Goal: Task Accomplishment & Management: Manage account settings

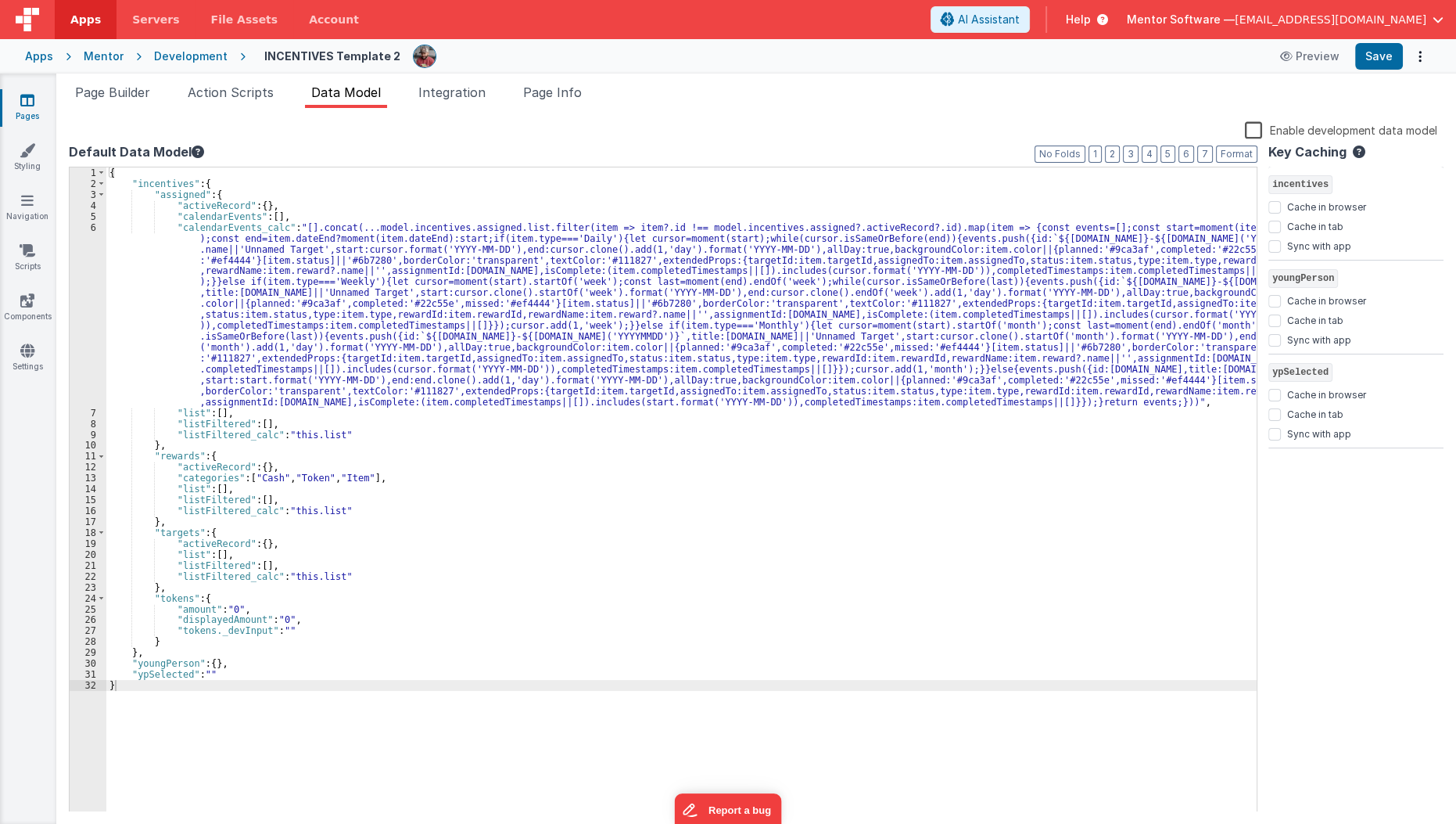
click at [26, 109] on link "Pages" at bounding box center [28, 108] width 57 height 31
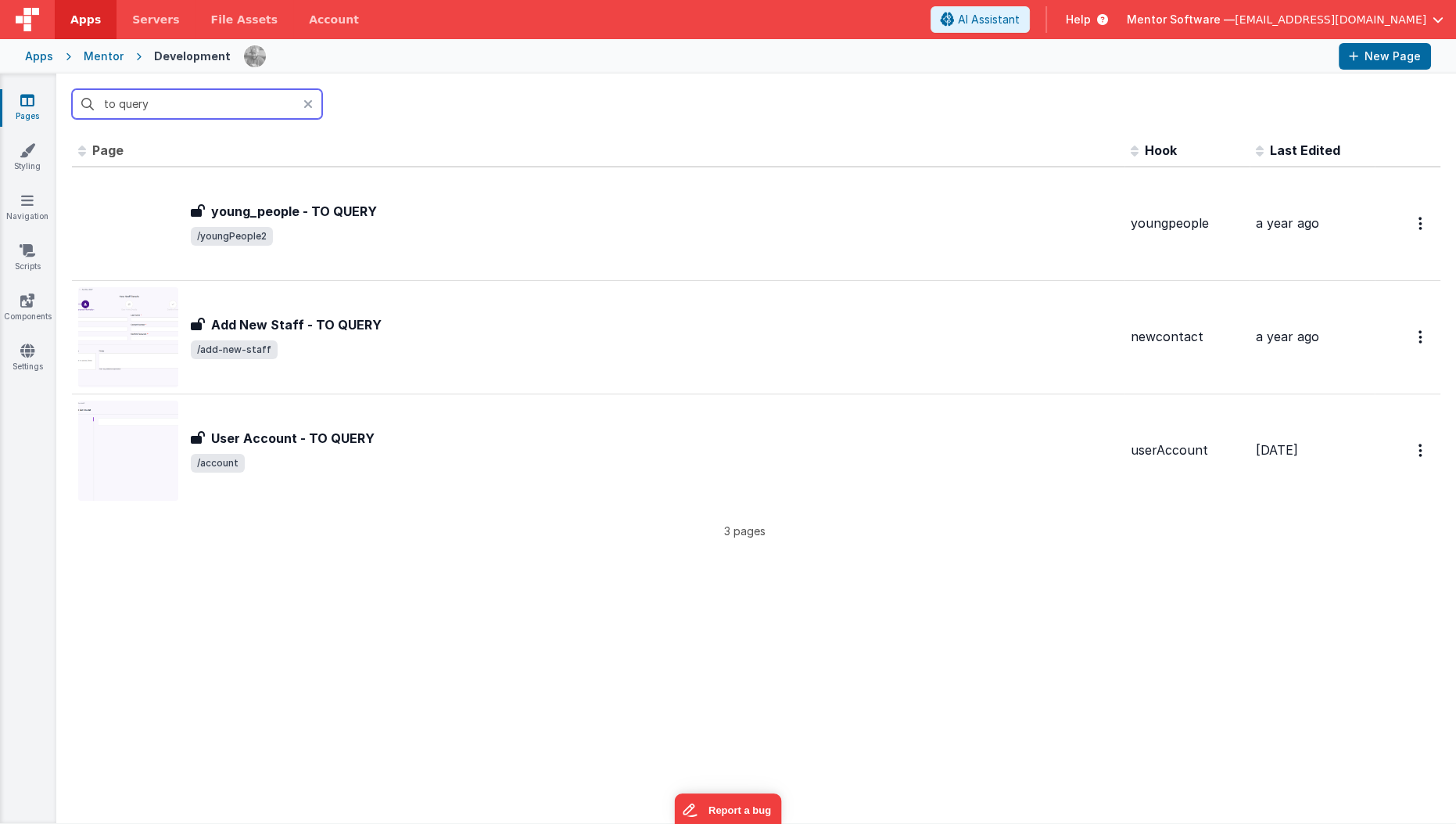
type input "to query"
click at [406, 542] on div "Id Page Description Hook Last Edited FR_499312A9-332A-0D41-8A44-425644FDF084 yo…" at bounding box center [755, 345] width 1368 height 420
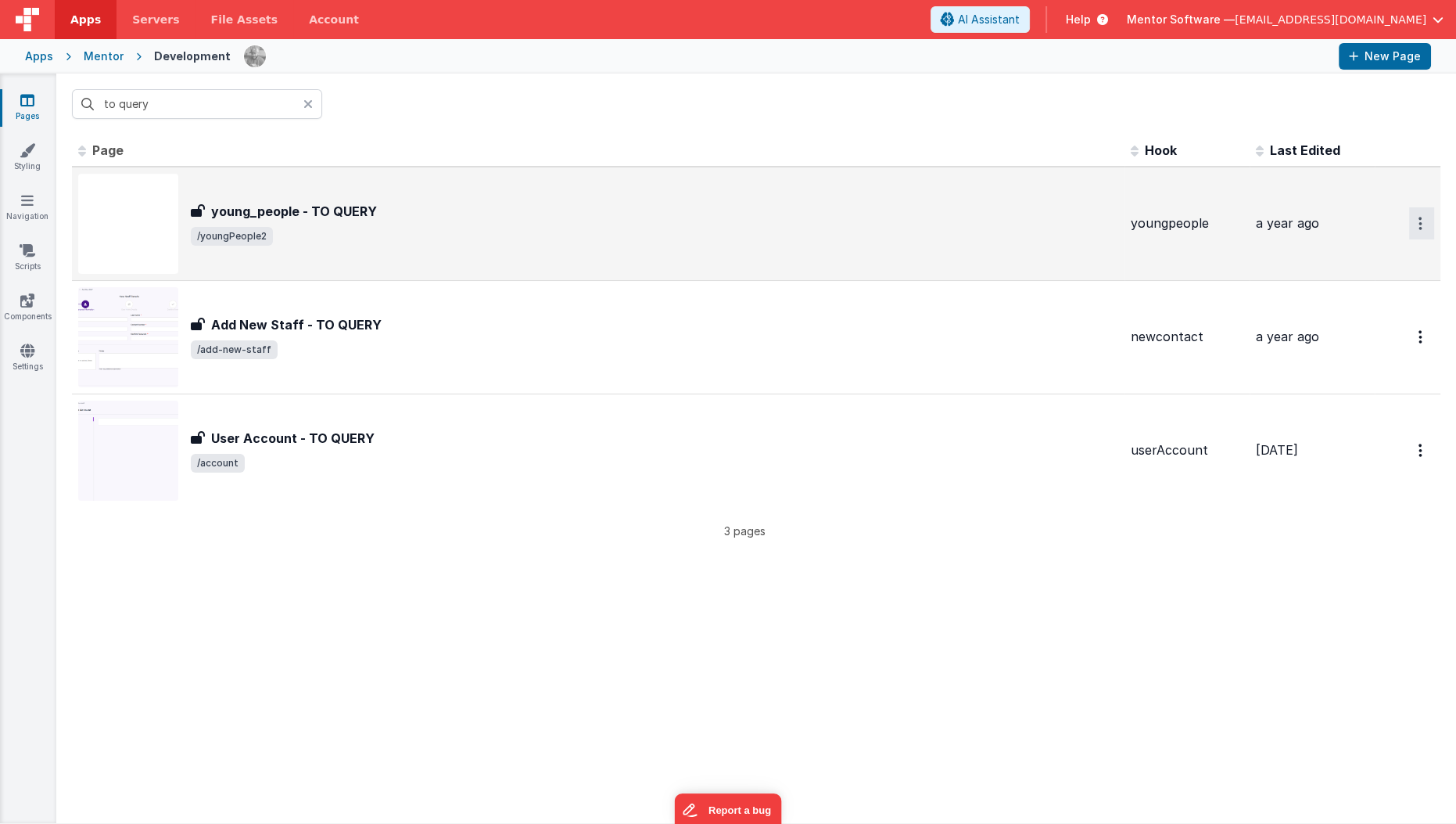
click at [1418, 227] on icon "Options" at bounding box center [1420, 223] width 4 height 13
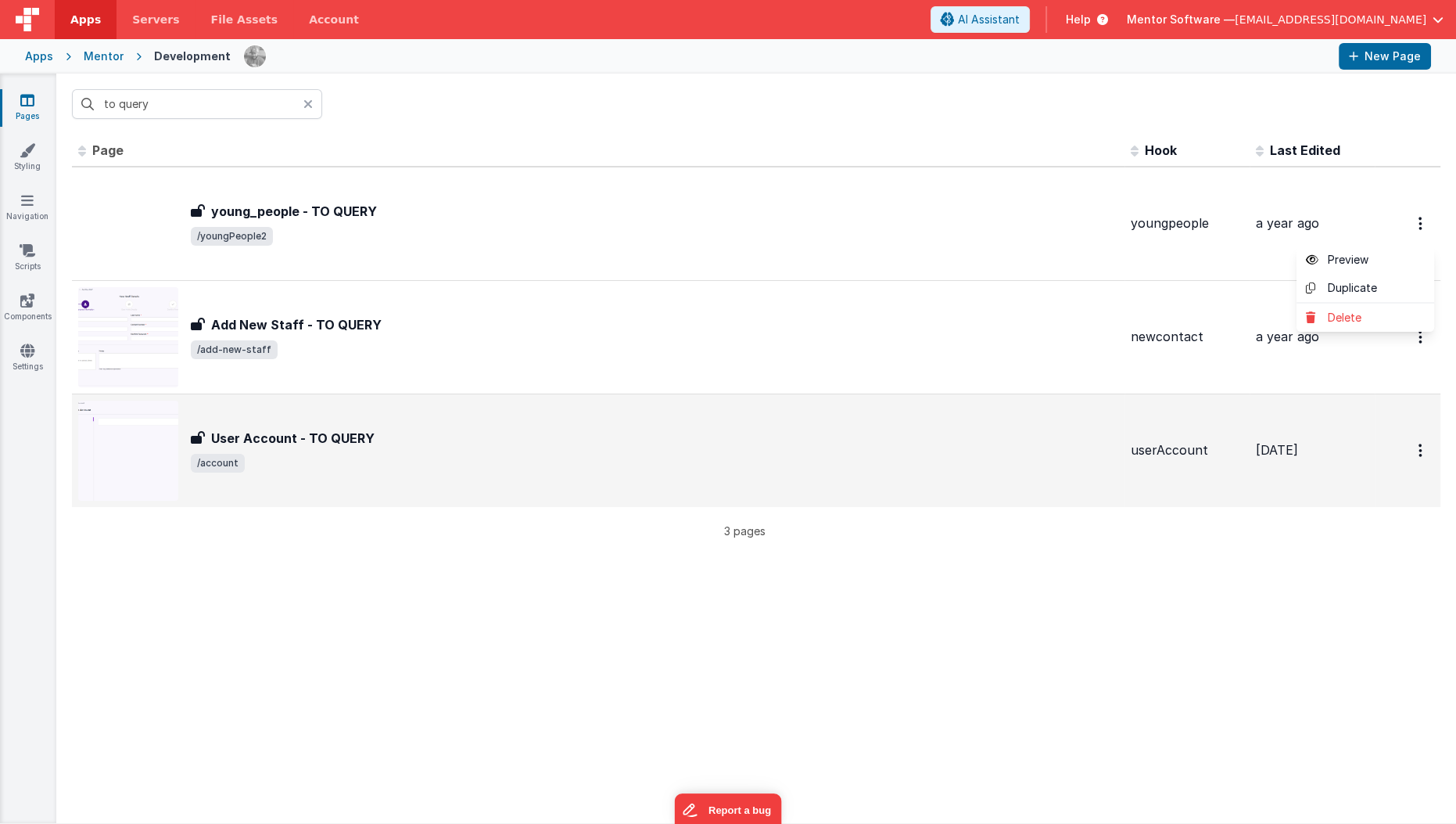
click at [752, 685] on button at bounding box center [728, 412] width 1456 height 824
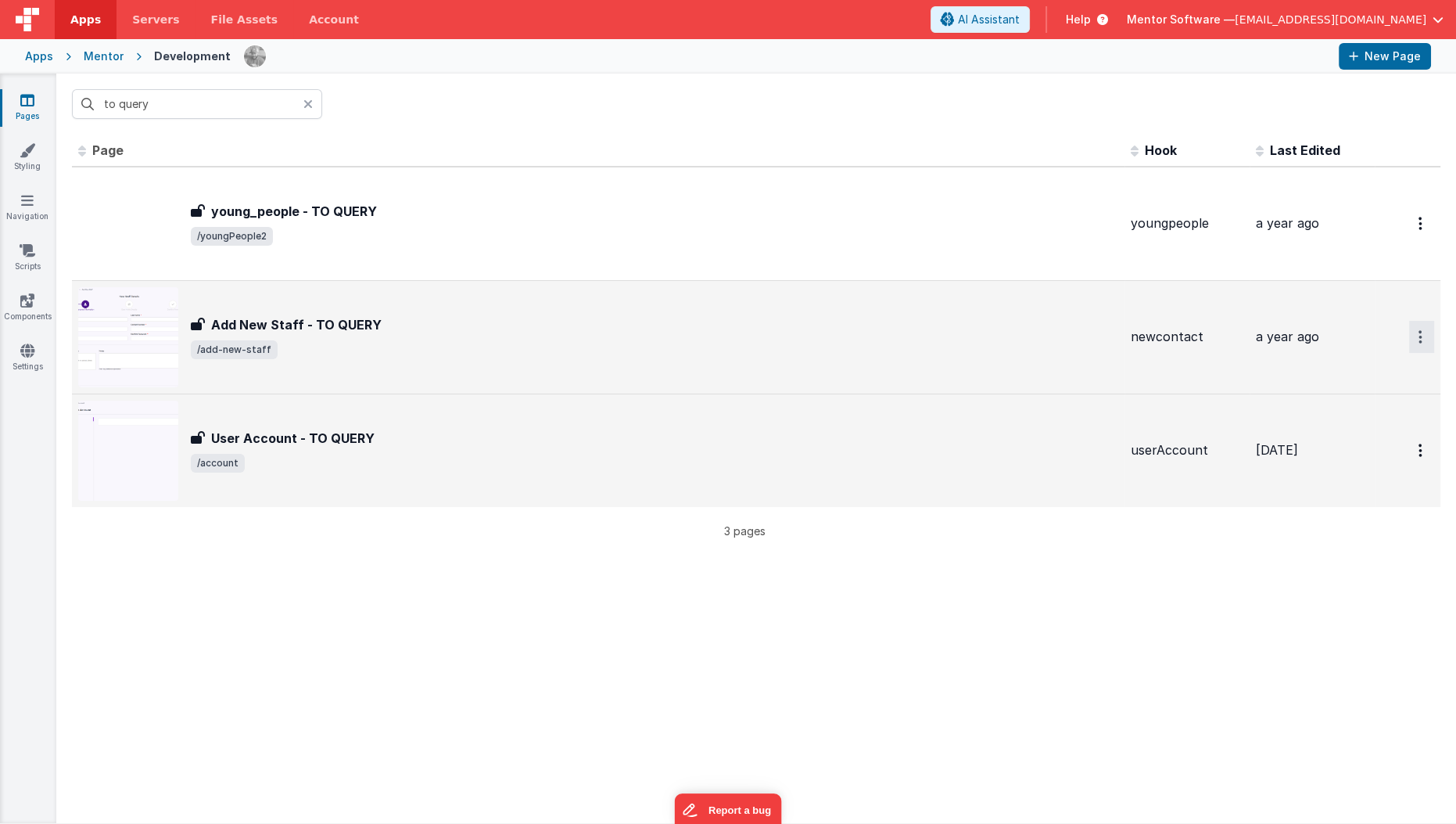
click at [1409, 345] on button "Options" at bounding box center [1421, 337] width 25 height 32
click at [1358, 436] on link "Delete" at bounding box center [1365, 431] width 138 height 28
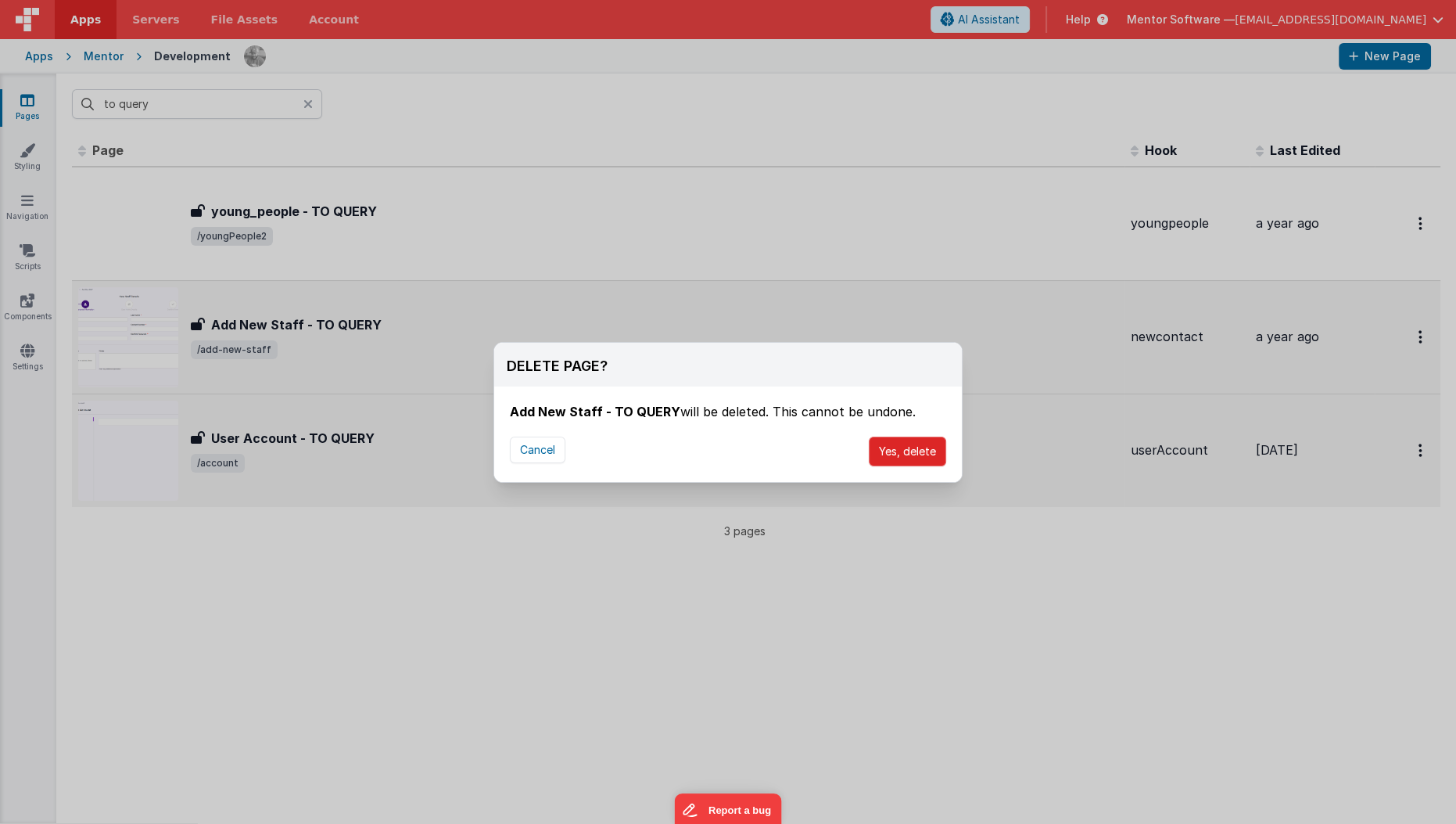
click at [901, 452] on button "Yes, delete" at bounding box center [907, 452] width 77 height 30
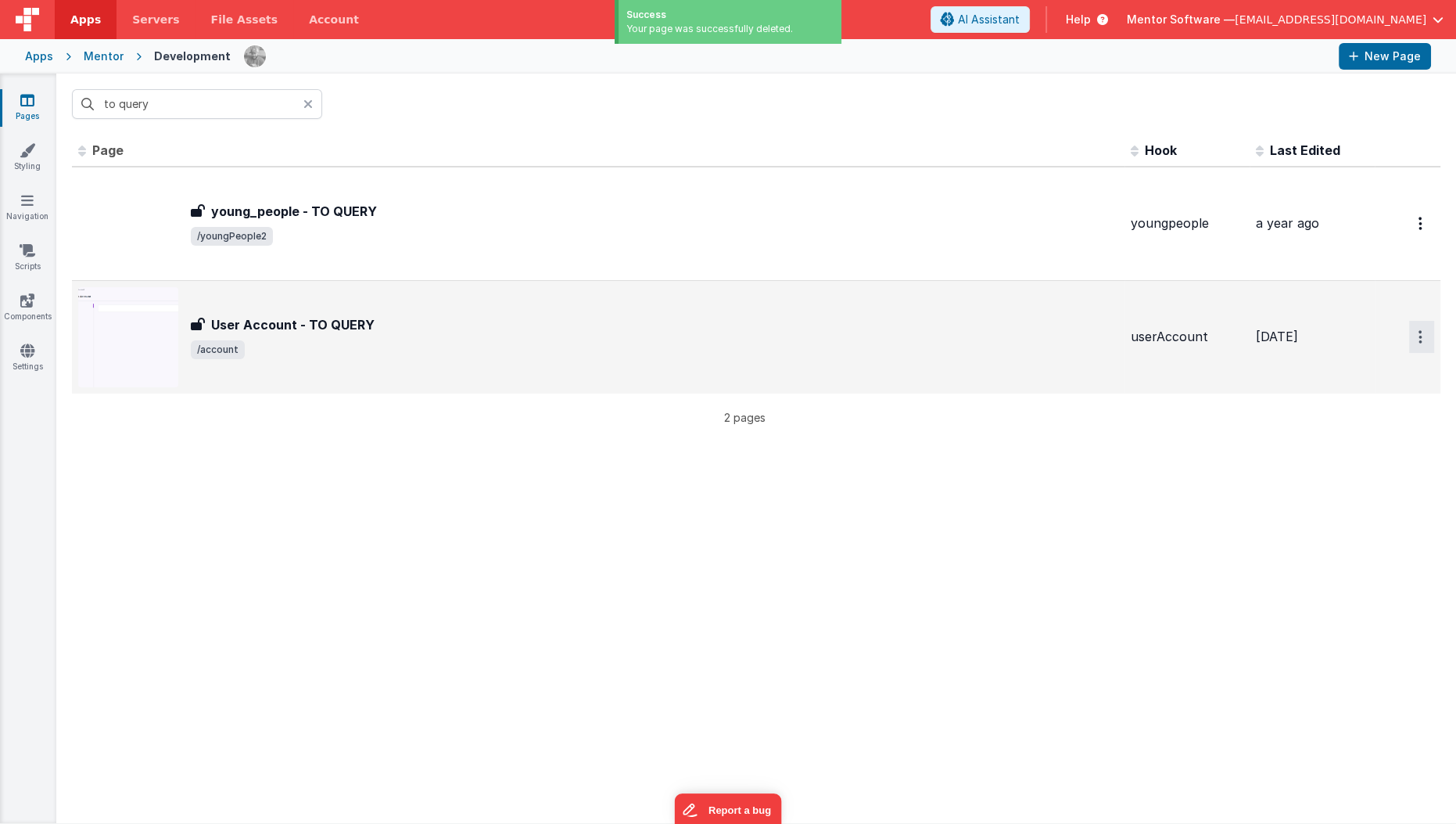
click at [1418, 337] on icon "Options" at bounding box center [1420, 336] width 4 height 13
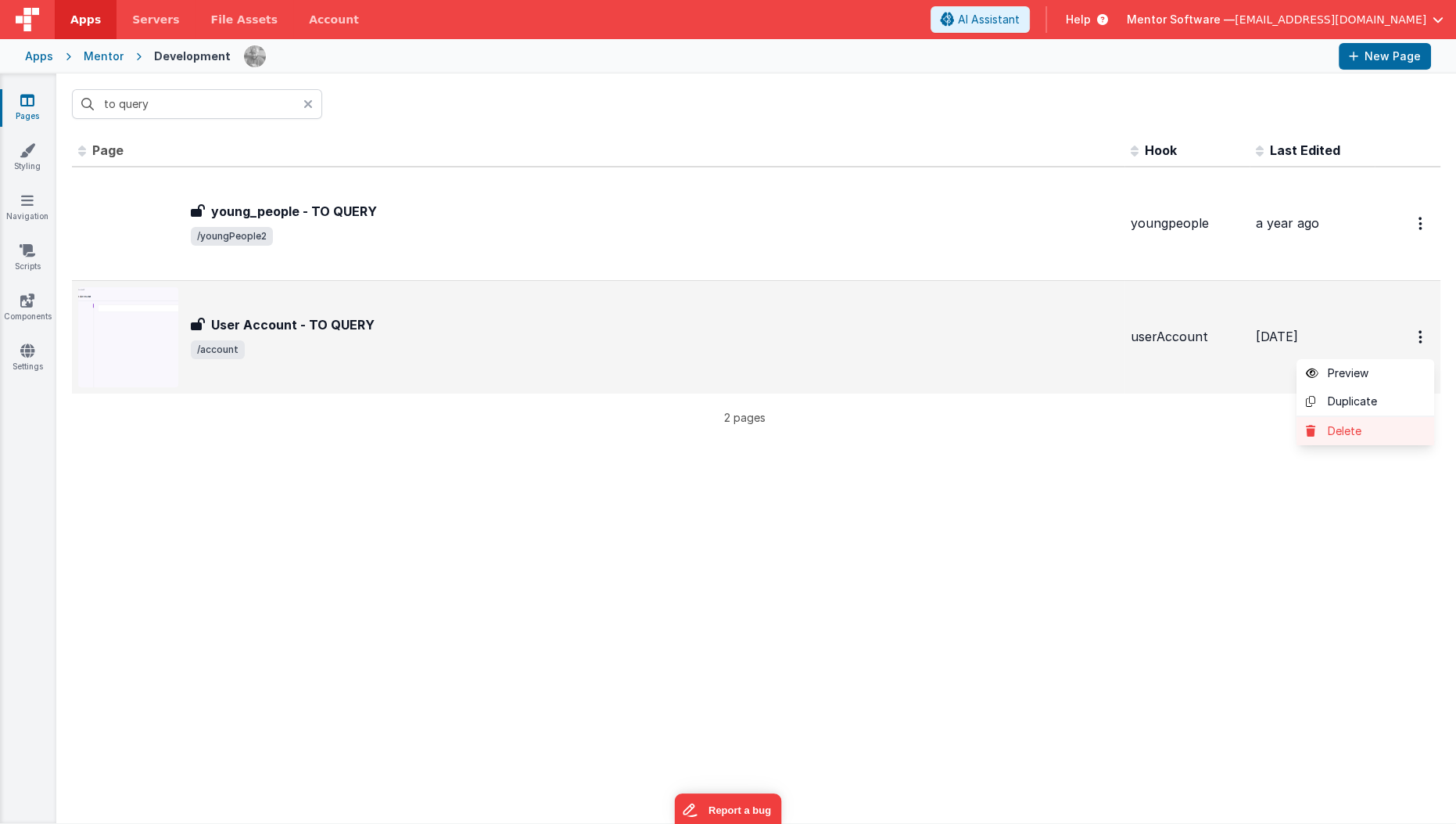
click at [1337, 434] on link "Delete" at bounding box center [1365, 431] width 138 height 28
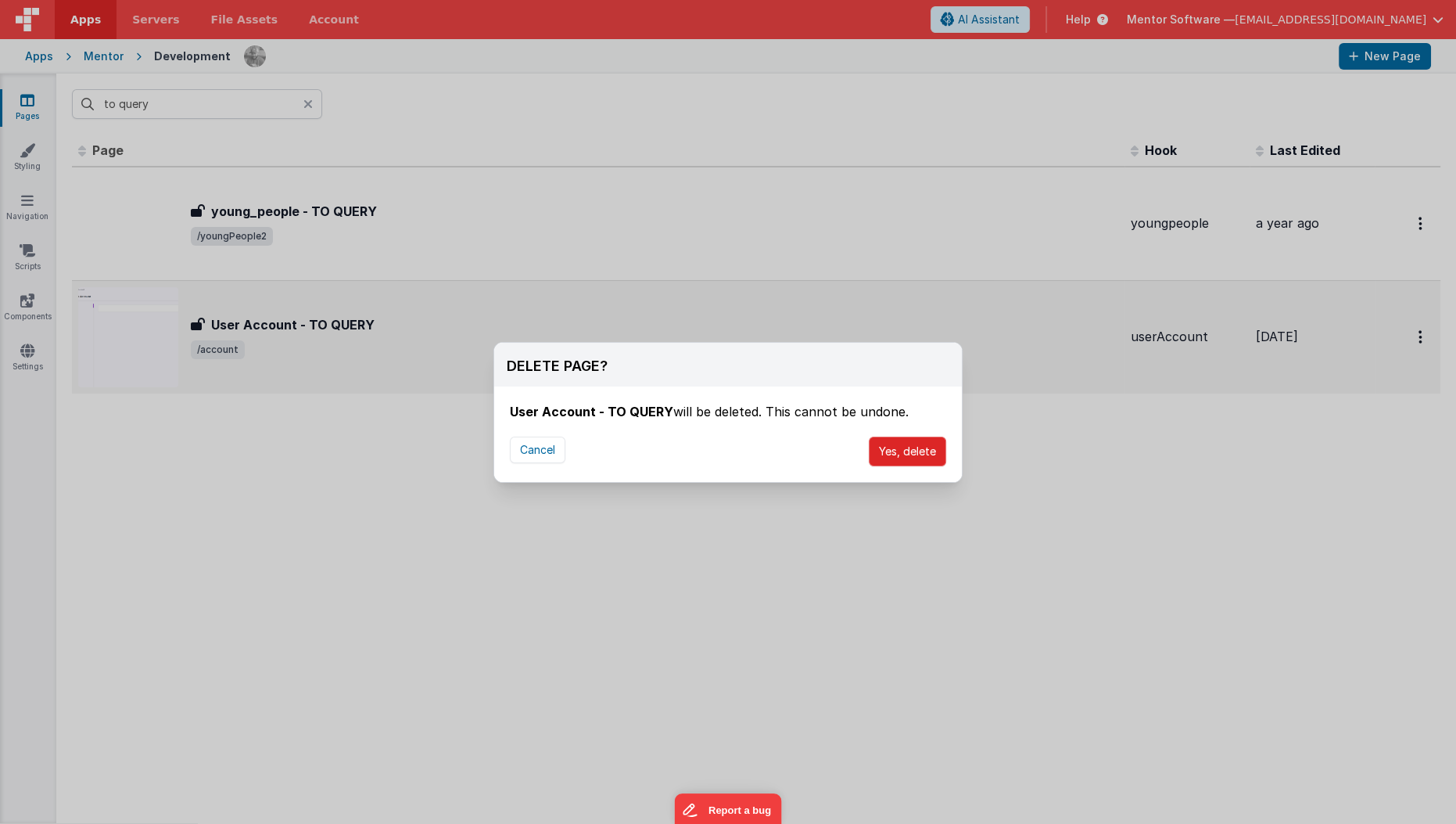
click at [886, 453] on button "Yes, delete" at bounding box center [907, 452] width 77 height 30
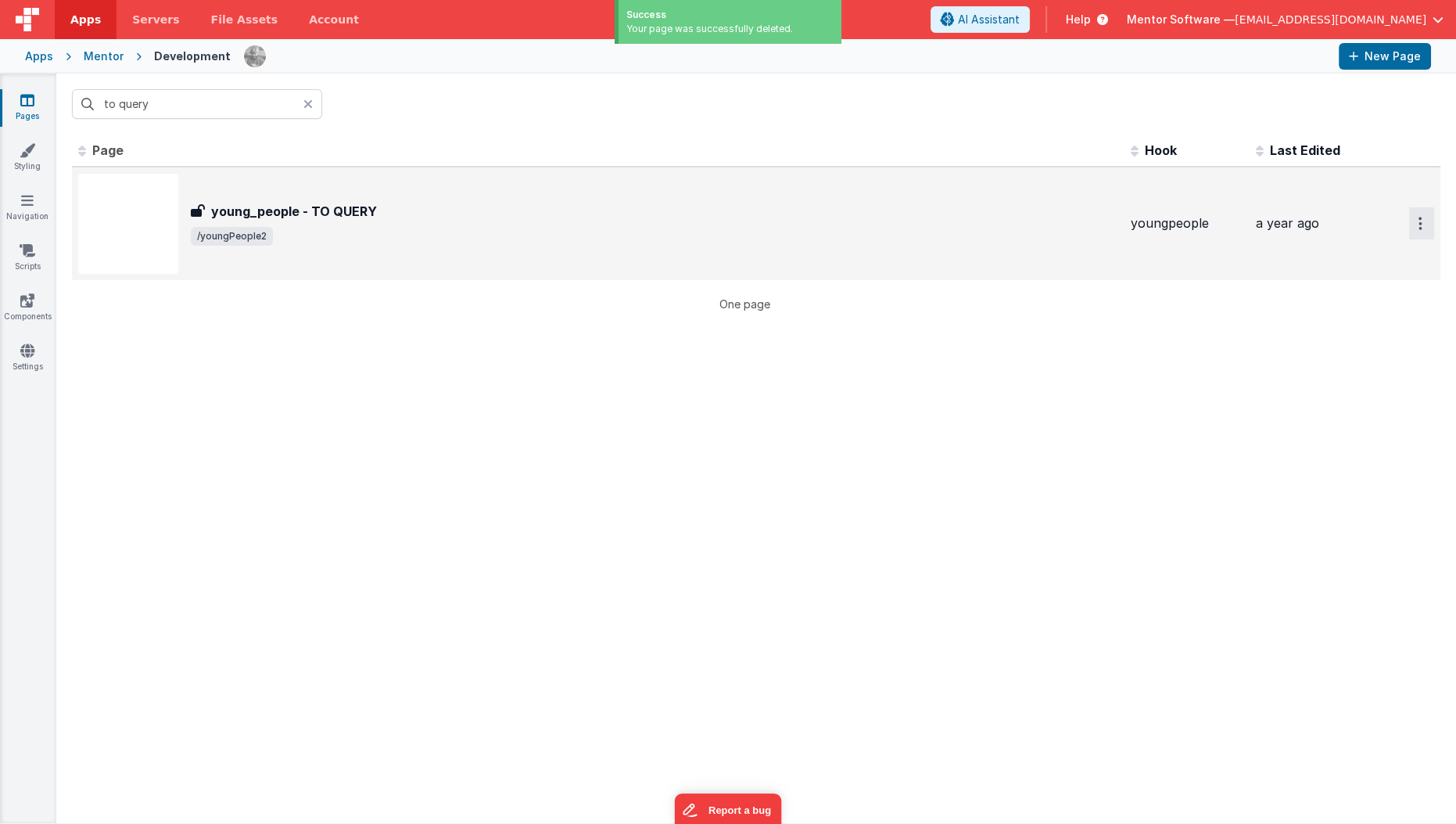
click at [1409, 235] on button "Options" at bounding box center [1421, 223] width 25 height 32
click at [1337, 316] on link "Delete" at bounding box center [1365, 318] width 138 height 28
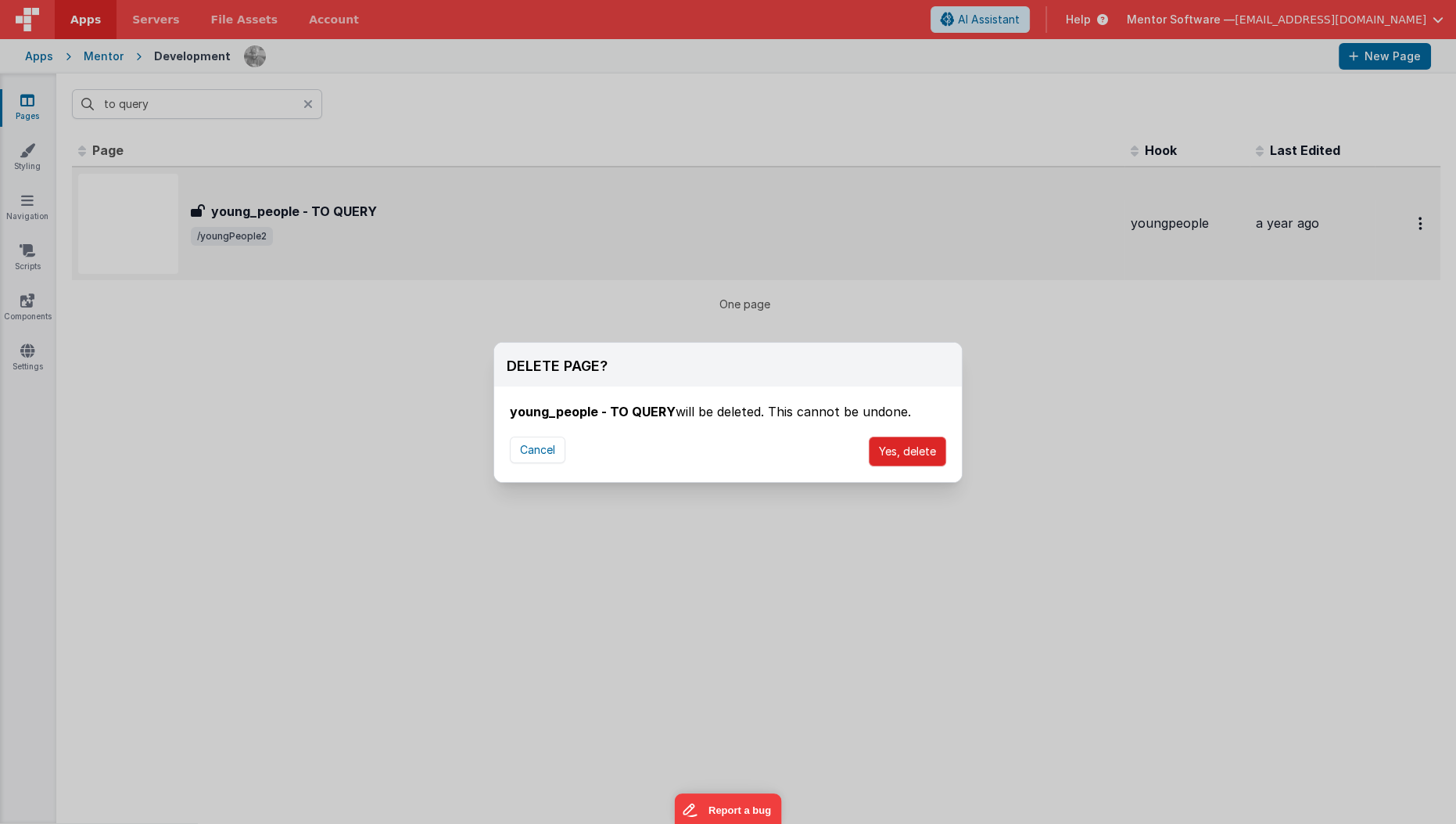
click at [920, 451] on button "Yes, delete" at bounding box center [907, 452] width 77 height 30
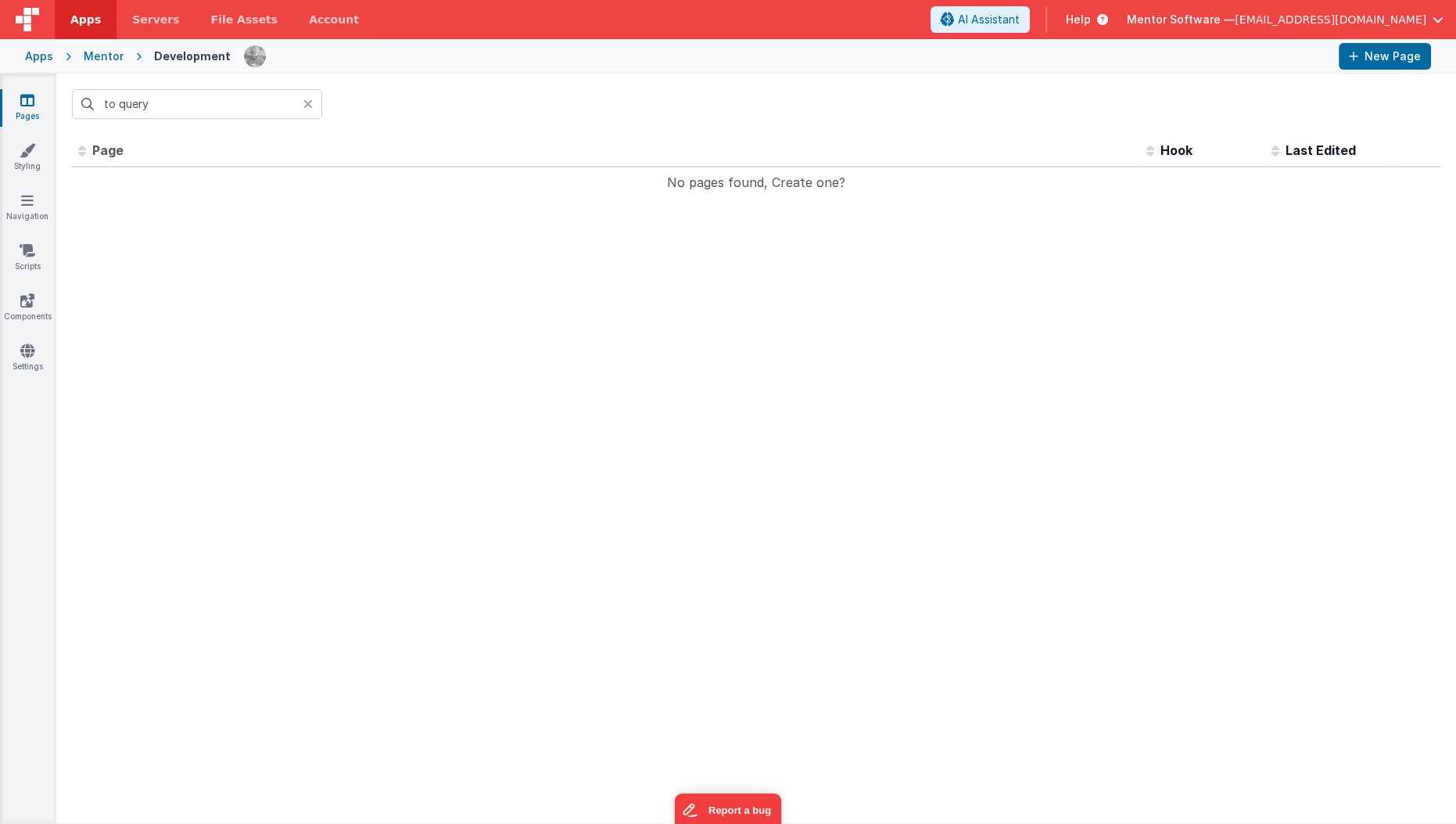
click at [308, 108] on icon at bounding box center [308, 104] width 9 height 13
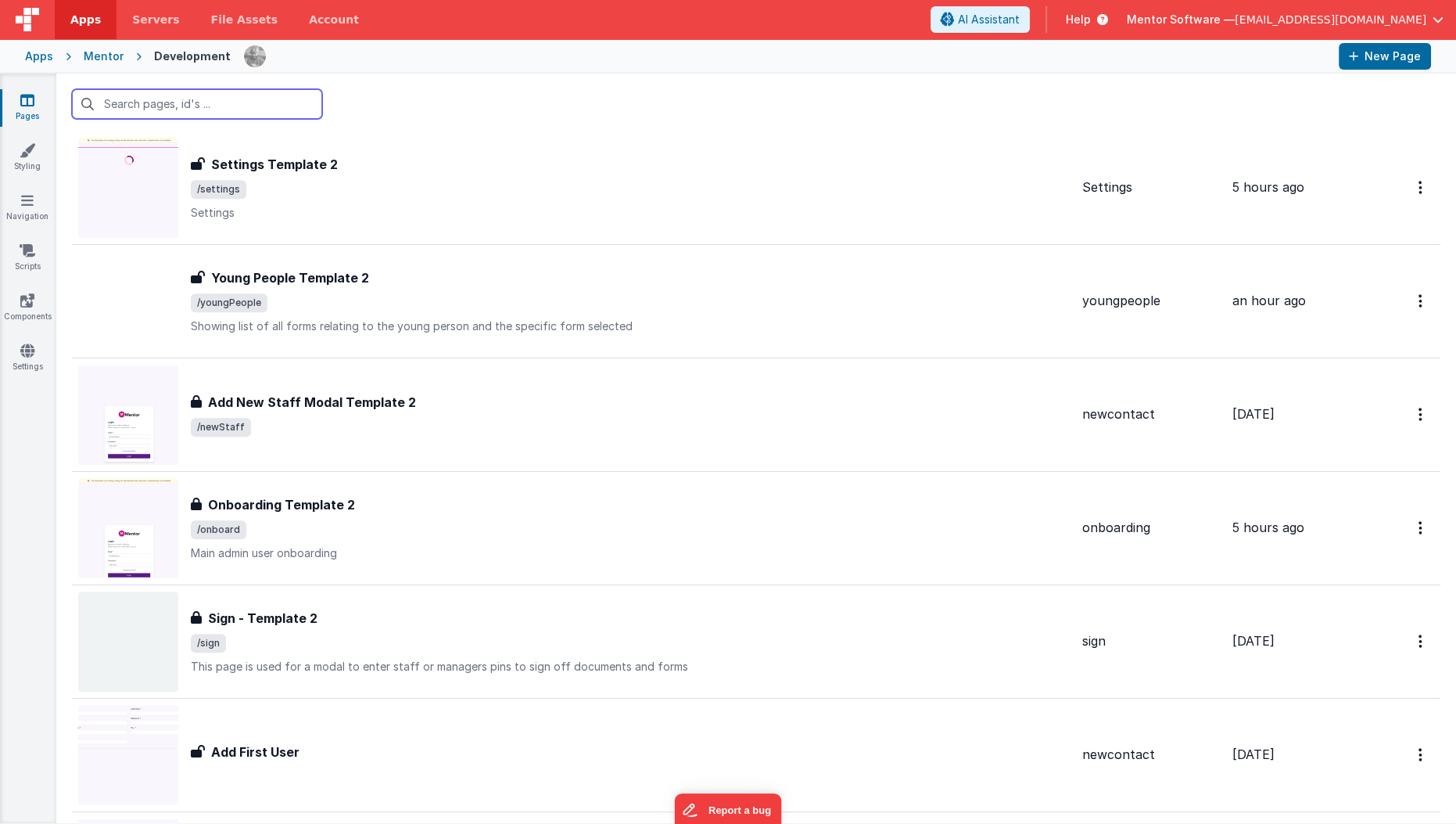
scroll to position [2322, 0]
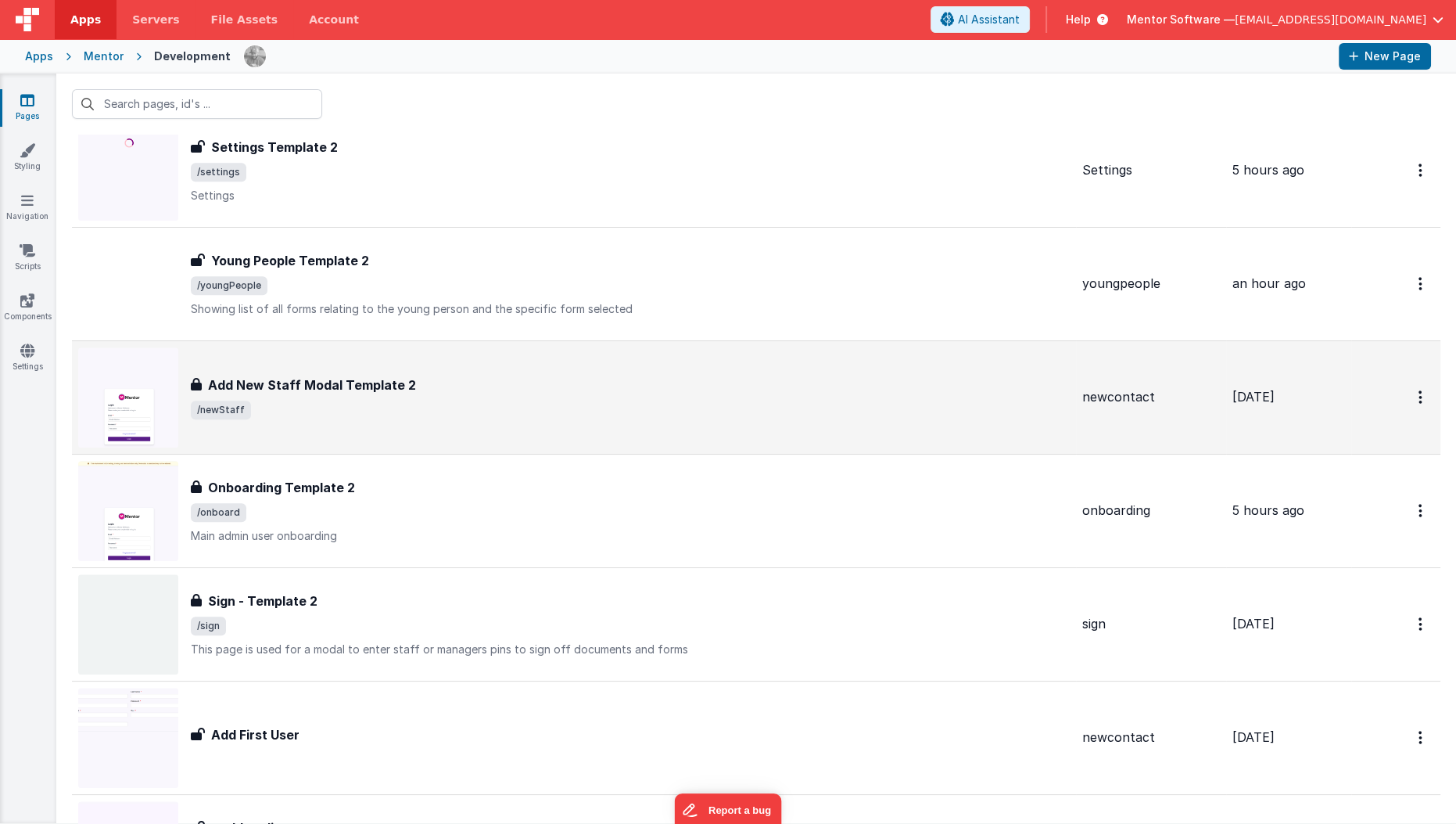
click at [352, 375] on h3 "Add New Staff Modal Template 2" at bounding box center [311, 385] width 208 height 19
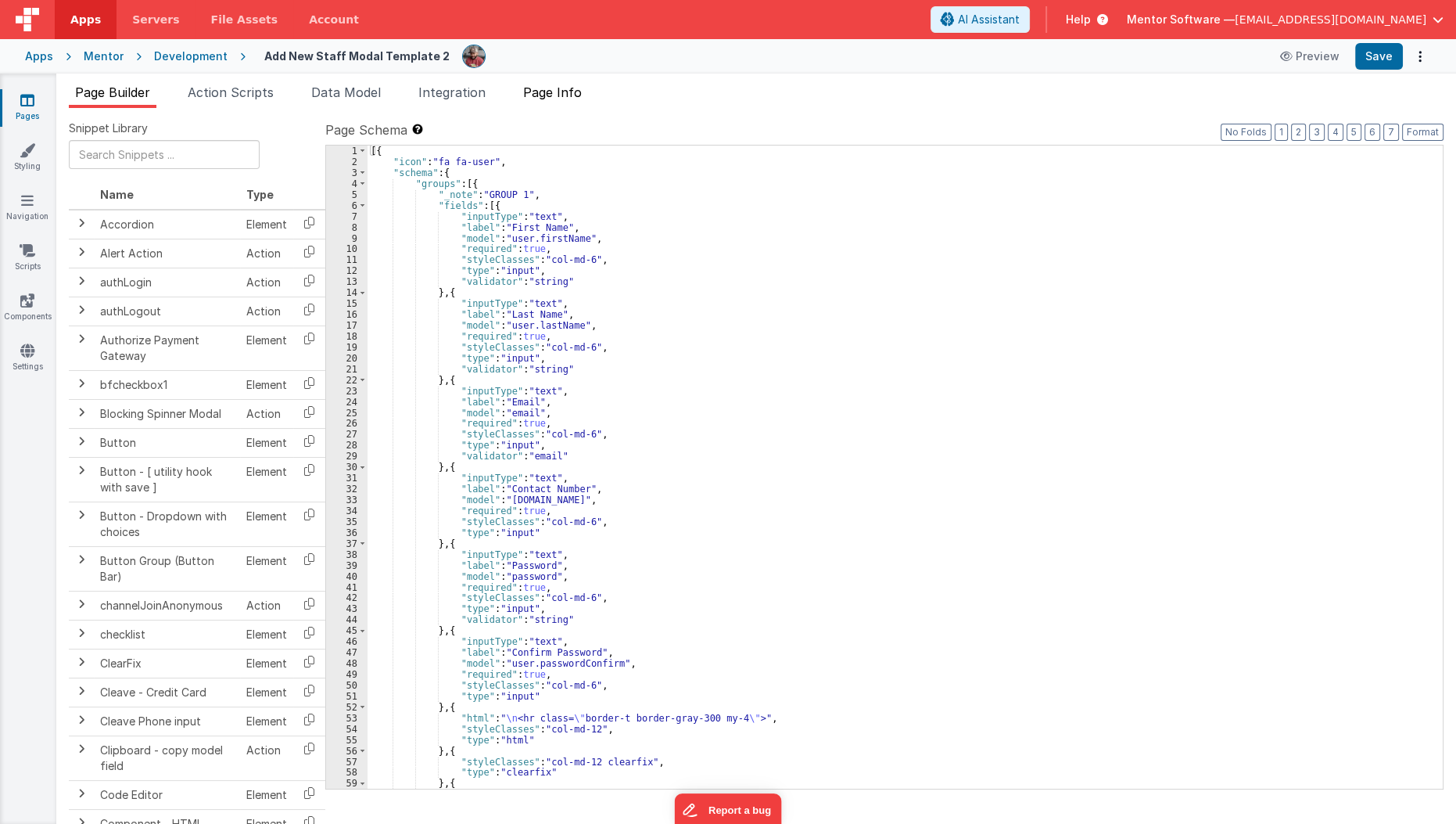
click at [555, 91] on span "Page Info" at bounding box center [552, 92] width 59 height 16
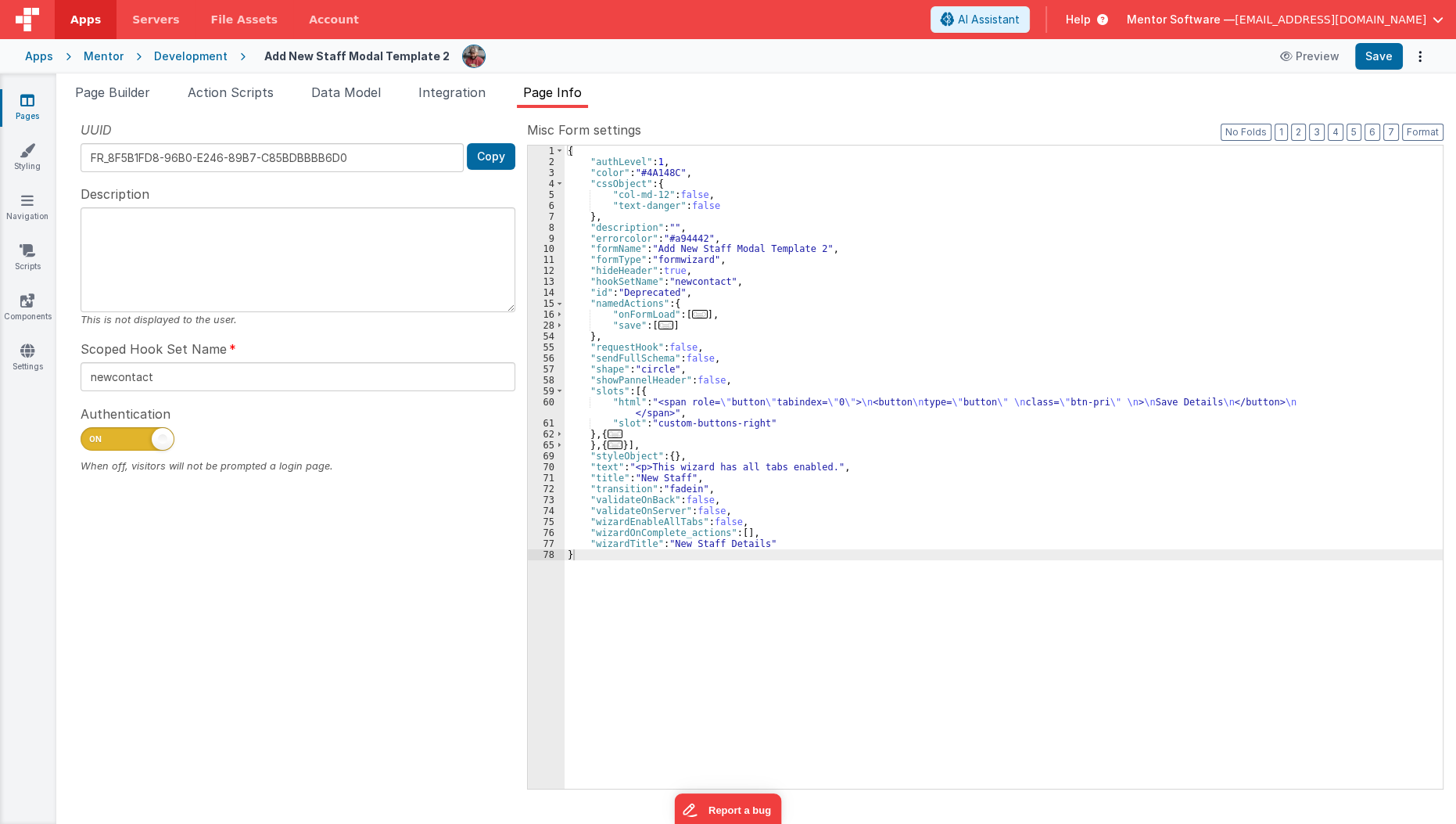
click at [680, 294] on div "{ "authLevel" : 1 , "color" : "#4A148C" , "cssObject" : { "col-md-12" : false ,…" at bounding box center [1004, 478] width 879 height 665
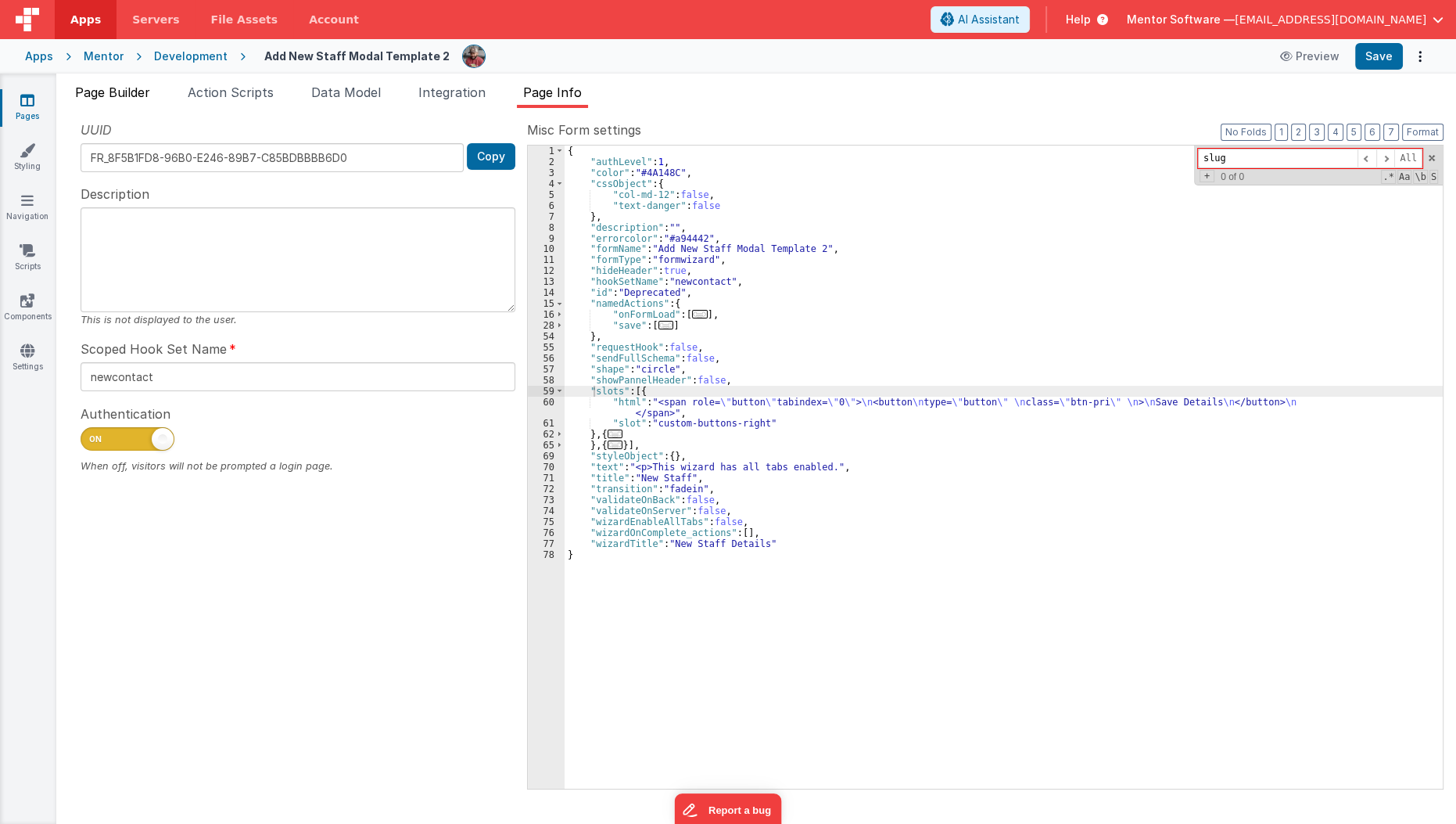
type input "slug"
click at [131, 101] on li "Page Builder" at bounding box center [112, 95] width 87 height 25
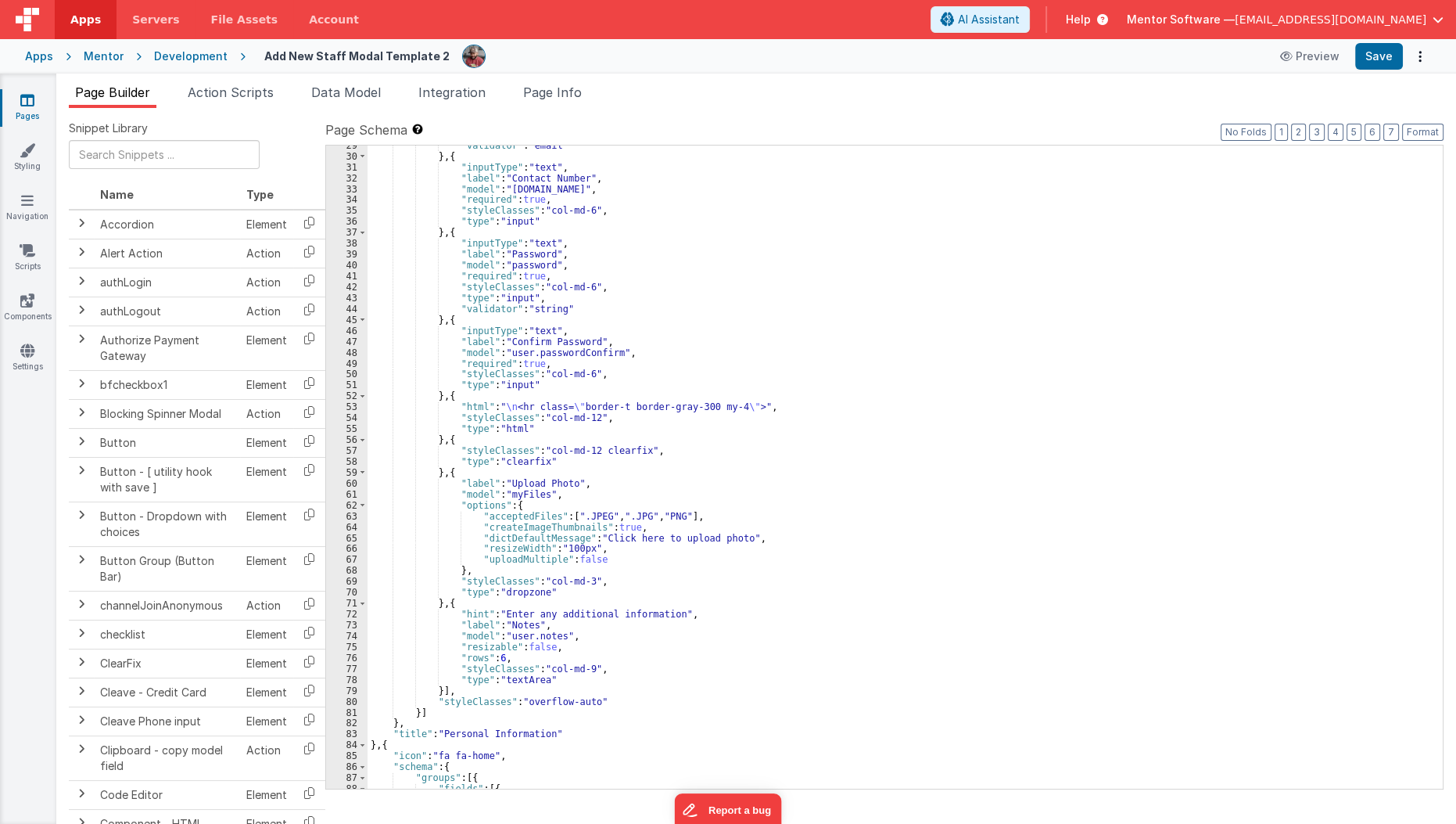
scroll to position [208, 0]
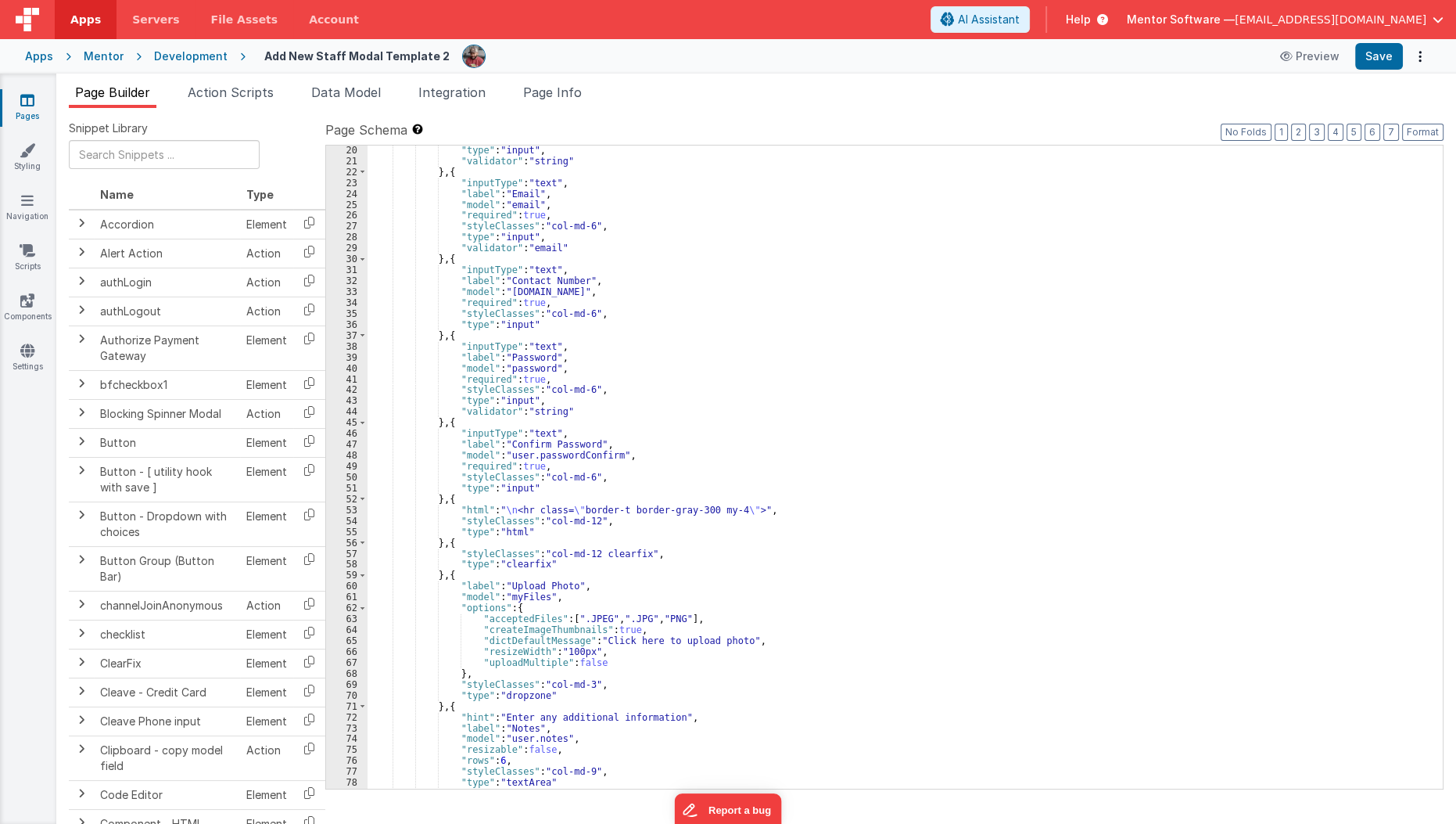
click at [20, 100] on icon at bounding box center [28, 100] width 14 height 16
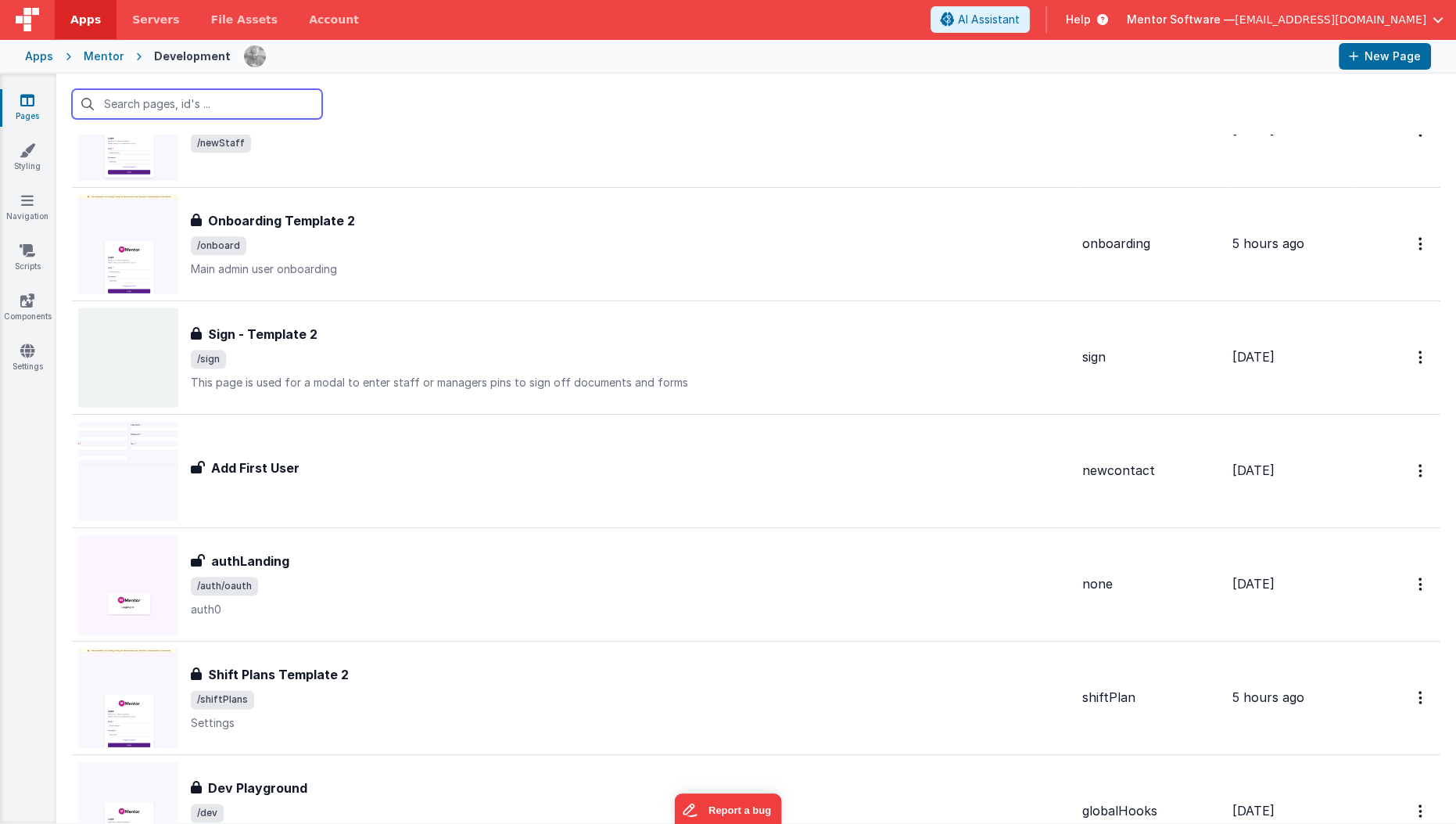
scroll to position [2591, 0]
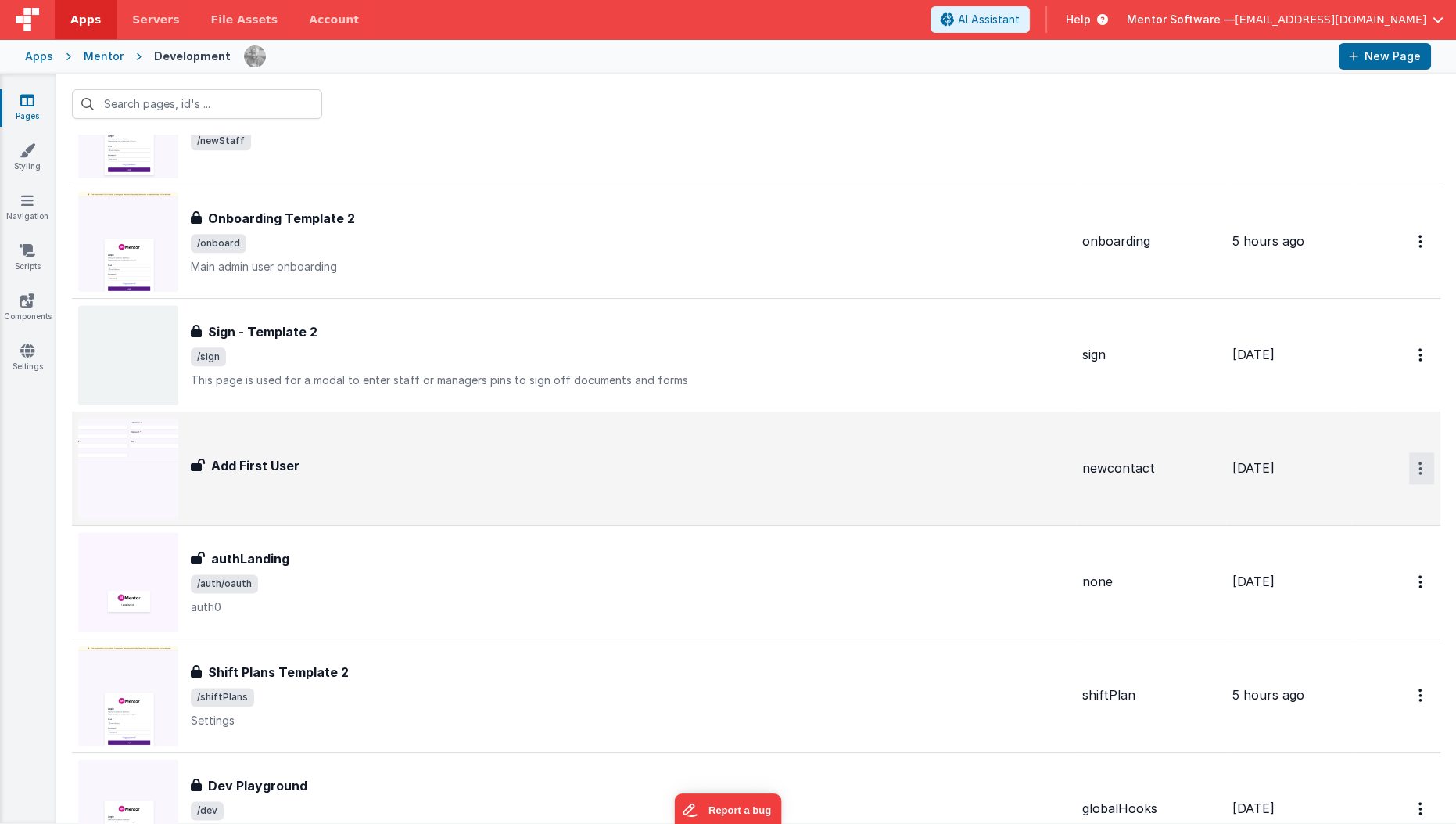
click at [1418, 461] on icon "Options" at bounding box center [1420, 467] width 4 height 13
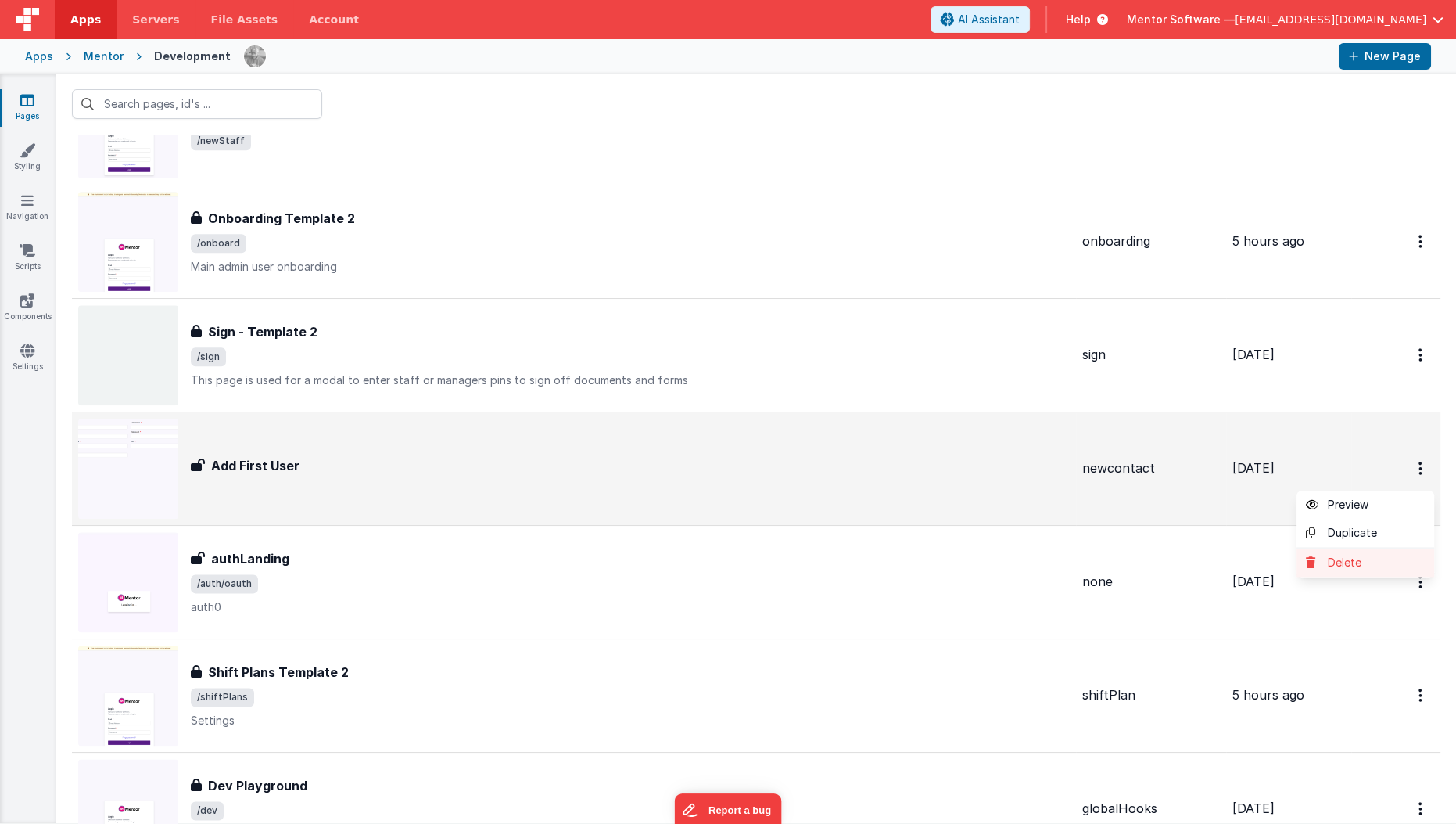
click at [1344, 549] on link "Delete" at bounding box center [1365, 563] width 138 height 28
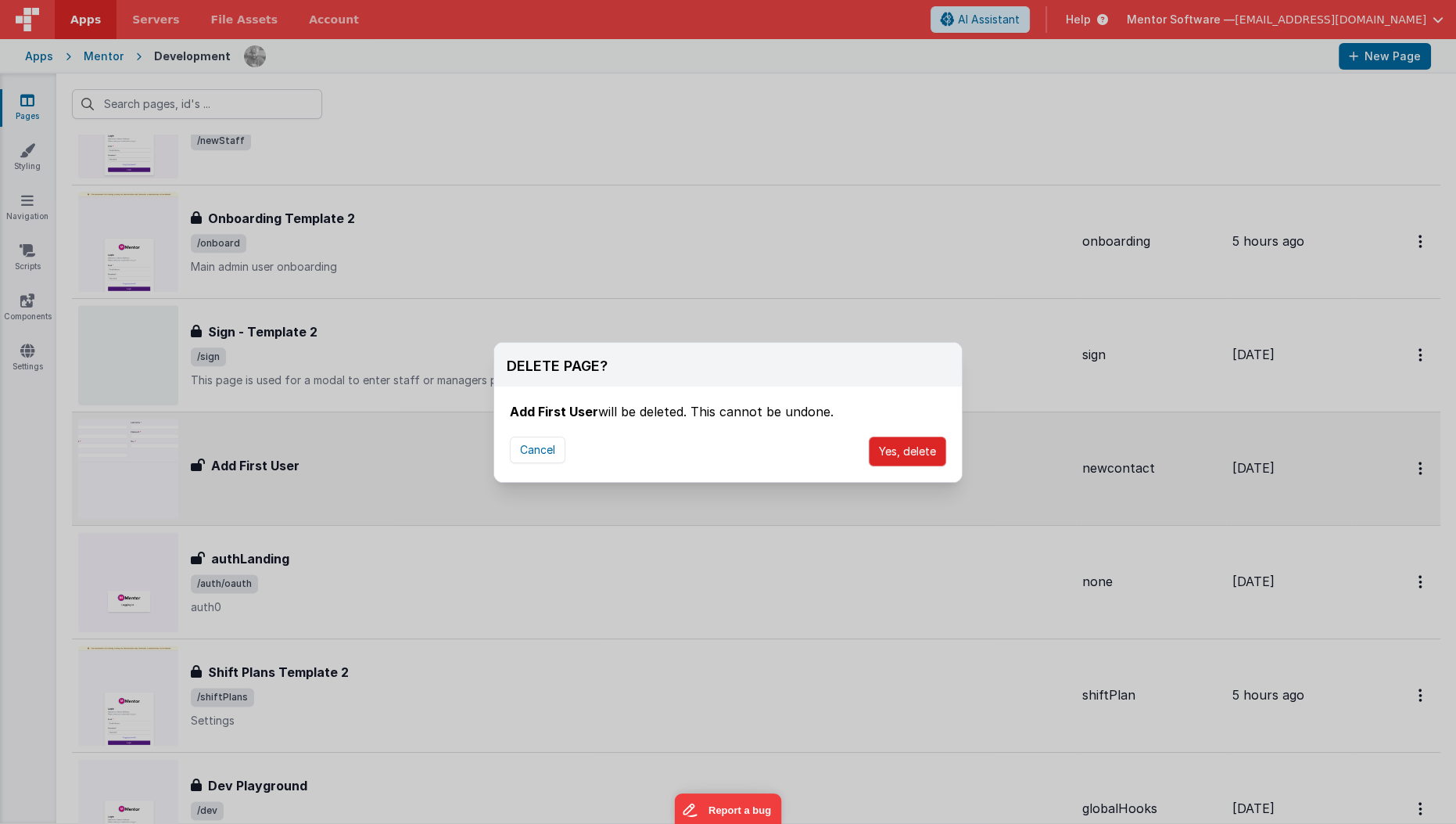
click at [912, 450] on button "Yes, delete" at bounding box center [907, 452] width 77 height 30
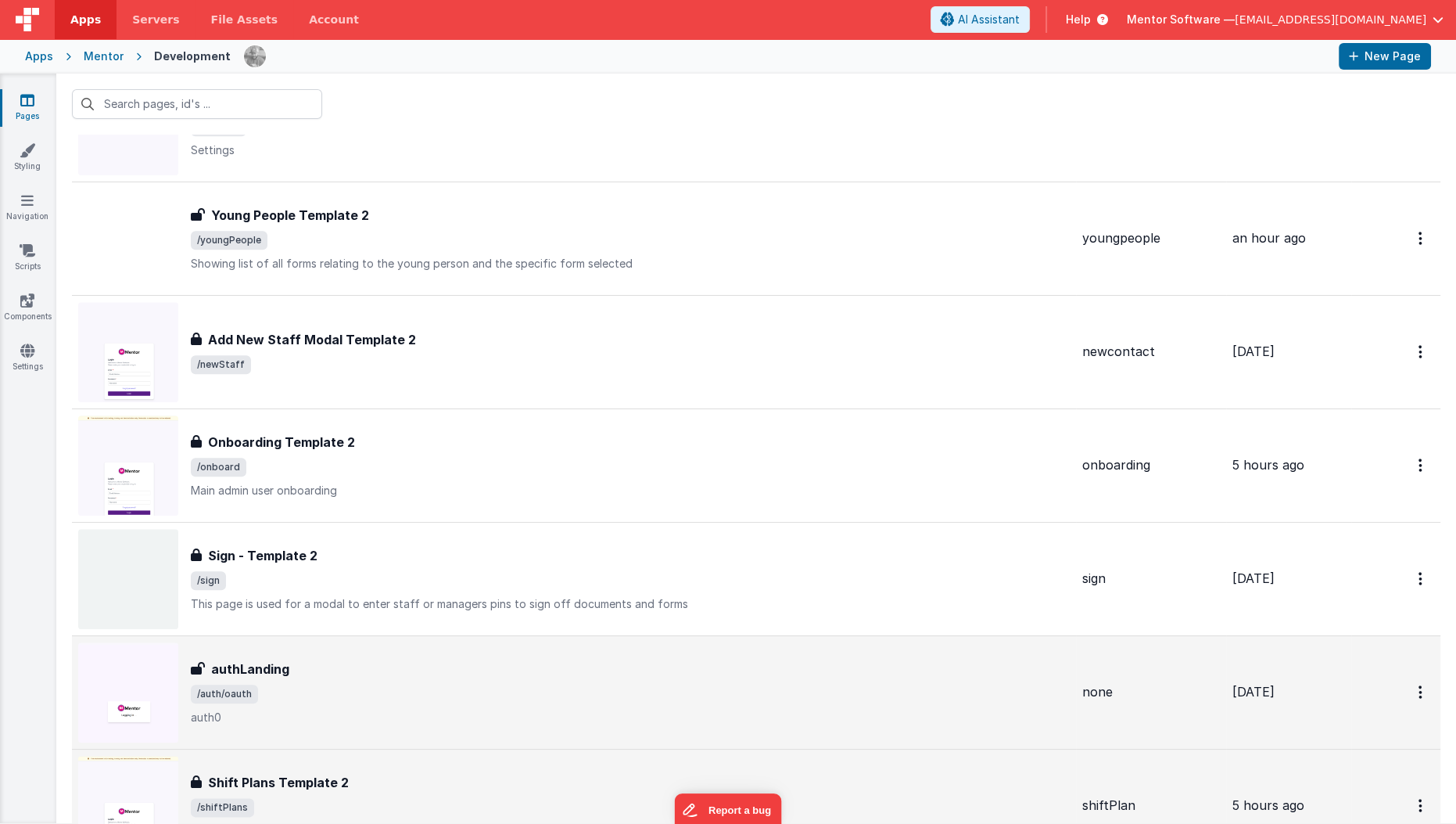
scroll to position [2318, 0]
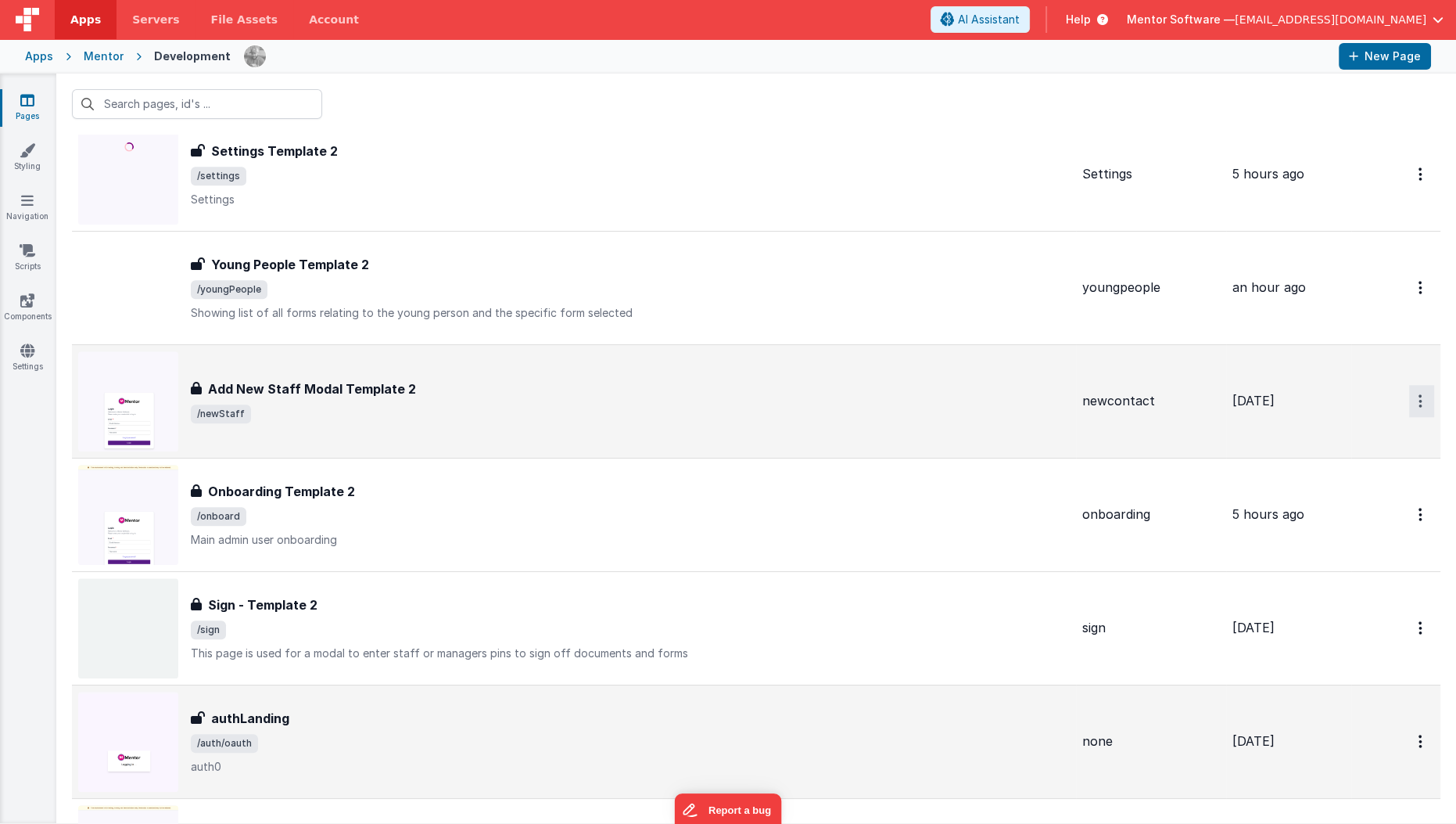
click at [1410, 401] on button "Options" at bounding box center [1421, 401] width 25 height 32
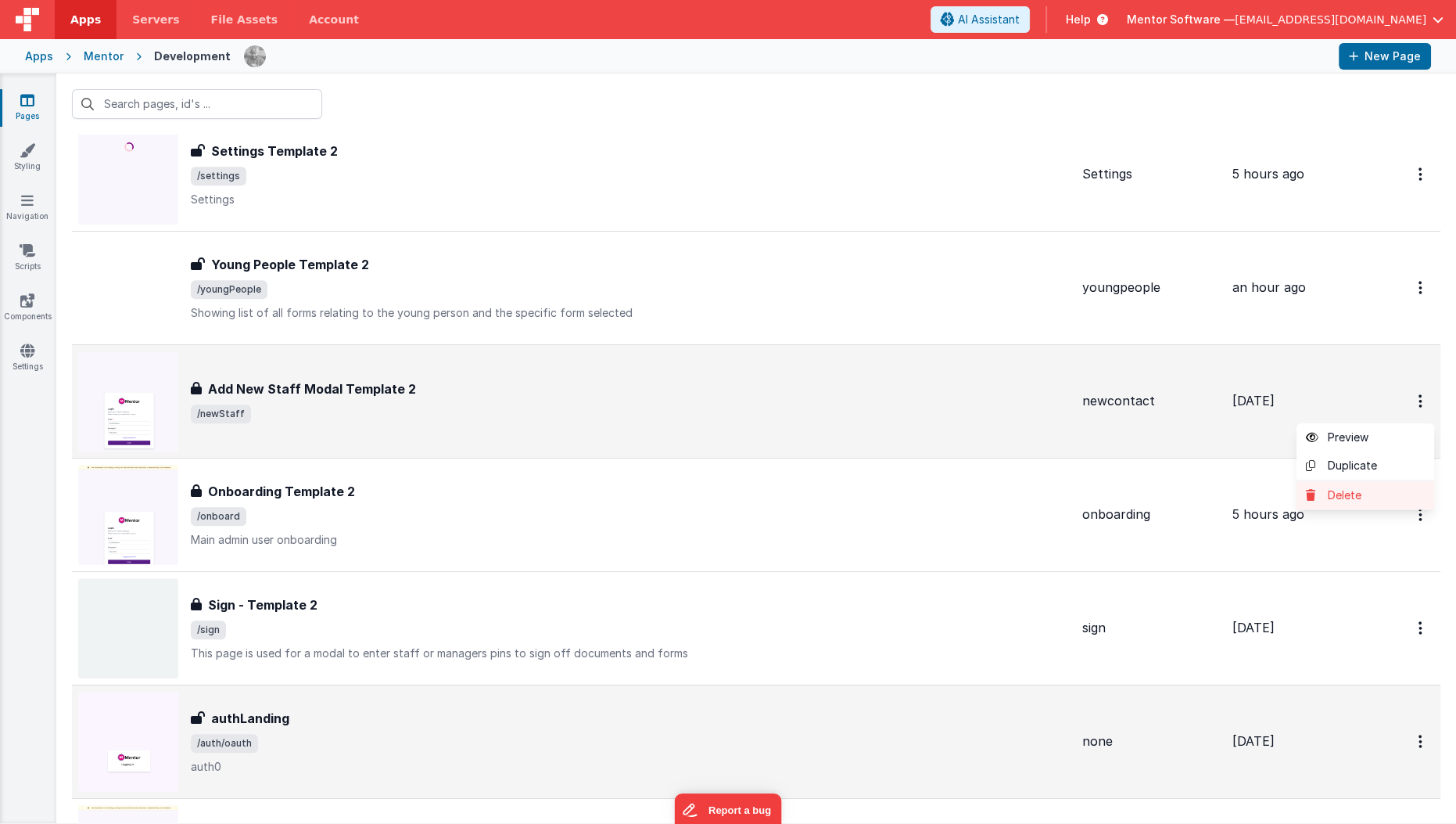
click at [1356, 484] on link "Delete" at bounding box center [1365, 495] width 138 height 28
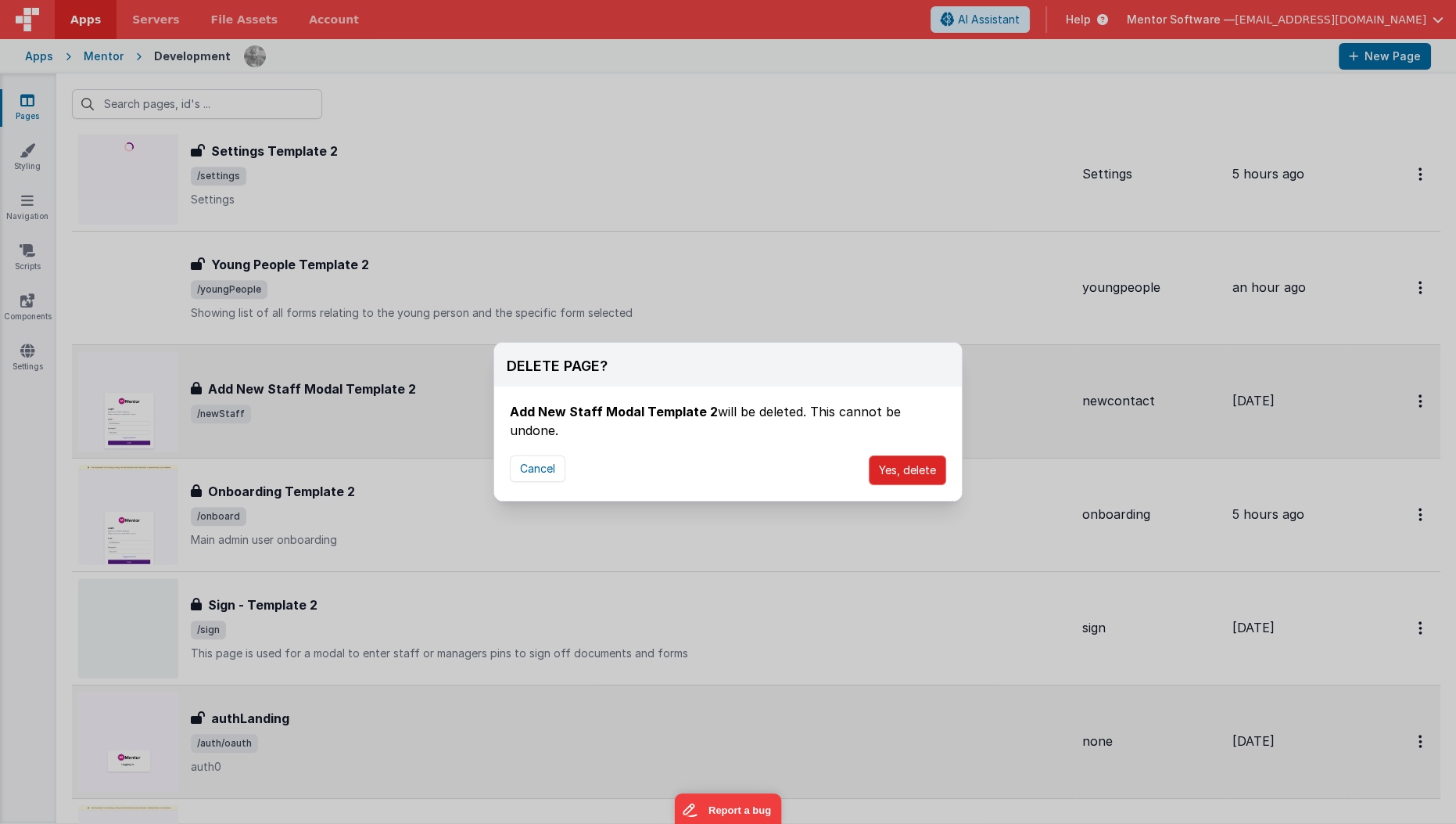
click at [892, 457] on button "Yes, delete" at bounding box center [907, 470] width 77 height 30
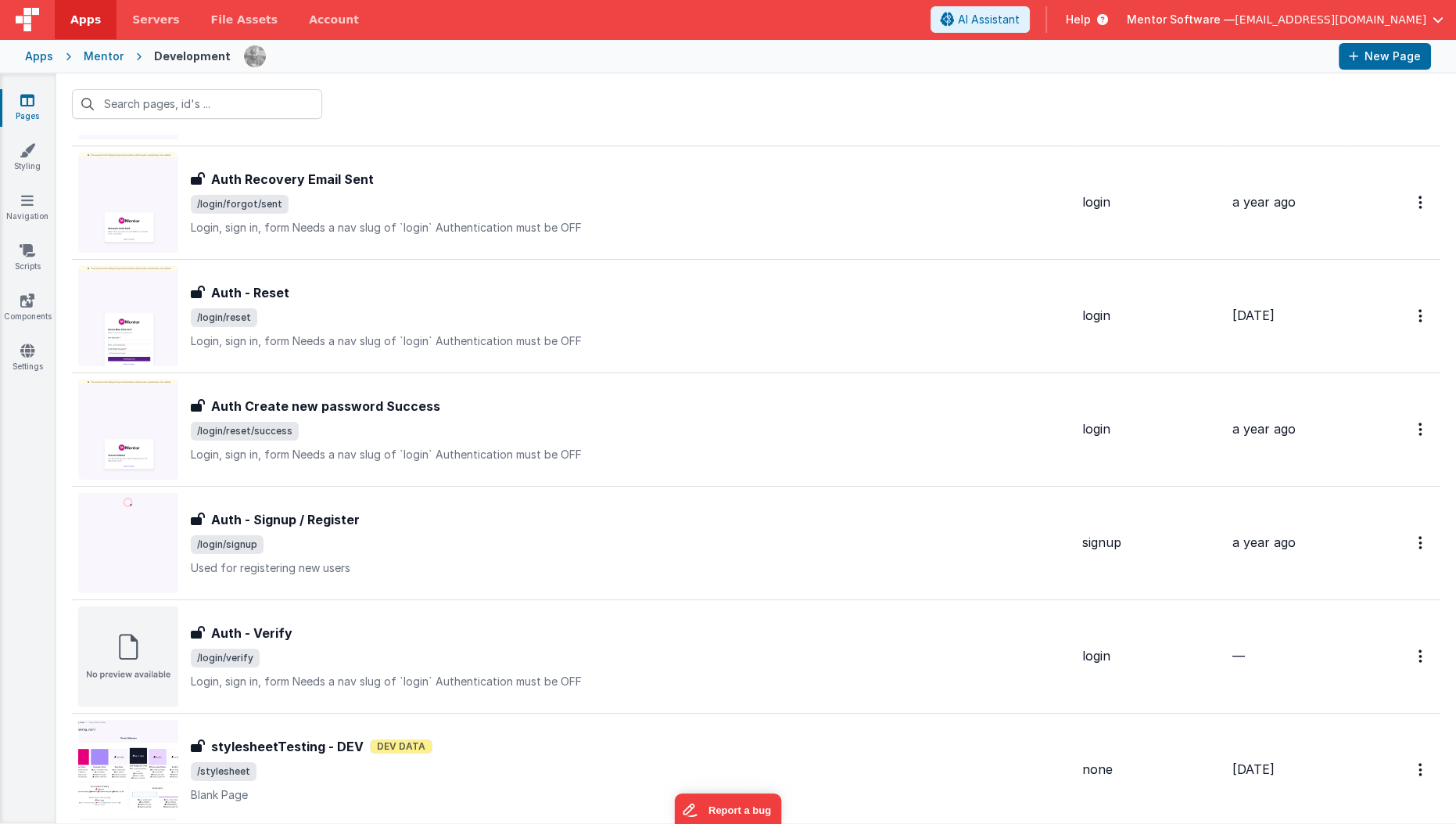
scroll to position [0, 0]
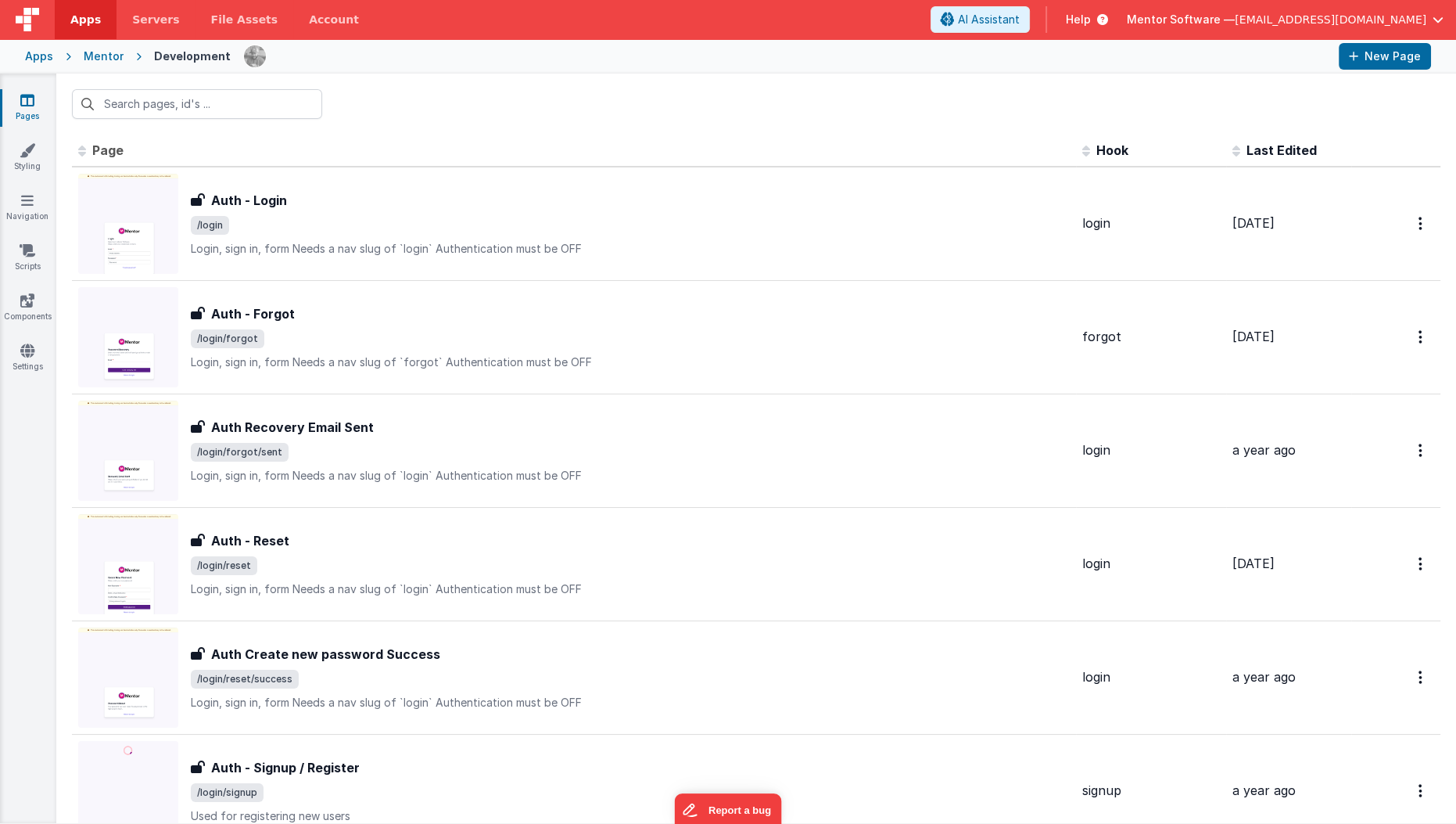
click at [1232, 146] on span at bounding box center [1239, 150] width 14 height 16
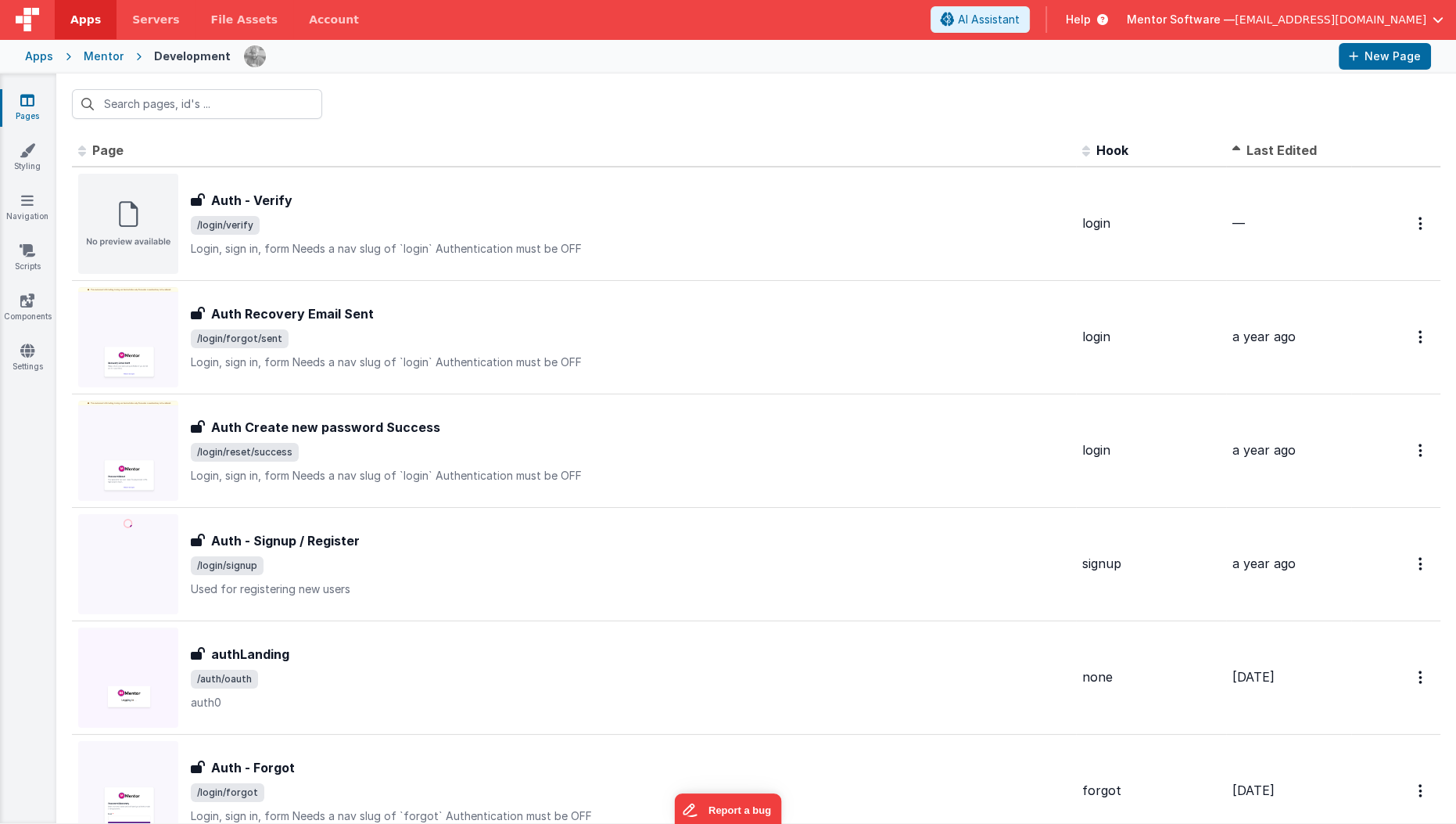
click at [1232, 146] on span at bounding box center [1239, 150] width 14 height 16
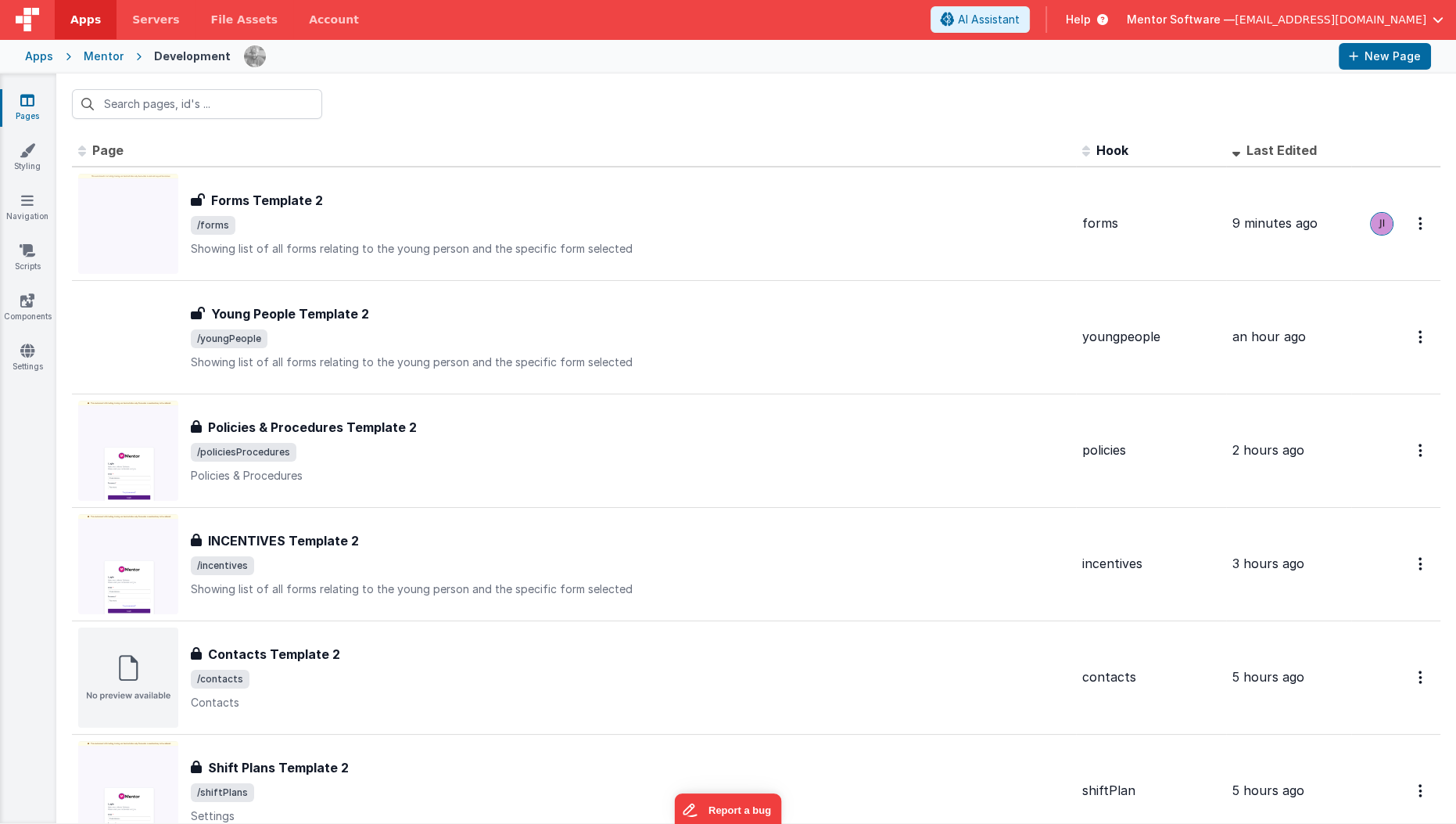
click at [1232, 146] on span at bounding box center [1239, 150] width 14 height 16
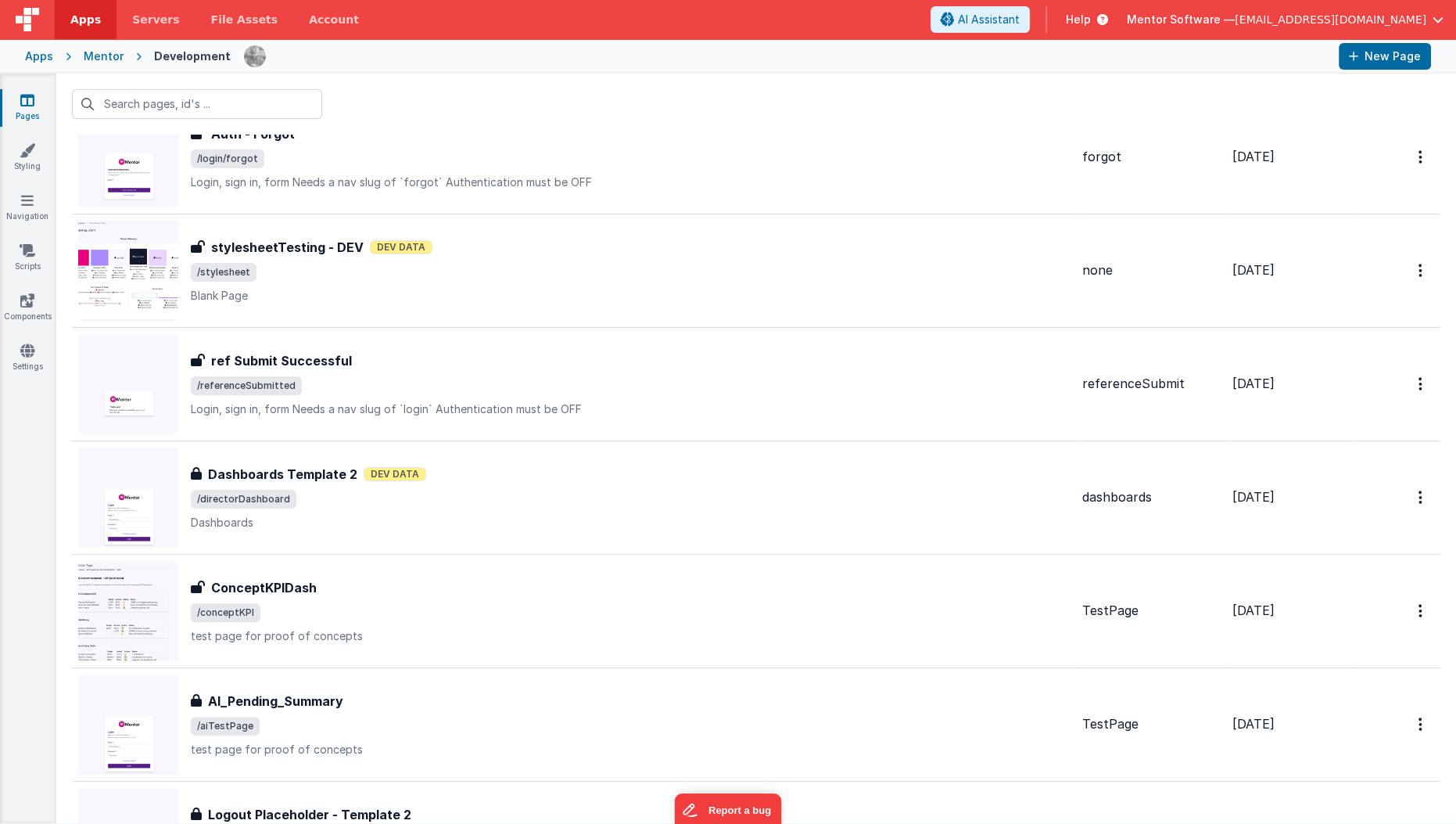
scroll to position [635, 0]
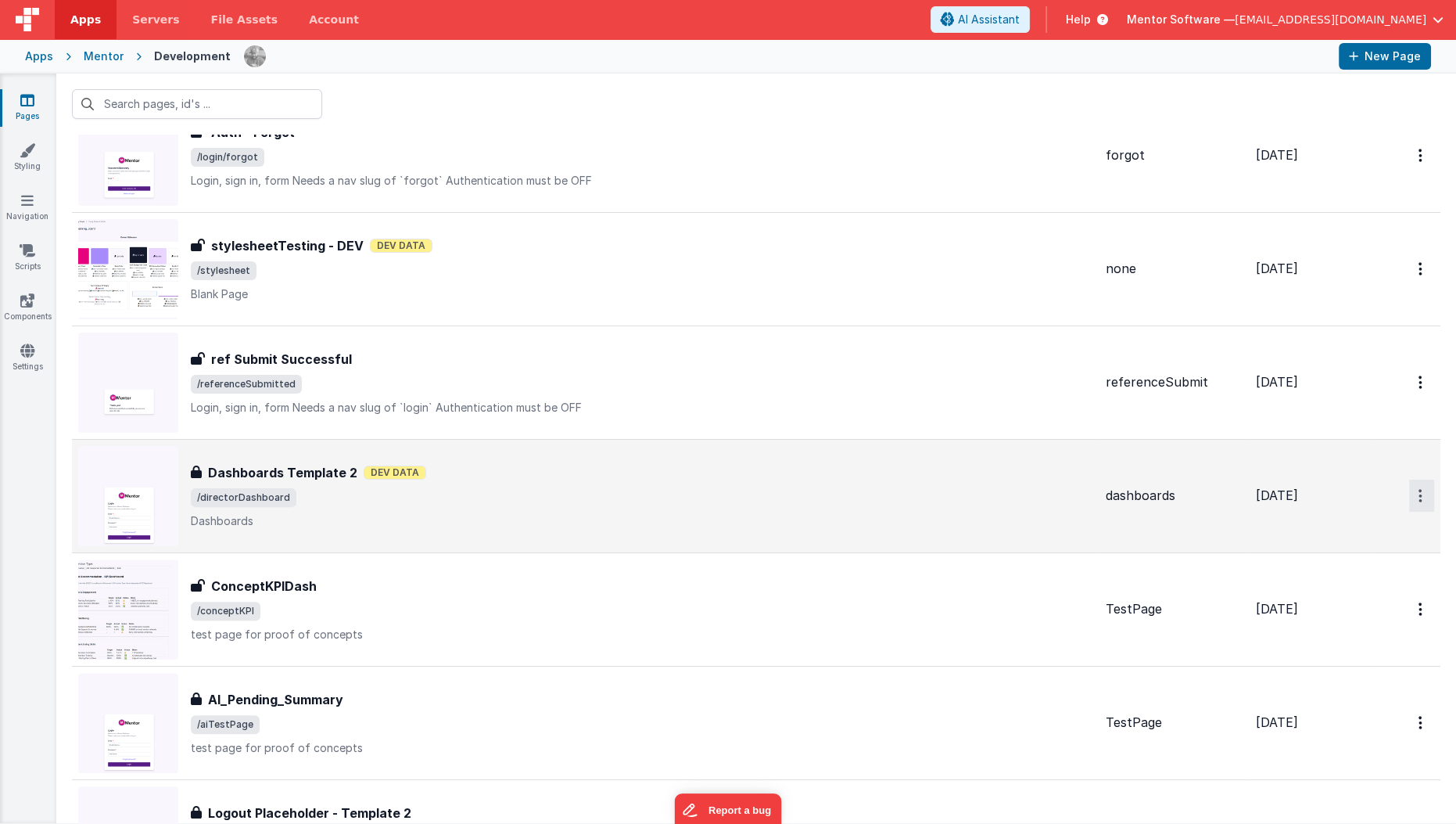
click at [1412, 492] on button "Options" at bounding box center [1421, 495] width 25 height 32
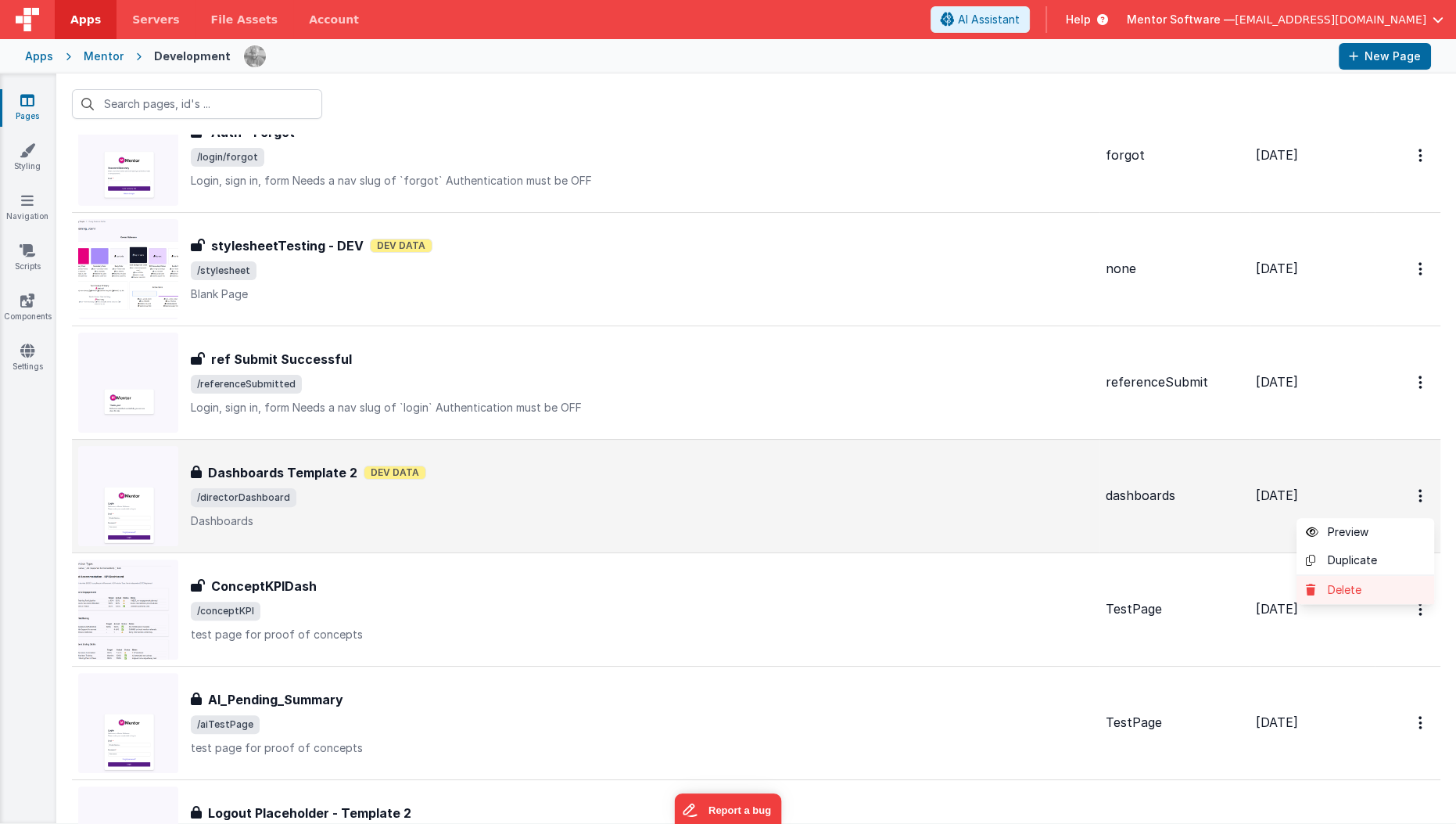
click at [1342, 586] on link "Delete" at bounding box center [1365, 590] width 138 height 28
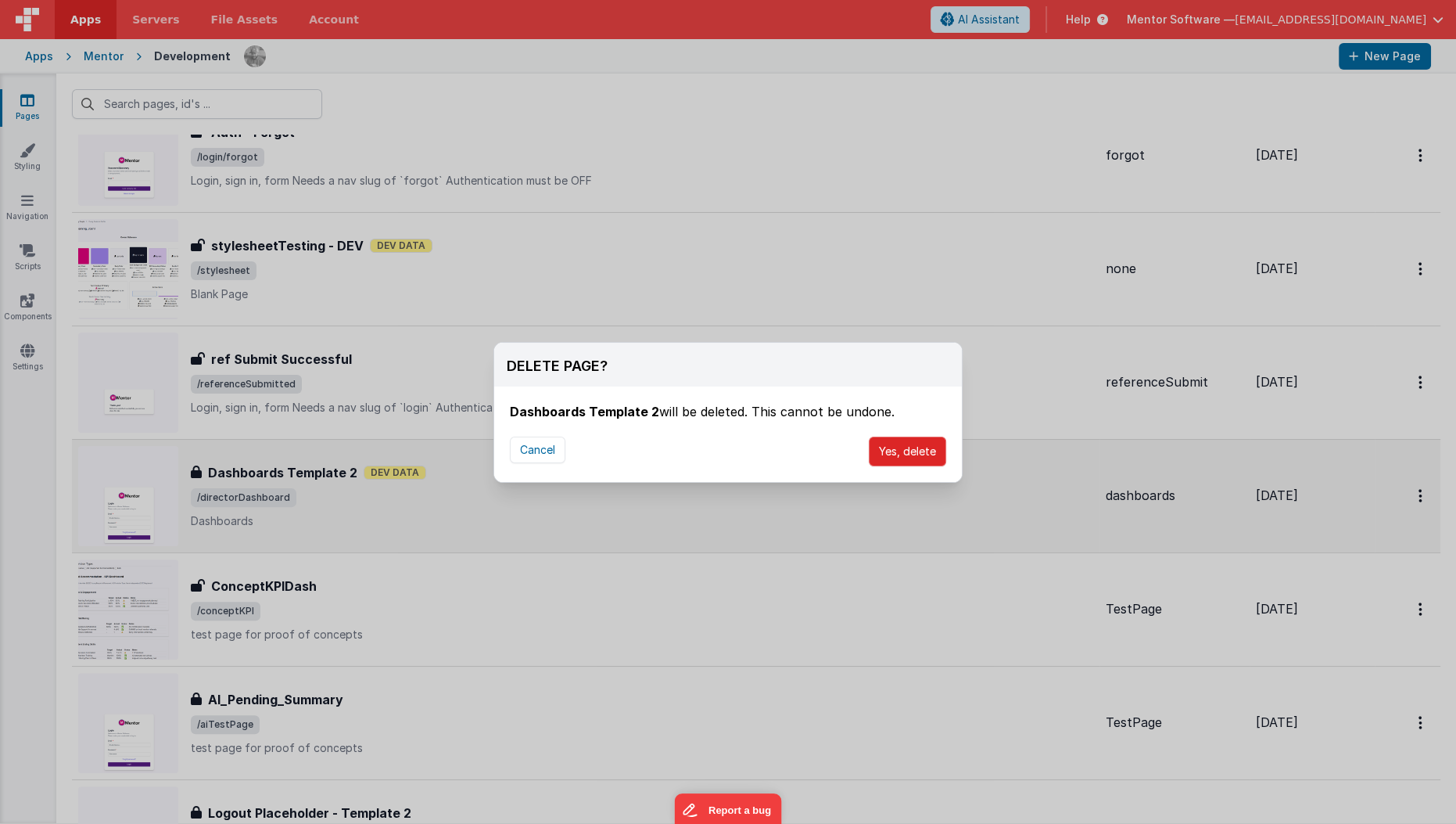
click at [908, 449] on button "Yes, delete" at bounding box center [907, 452] width 77 height 30
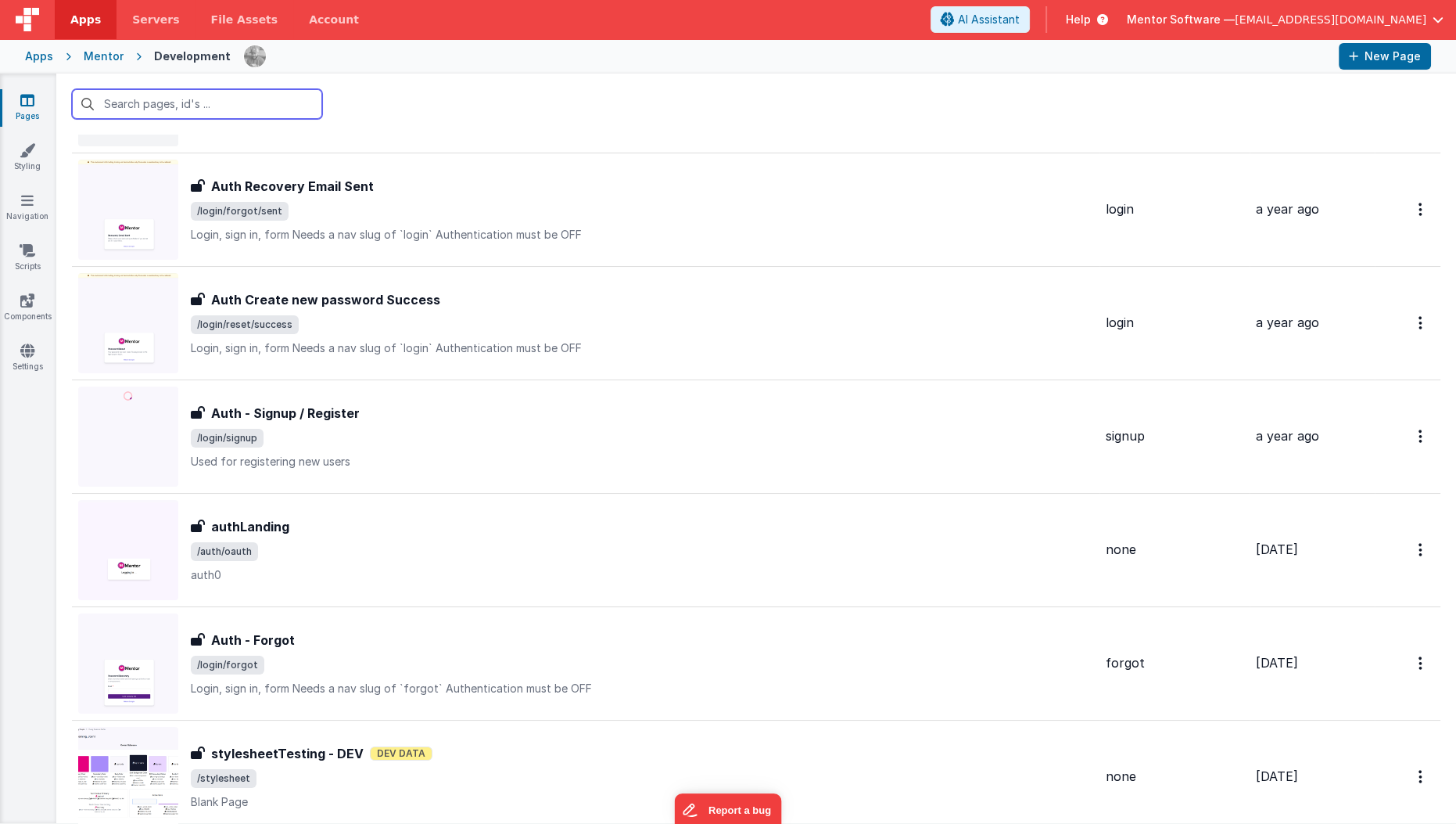
scroll to position [0, 0]
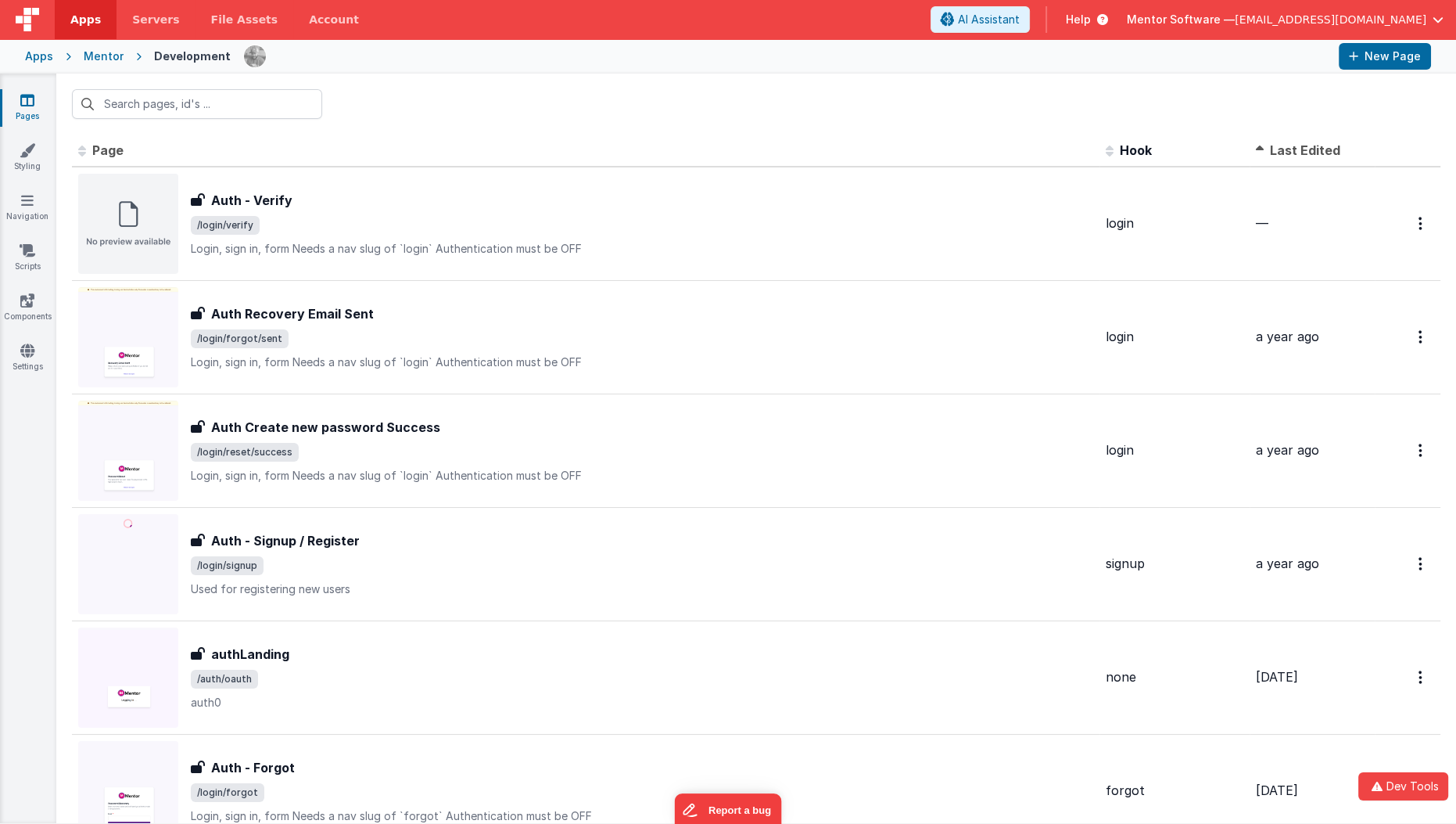
click at [1402, 120] on div at bounding box center [756, 104] width 1399 height 61
click at [1412, 785] on button "Dev Tools" at bounding box center [1403, 786] width 90 height 28
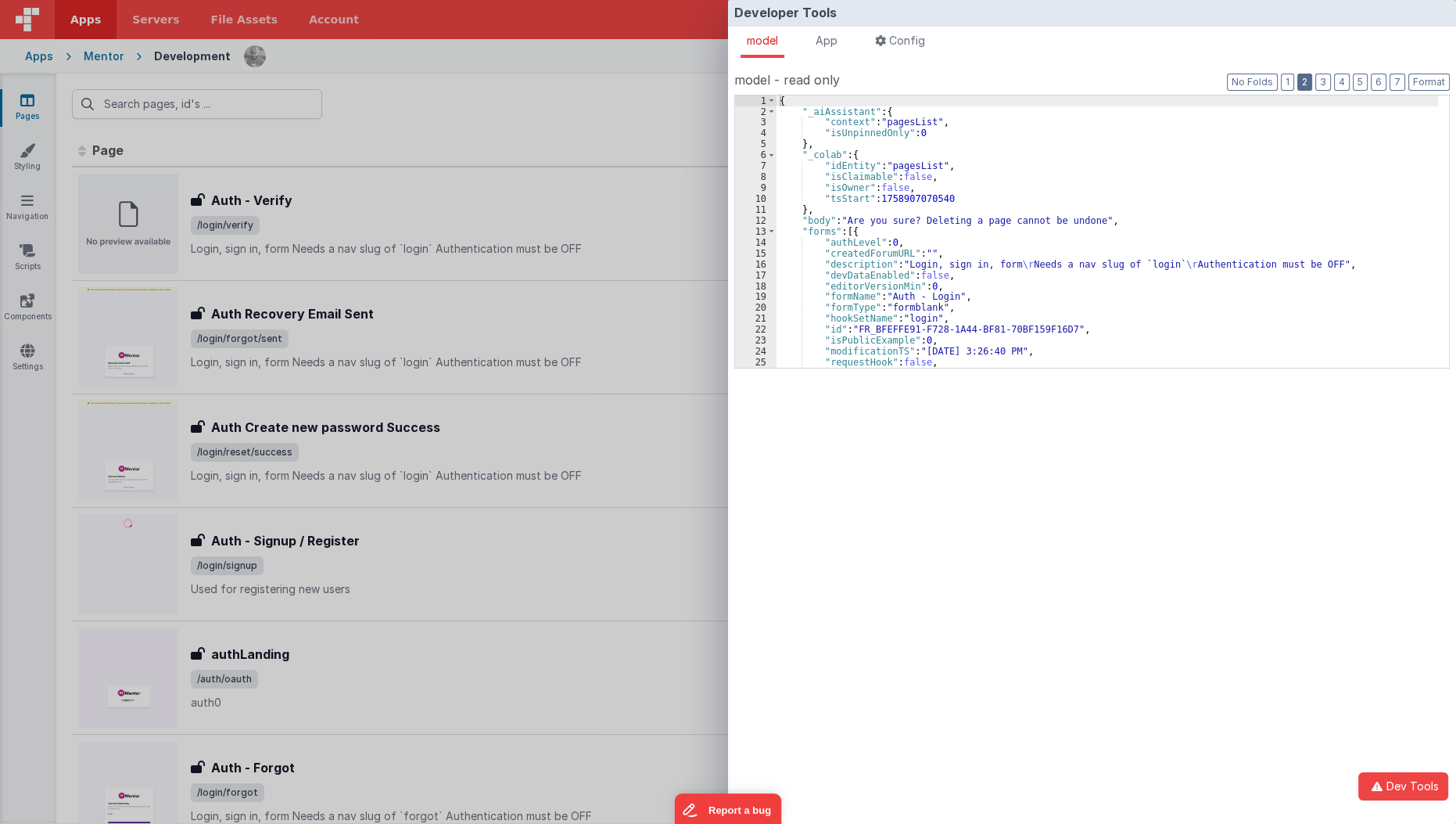
click at [1312, 85] on button "2" at bounding box center [1304, 82] width 15 height 17
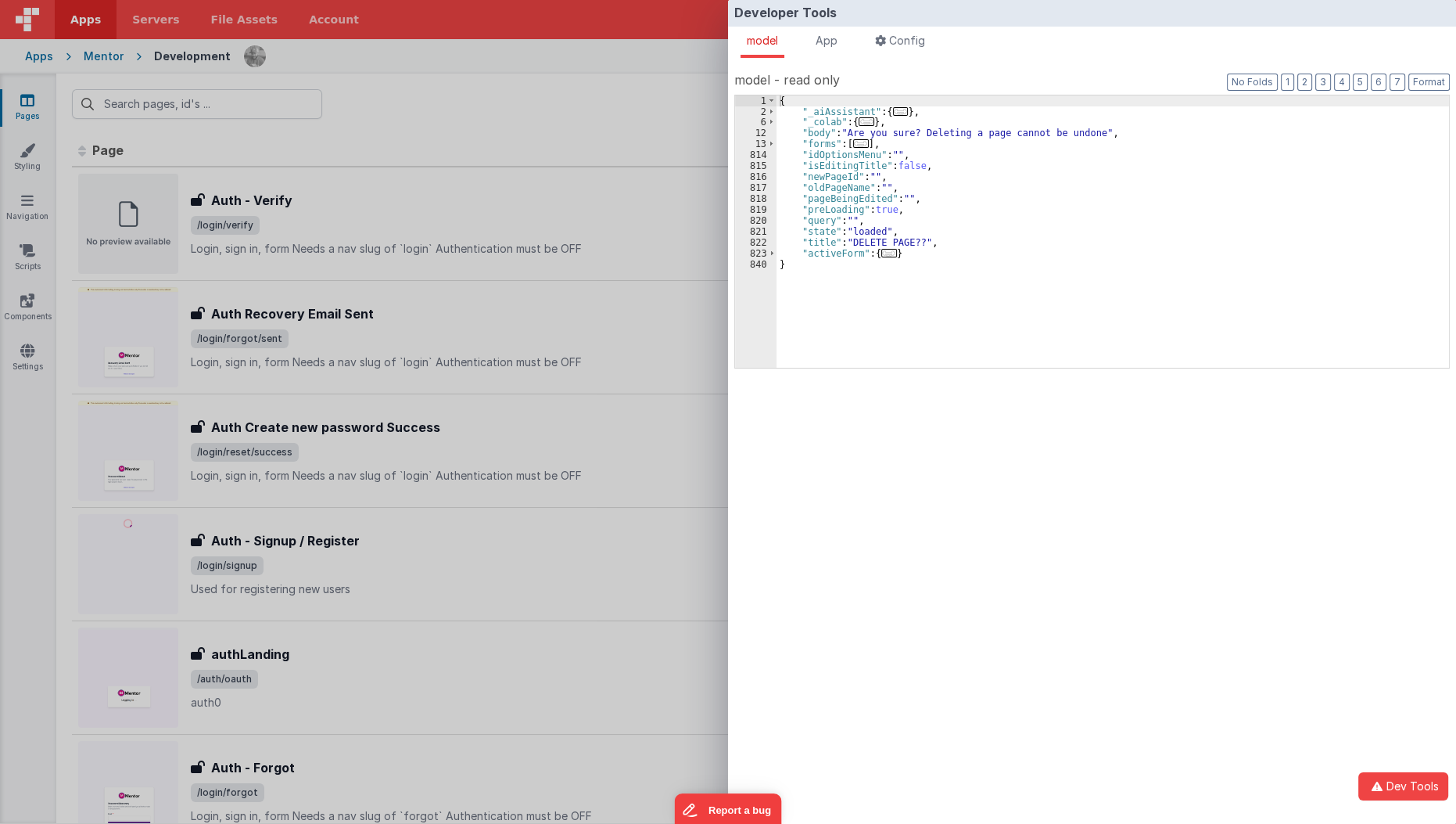
click at [853, 140] on span "..." at bounding box center [861, 143] width 16 height 9
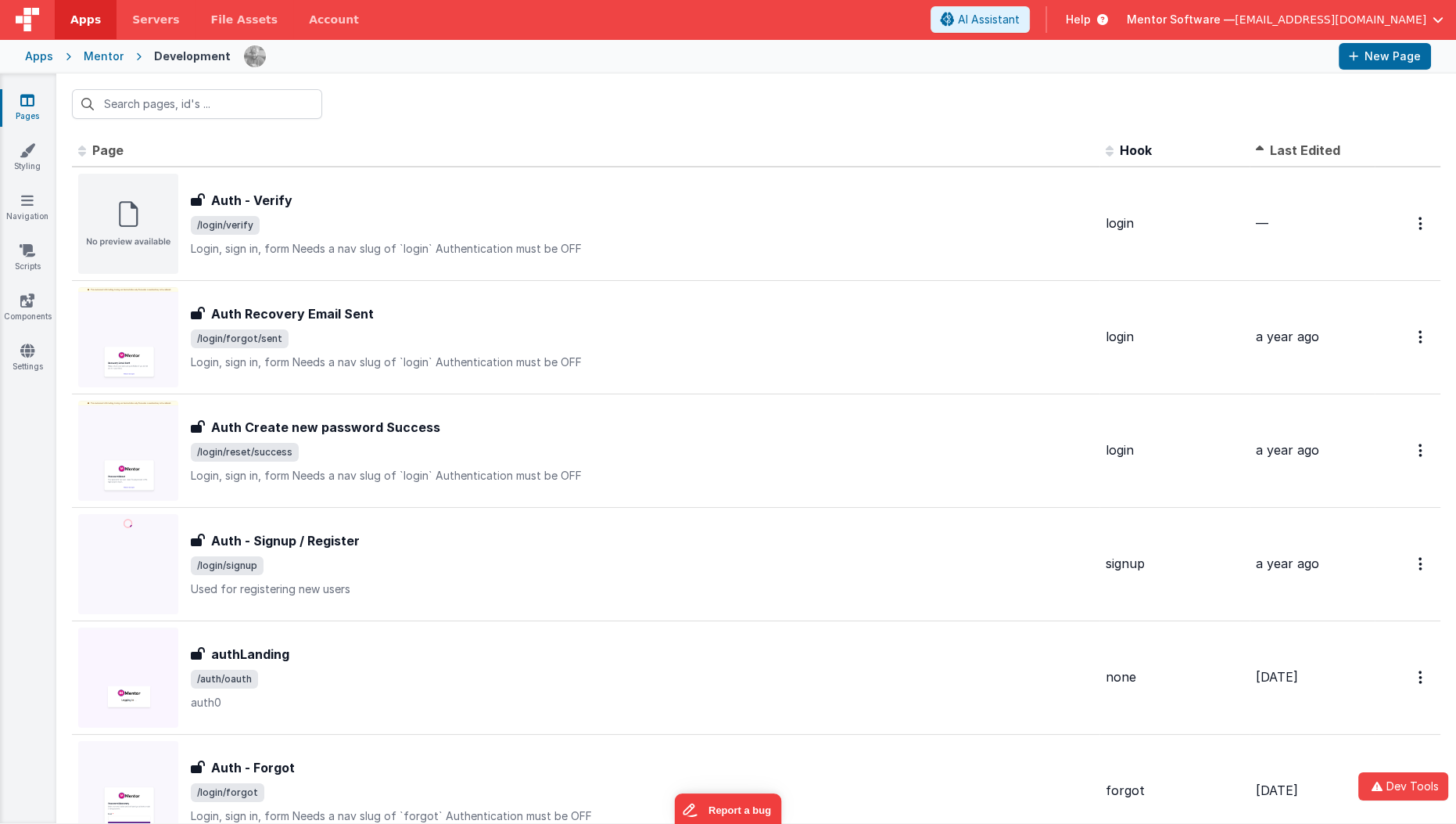
click at [526, 220] on div "Developer Tools model App Params Log (8) Misc Windows Config model - read only …" at bounding box center [728, 412] width 1456 height 824
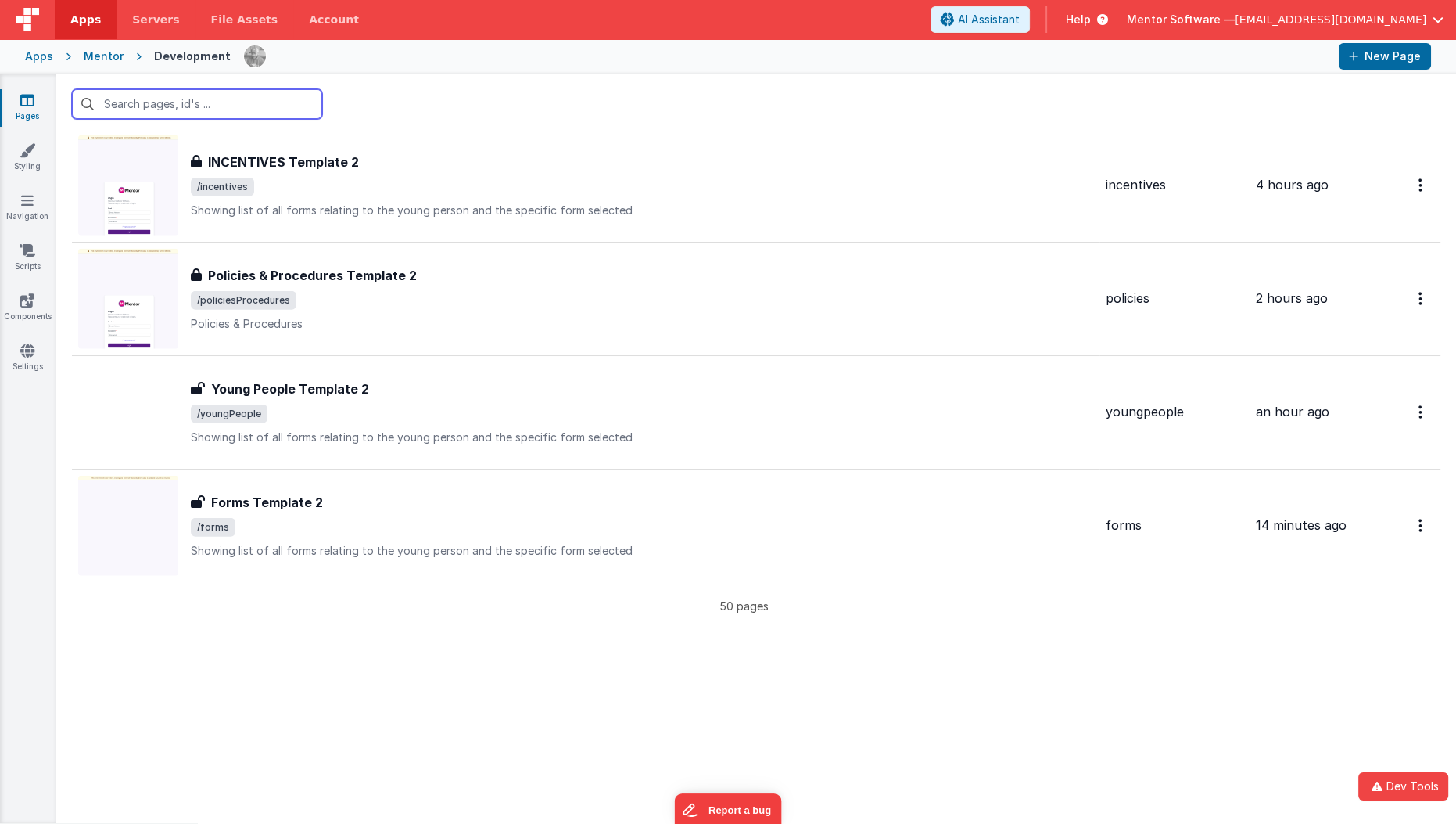
scroll to position [5338, 0]
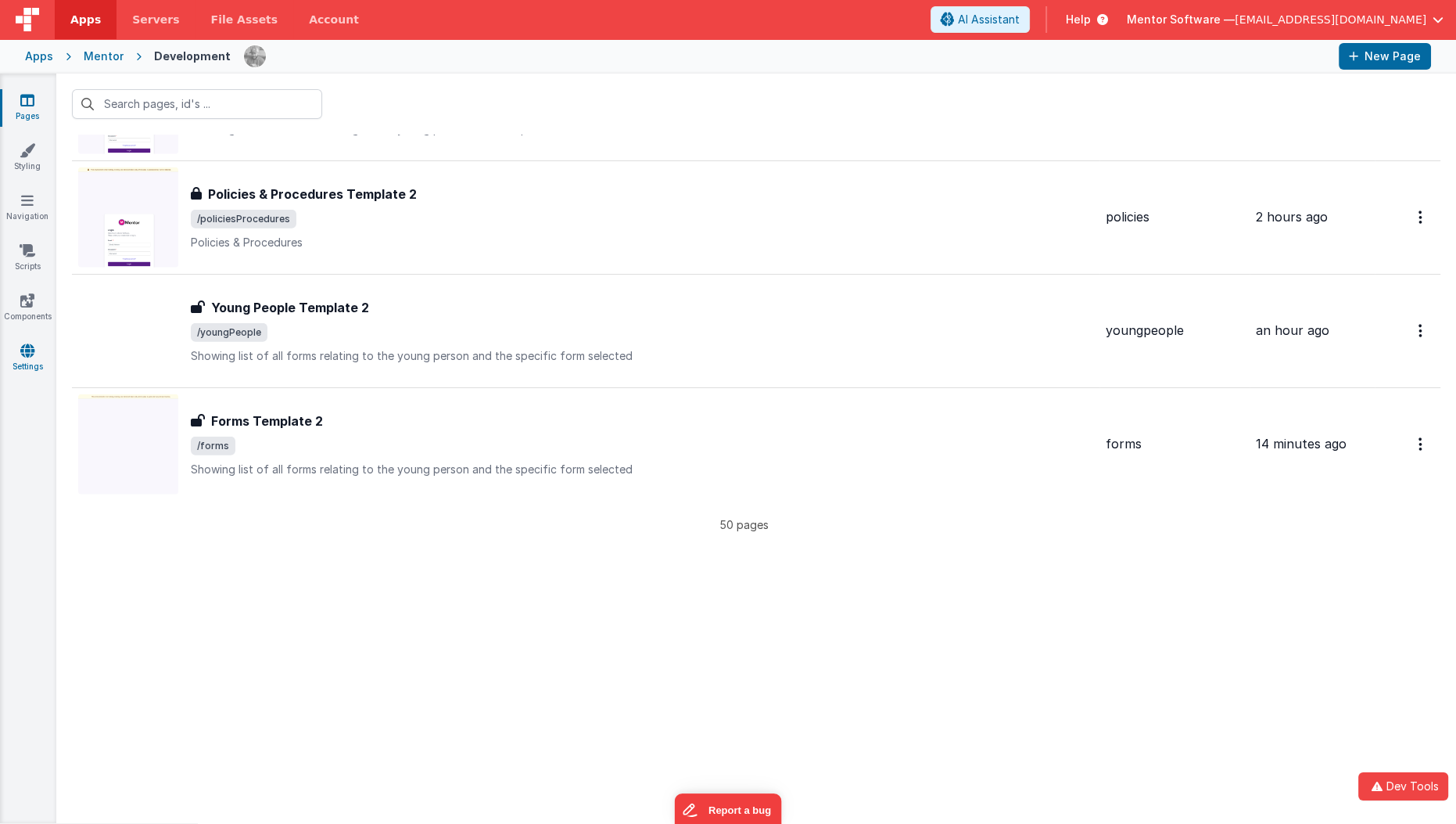
click at [24, 361] on link "Settings" at bounding box center [28, 358] width 57 height 31
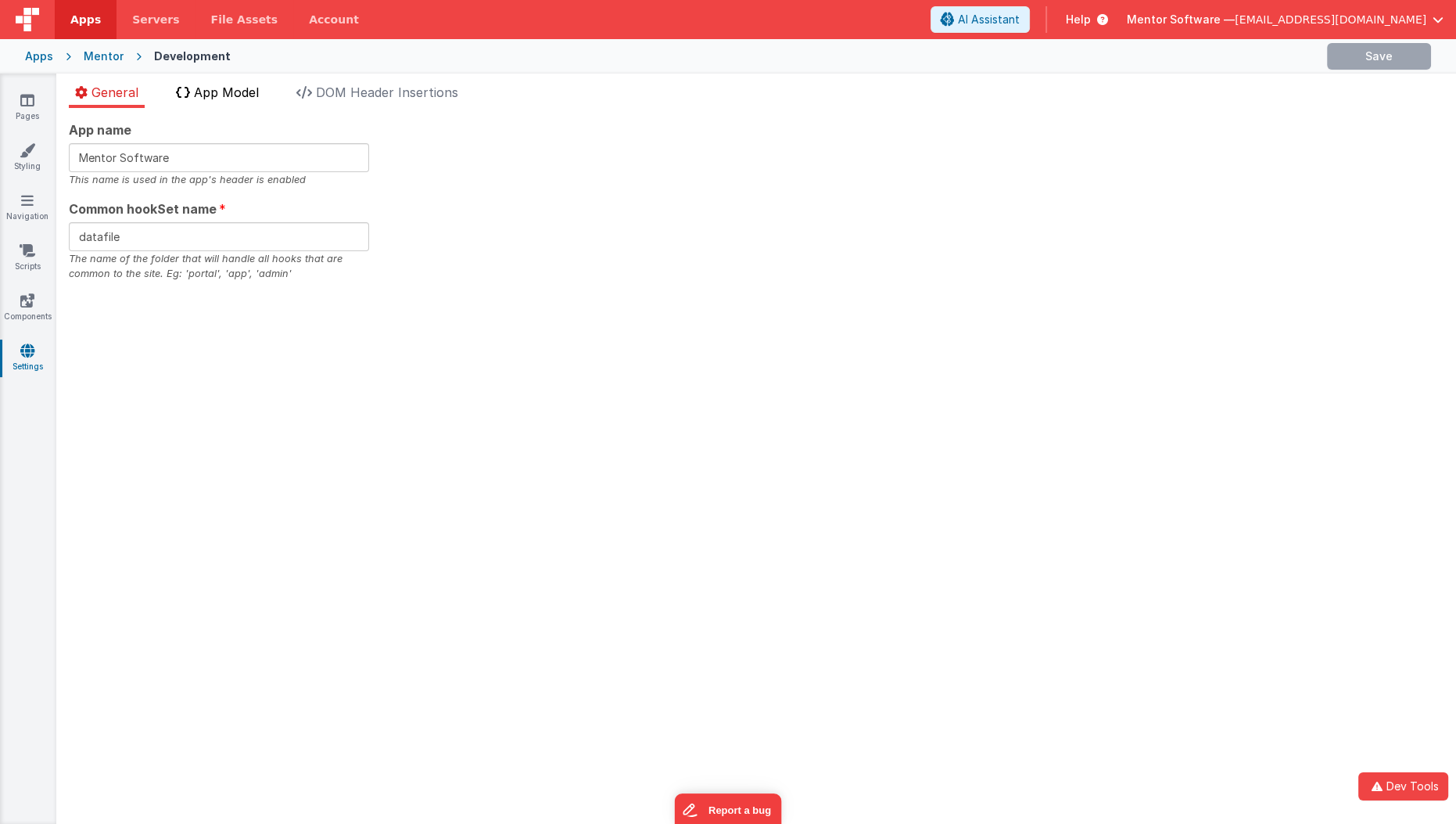
click at [231, 99] on li "App Model" at bounding box center [217, 95] width 95 height 25
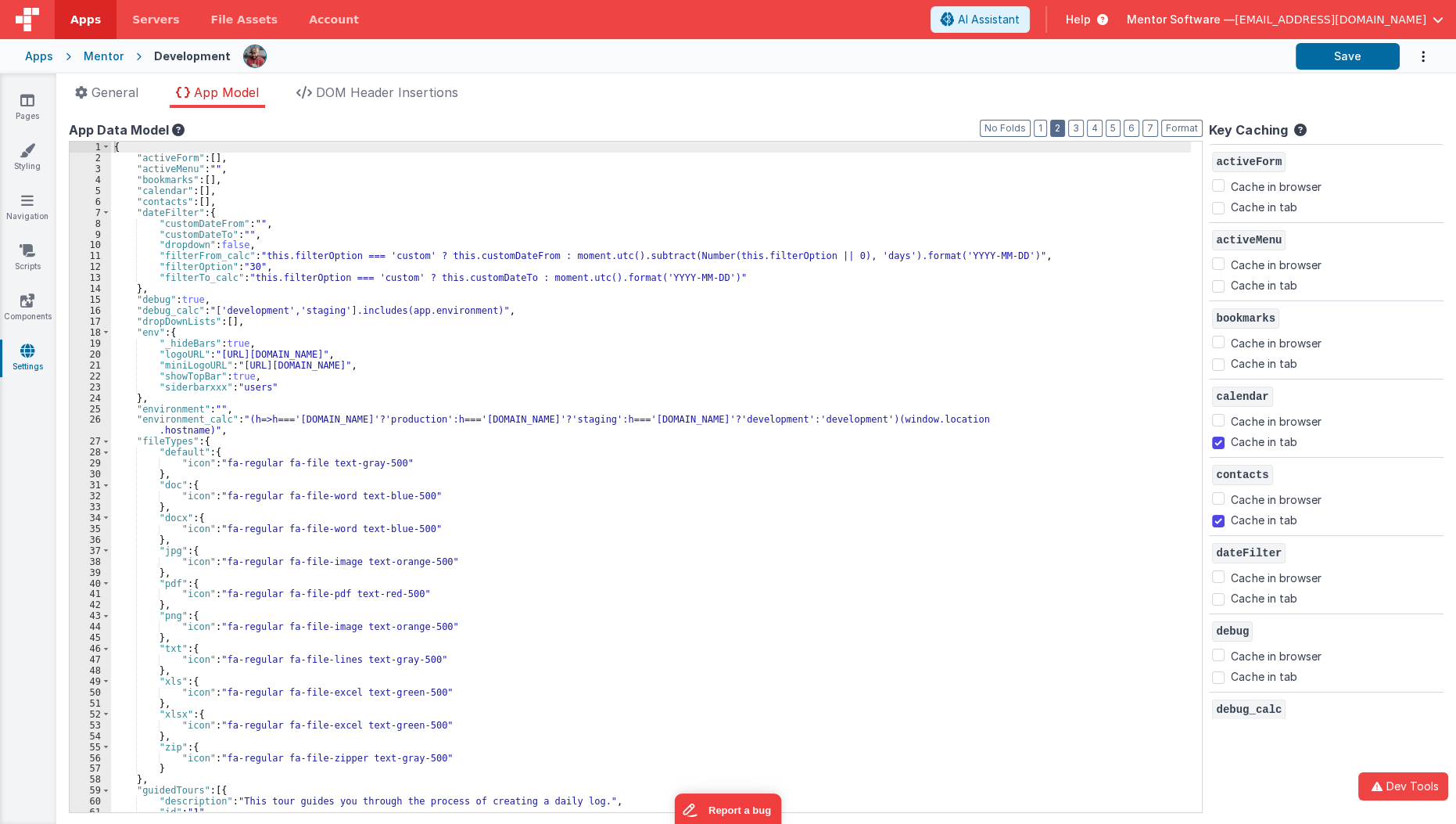
click at [1065, 127] on button "2" at bounding box center [1057, 128] width 15 height 17
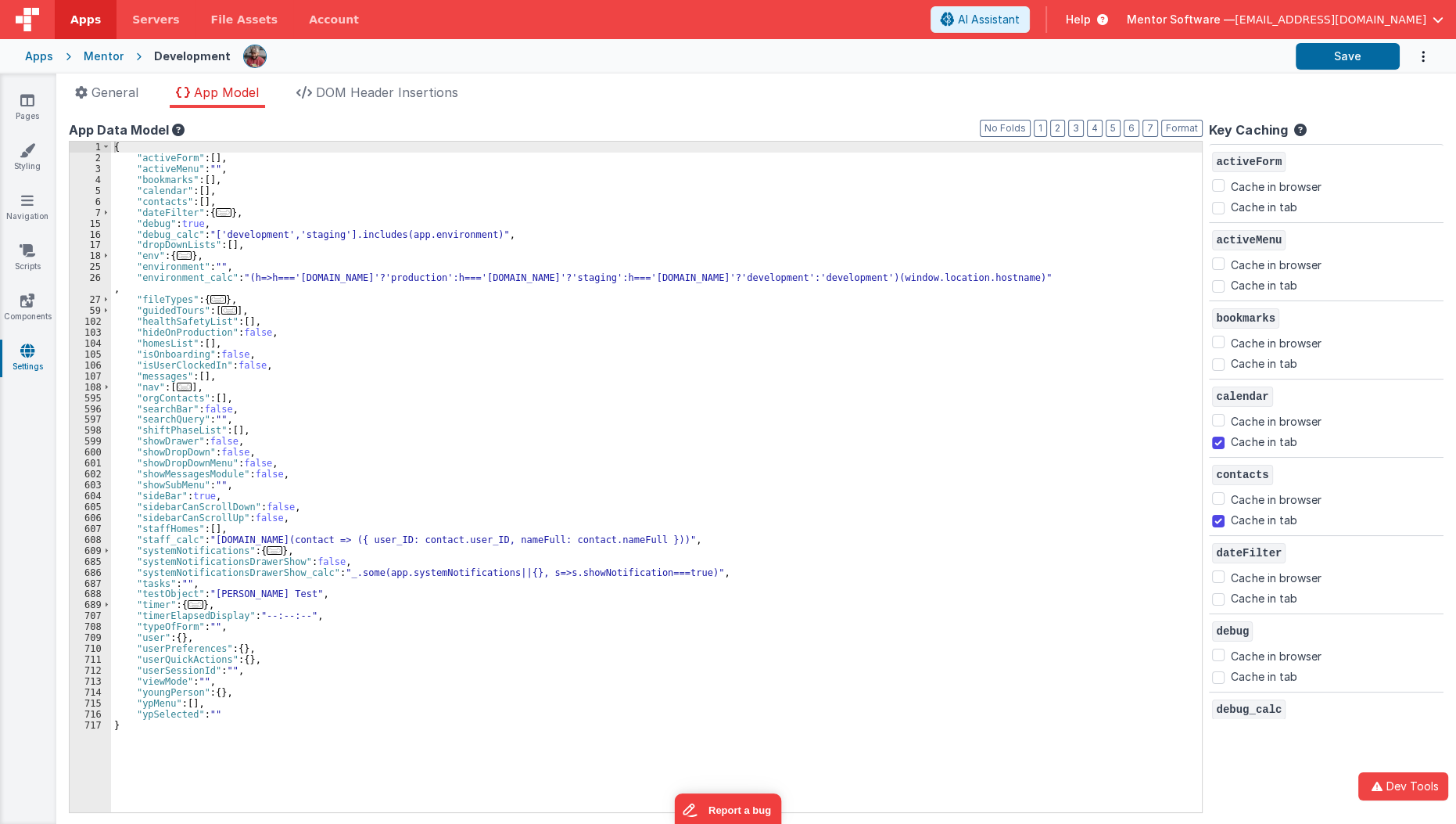
click at [300, 297] on div "{ "activeForm" : [ ] , "activeMenu" : "" , "bookmarks" : [ ] , "calendar" : [ ]…" at bounding box center [661, 488] width 1100 height 693
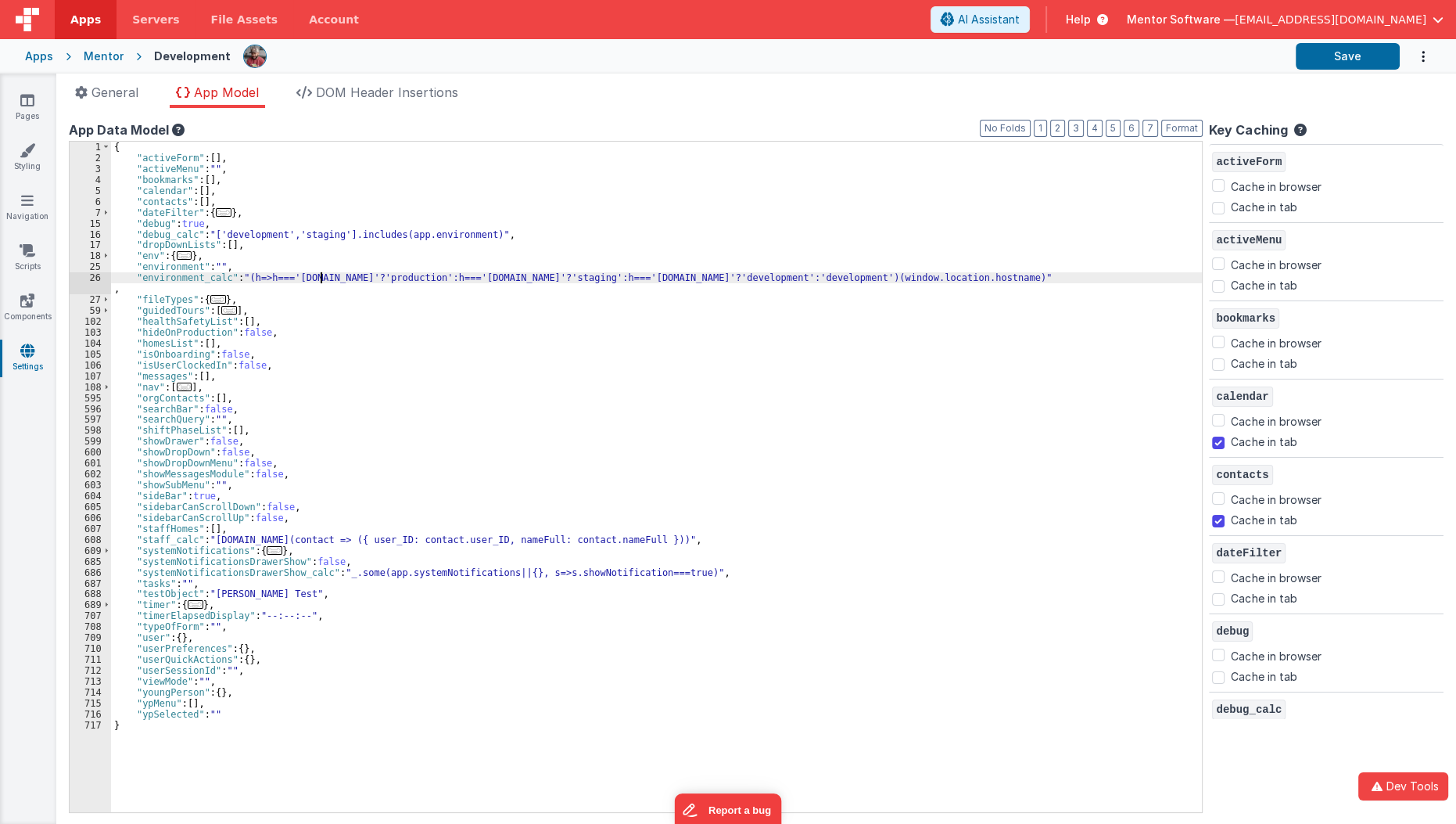
click at [323, 278] on div "{ "activeForm" : [ ] , "activeMenu" : "" , "bookmarks" : [ ] , "calendar" : [ ]…" at bounding box center [661, 488] width 1100 height 693
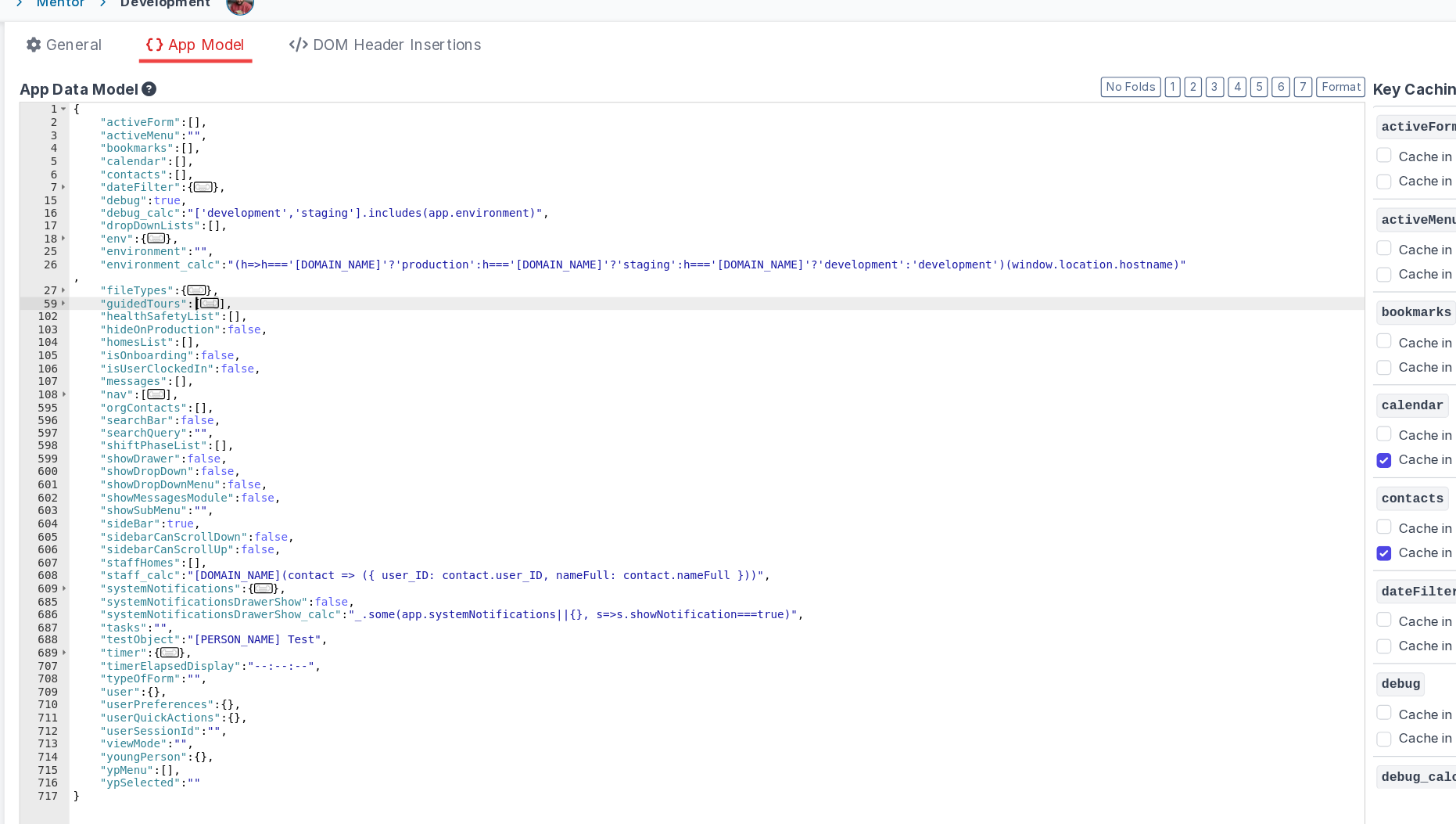
click at [229, 310] on span "..." at bounding box center [229, 310] width 16 height 9
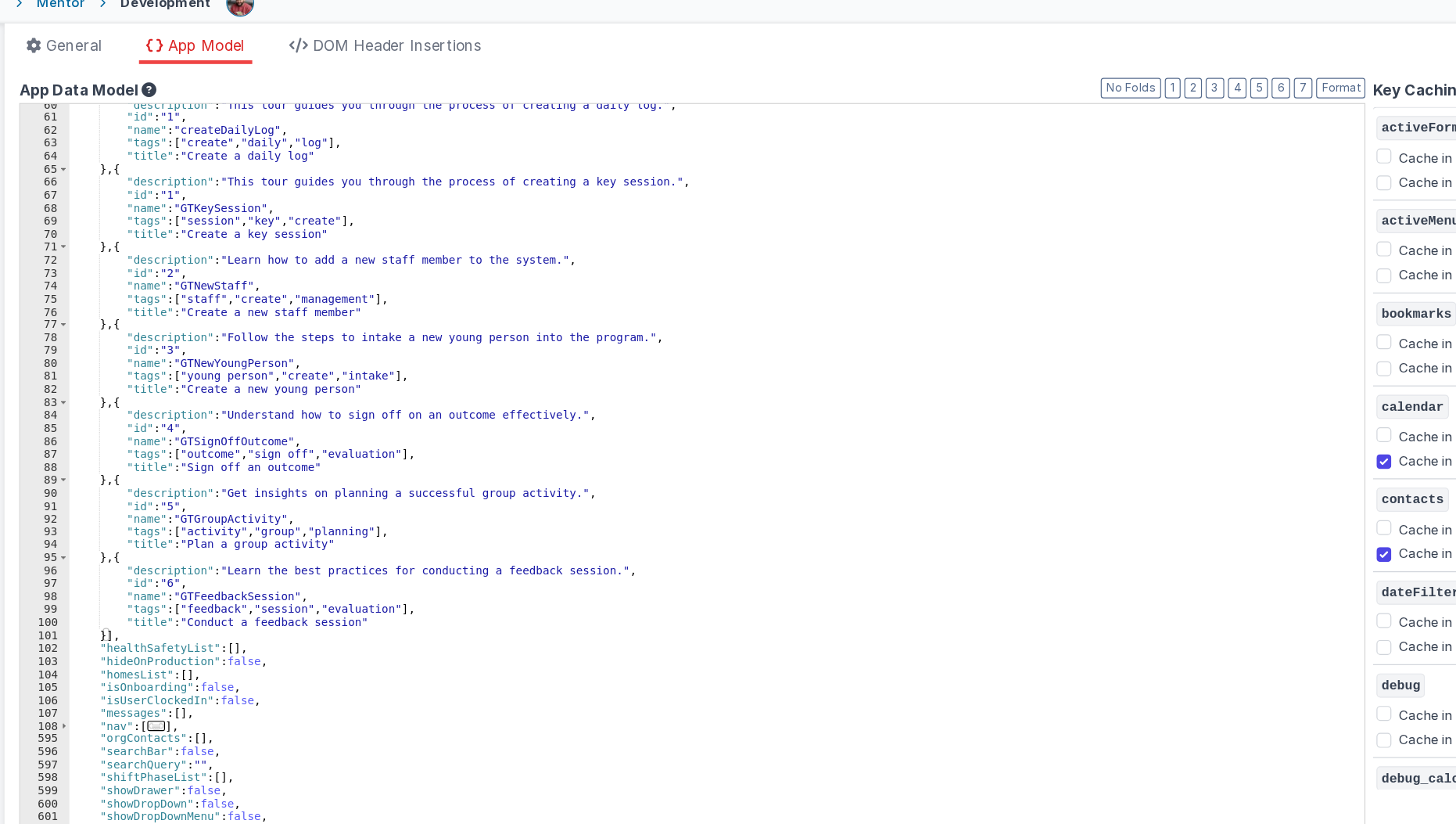
scroll to position [121, 0]
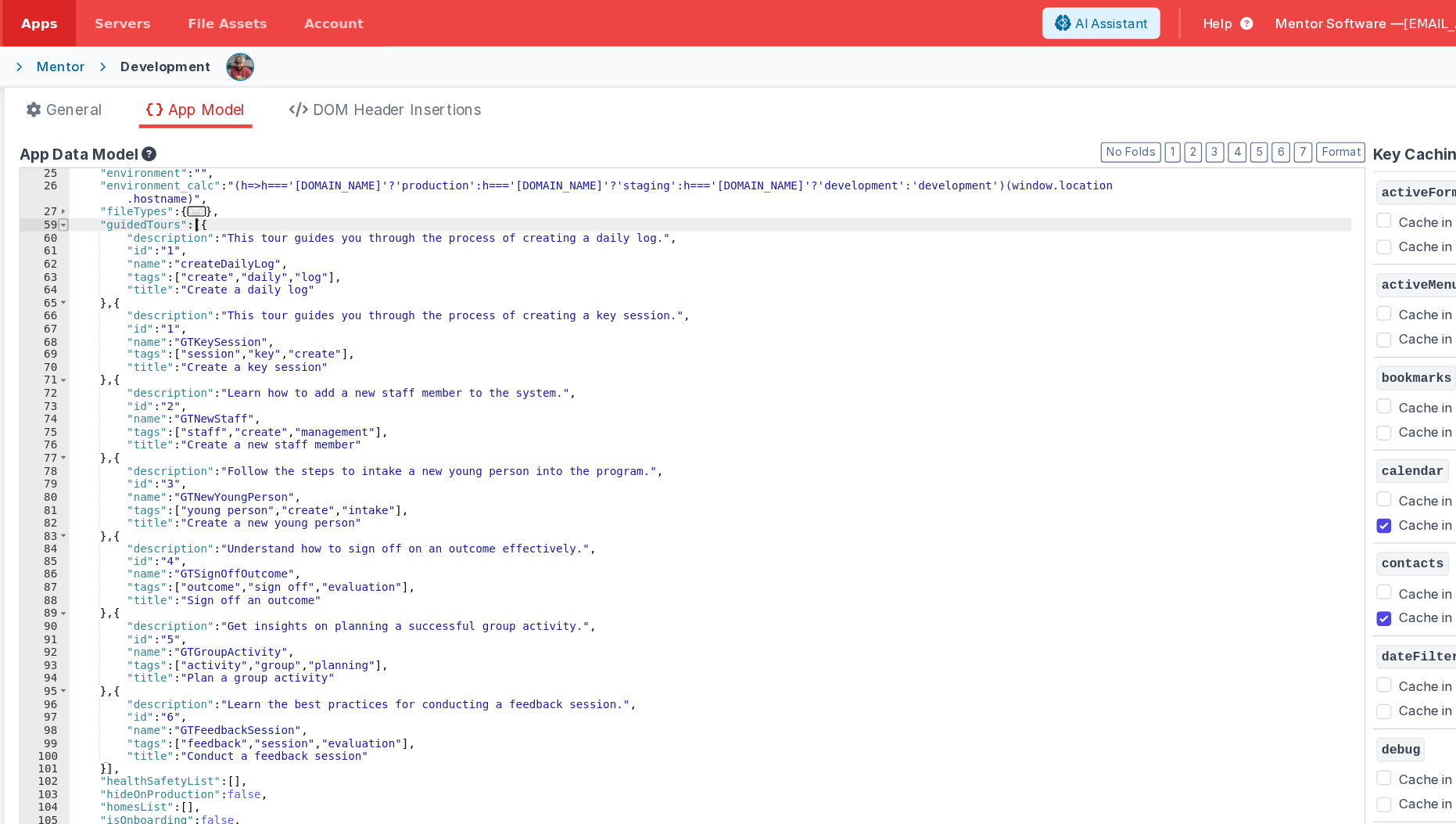
click at [106, 135] on div "App Data Model Format 7 6 5 4 3 2 1 No Folds 25 26 27 59 60 61 62 63 64 65 66 6…" at bounding box center [635, 466] width 1133 height 691
click at [102, 191] on span at bounding box center [105, 190] width 9 height 11
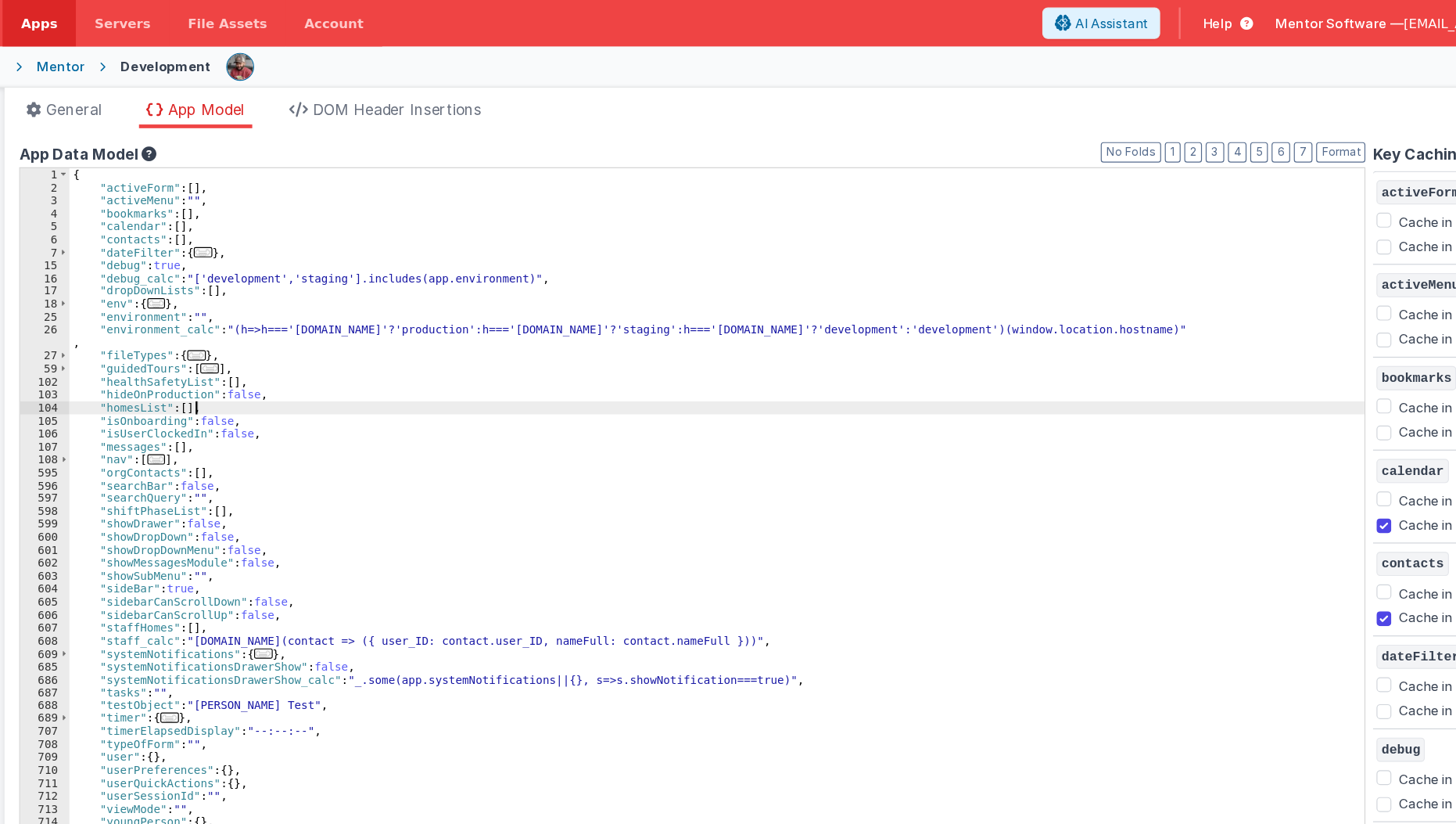
click at [227, 338] on div "{ "activeForm" : [ ] , "activeMenu" : "" , "bookmarks" : [ ] , "calendar" : [ ]…" at bounding box center [661, 488] width 1100 height 693
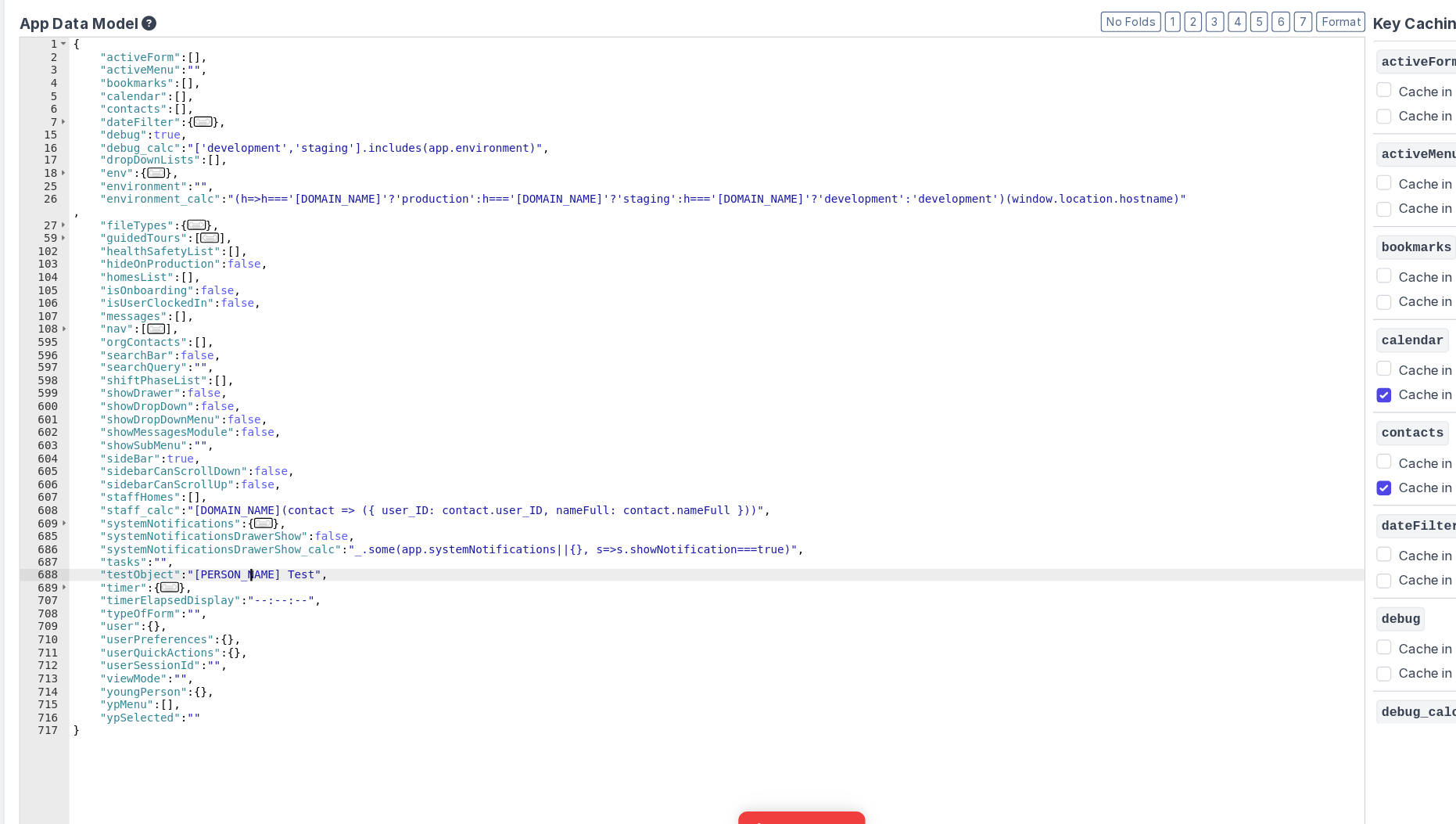
click at [275, 597] on div "{ "activeForm" : [ ] , "activeMenu" : "" , "bookmarks" : [ ] , "calendar" : [ ]…" at bounding box center [661, 488] width 1100 height 693
checkbox input "true"
checkbox input "false"
checkbox input "true"
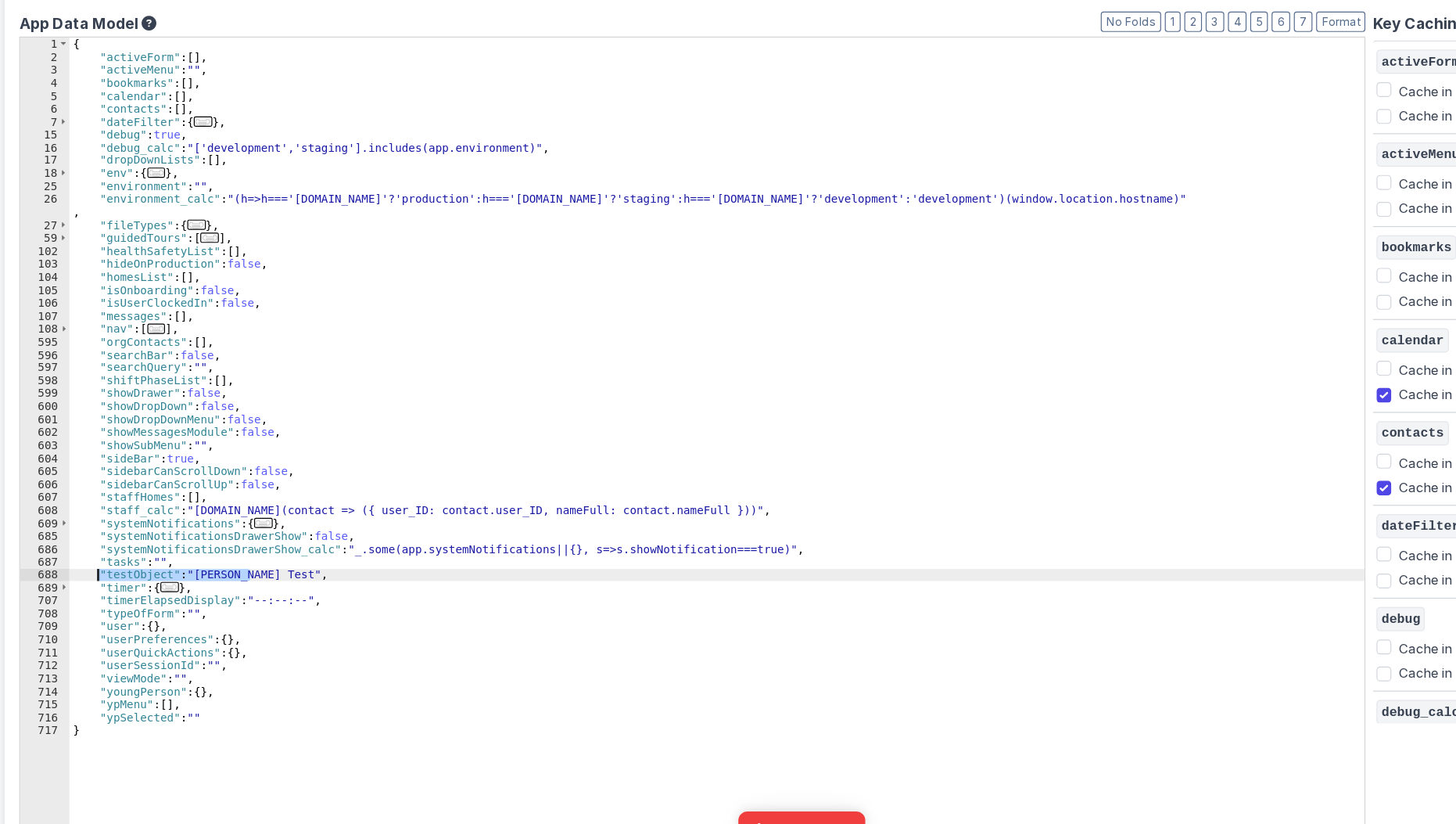
checkbox input "false"
checkbox input "true"
checkbox input "false"
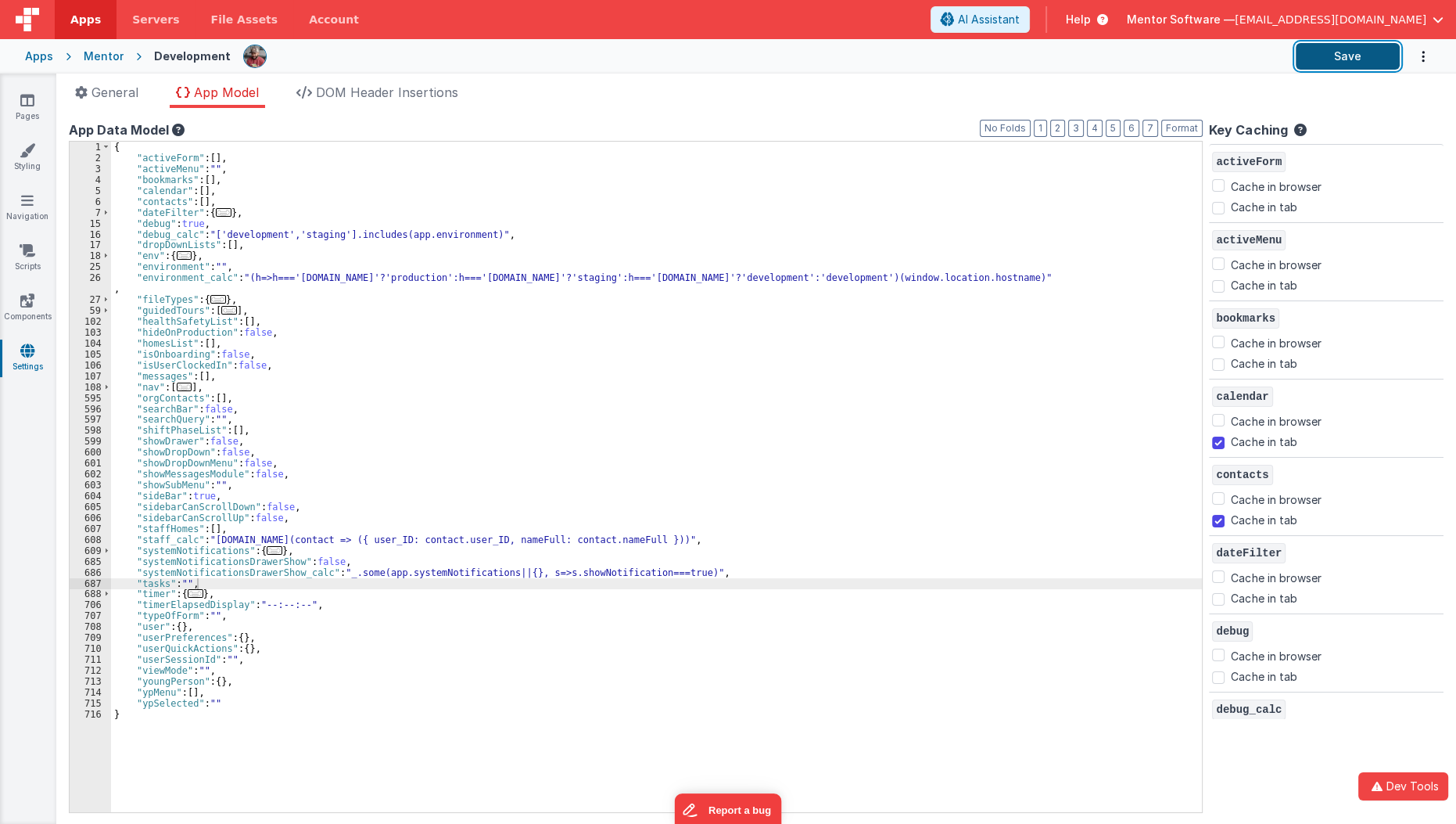
click at [1355, 57] on button "Save" at bounding box center [1347, 57] width 104 height 27
click at [32, 261] on link "Scripts" at bounding box center [28, 258] width 57 height 31
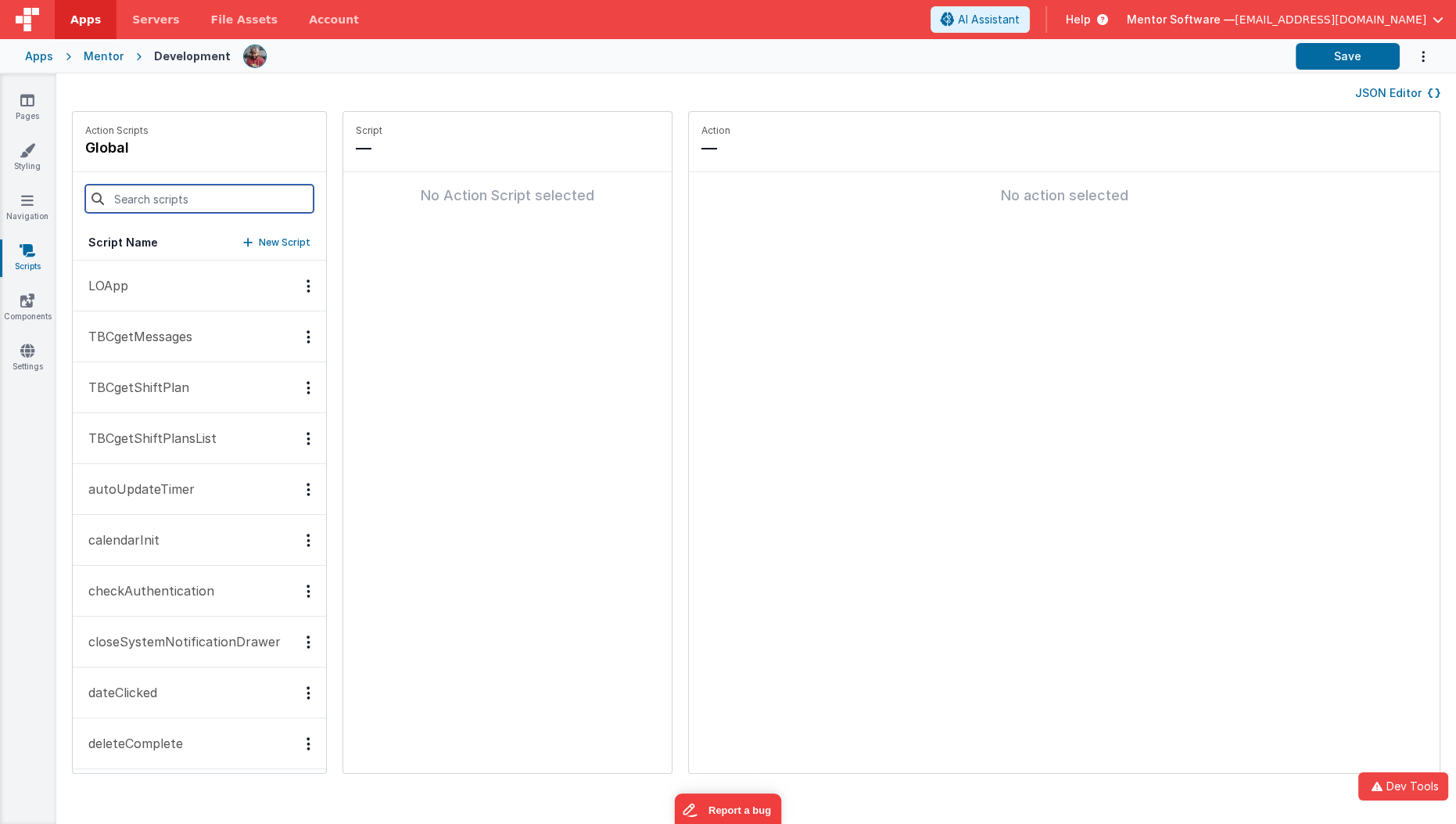
click at [160, 202] on input at bounding box center [199, 199] width 228 height 28
click at [1404, 92] on button "JSON Editor" at bounding box center [1398, 93] width 85 height 16
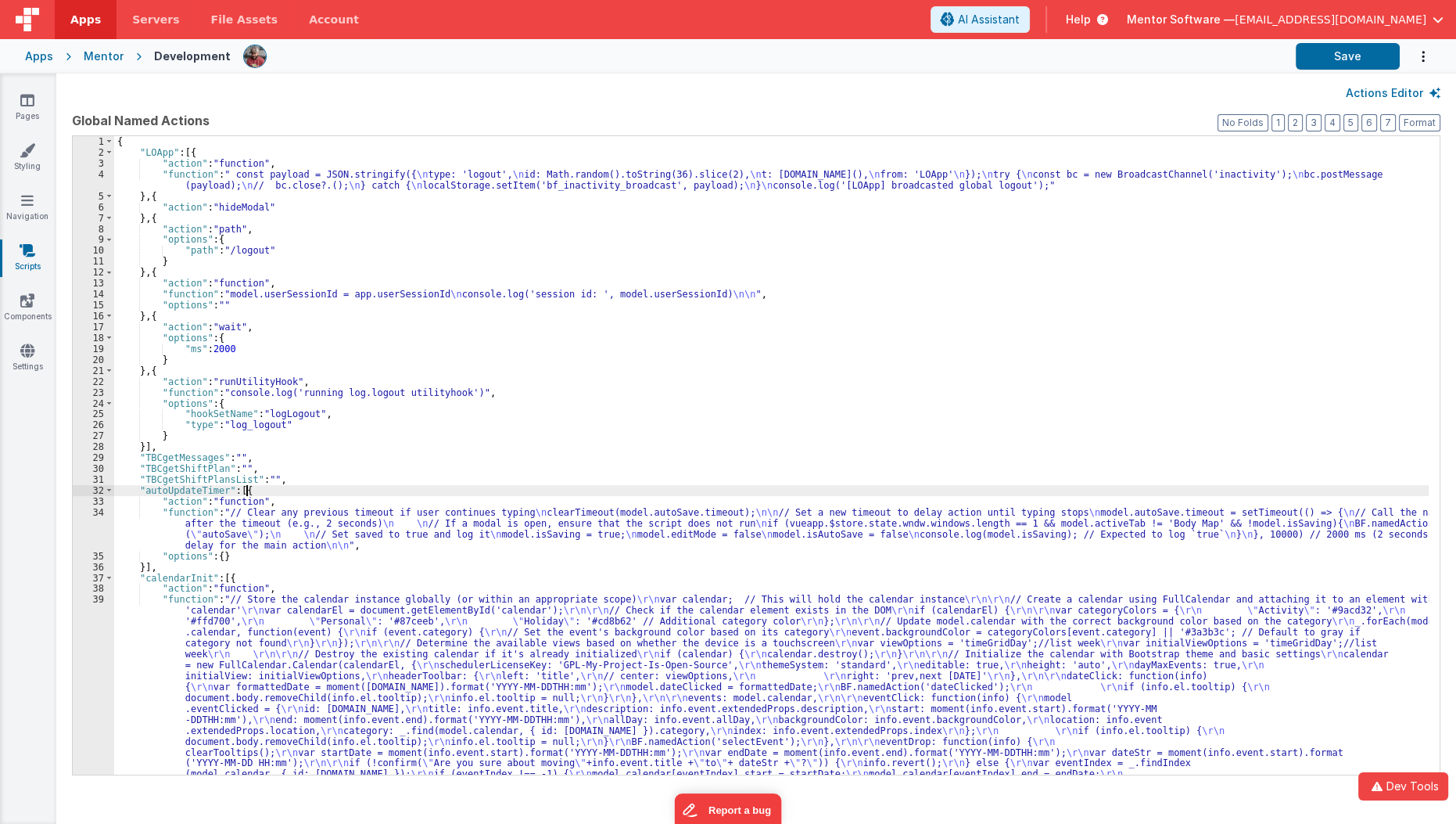
click at [709, 491] on div "{ "LOApp" : [{ "action" : "function" , "function" : " const payload = JSON.stri…" at bounding box center [772, 624] width 1315 height 977
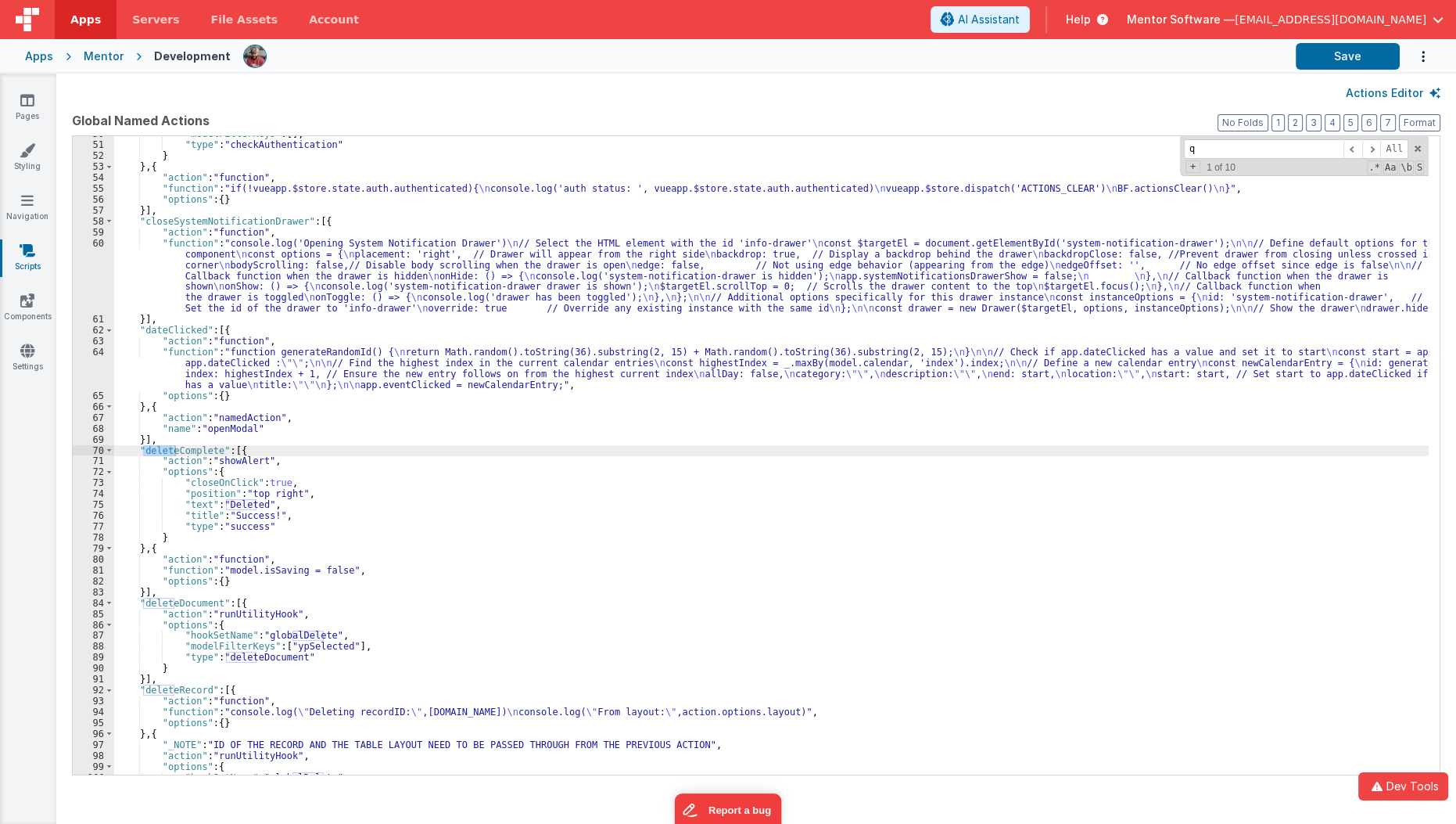
scroll to position [1458, 0]
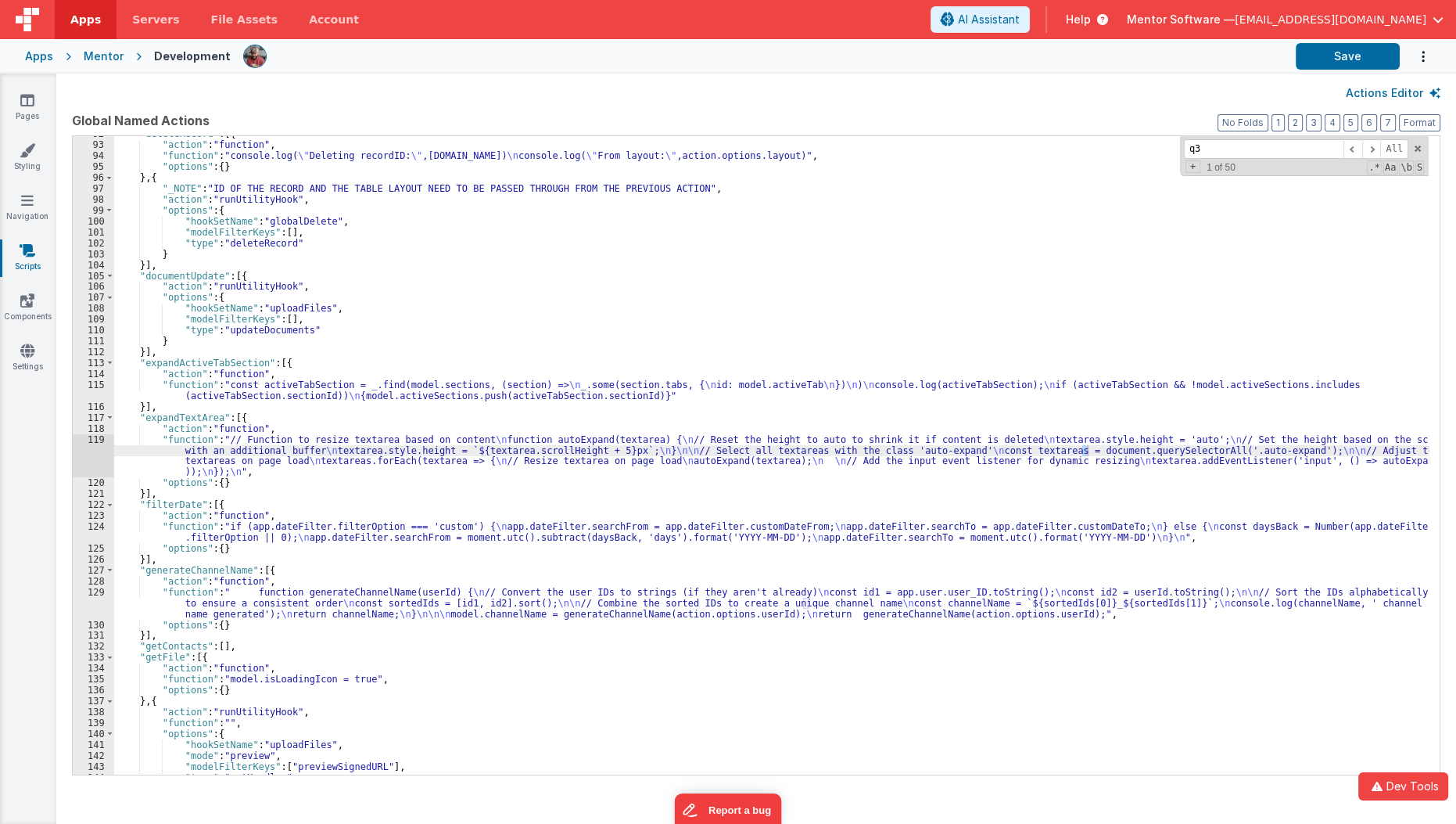
type input "q"
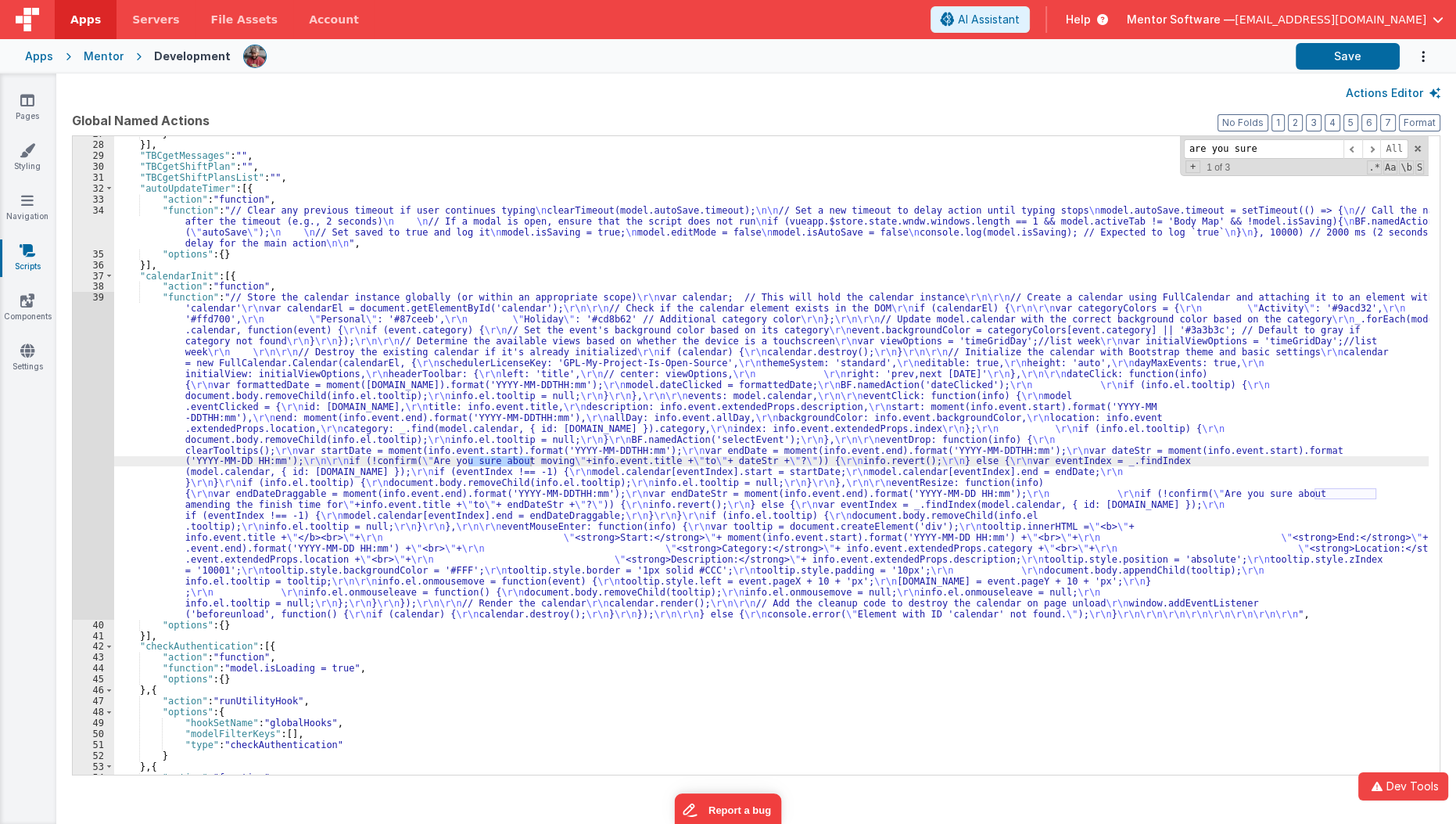
scroll to position [6757, 0]
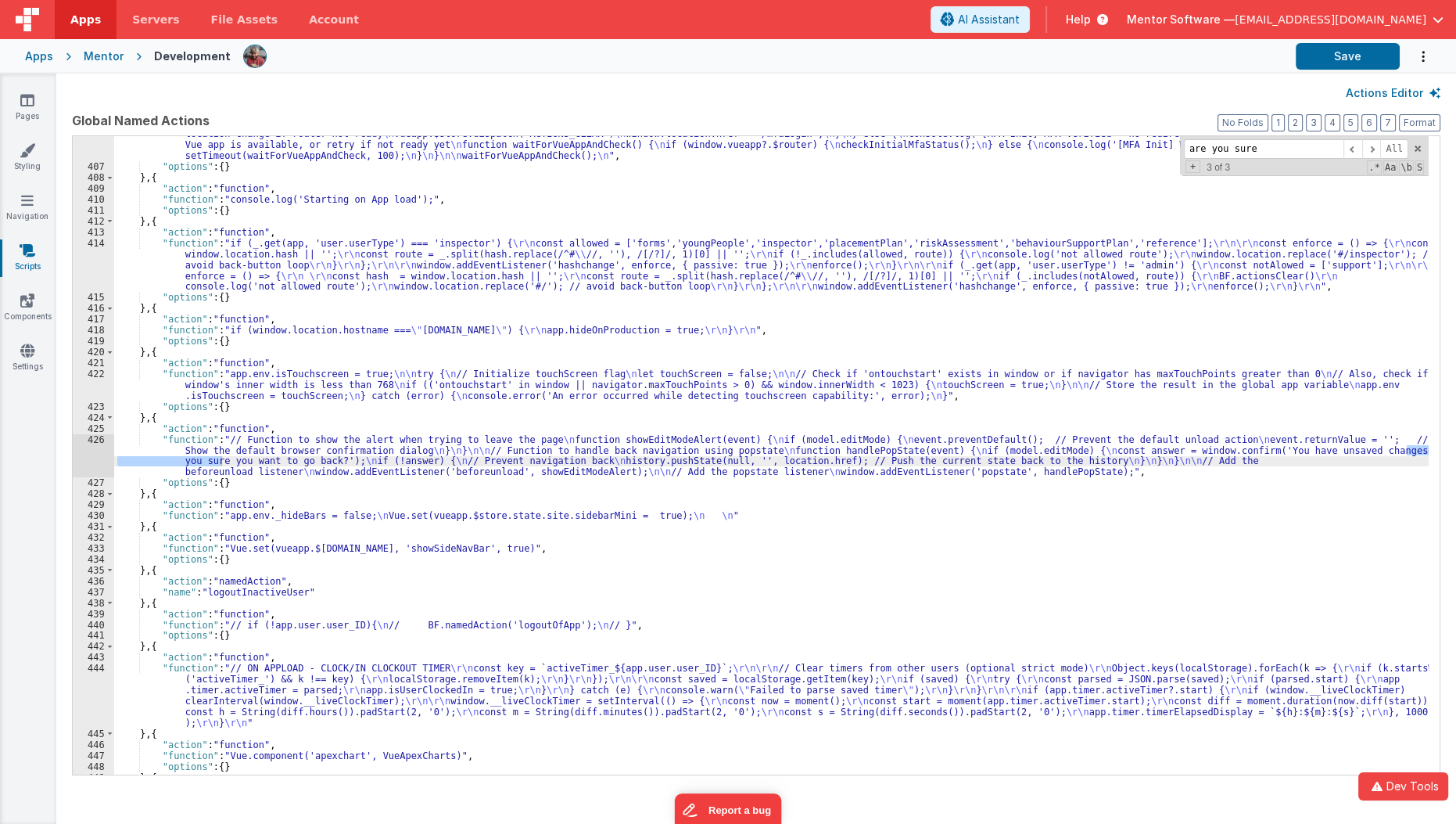
type input "are you sure"
click at [461, 442] on div ""function" : "function checkInitialMfaStatus() { \n const mfaRequired = localSt…" at bounding box center [772, 448] width 1315 height 726
click at [83, 456] on div "426" at bounding box center [93, 456] width 42 height 44
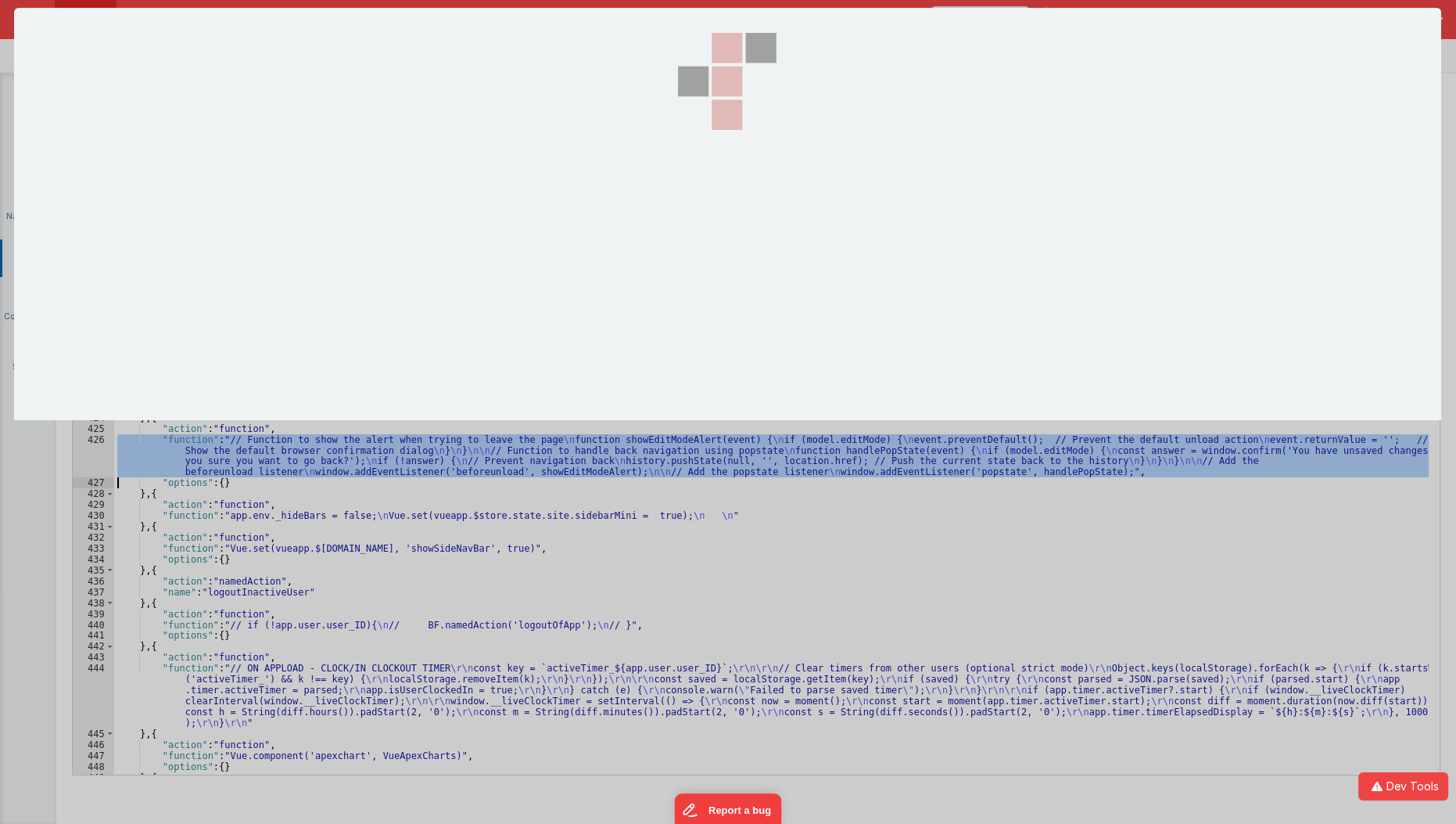
click at [83, 456] on div at bounding box center [728, 412] width 1456 height 824
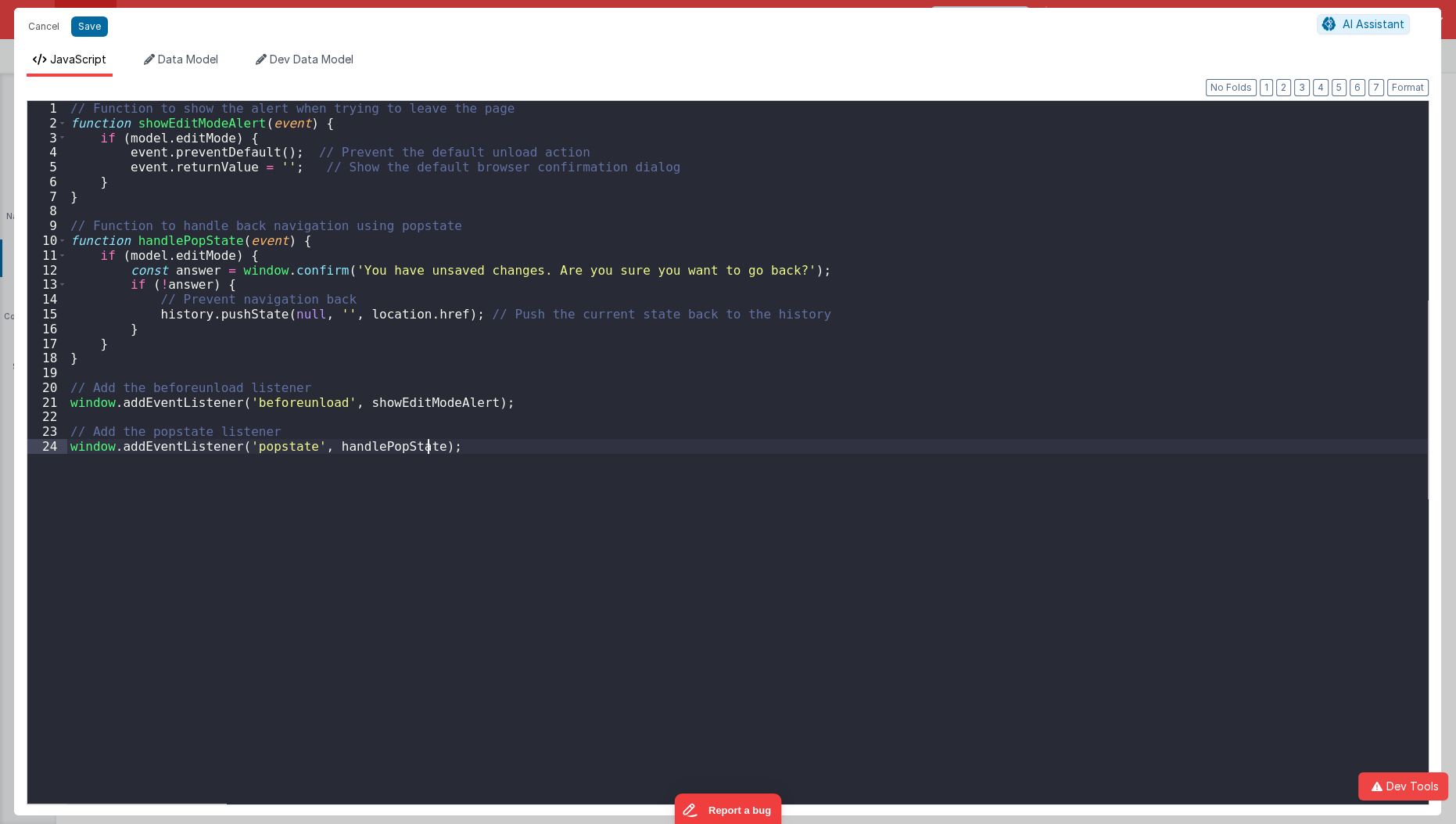
click at [95, 563] on div "// Function to show the alert when trying to leave the page function showEditMo…" at bounding box center [747, 467] width 1361 height 732
click at [37, 31] on button "Cancel" at bounding box center [44, 27] width 47 height 22
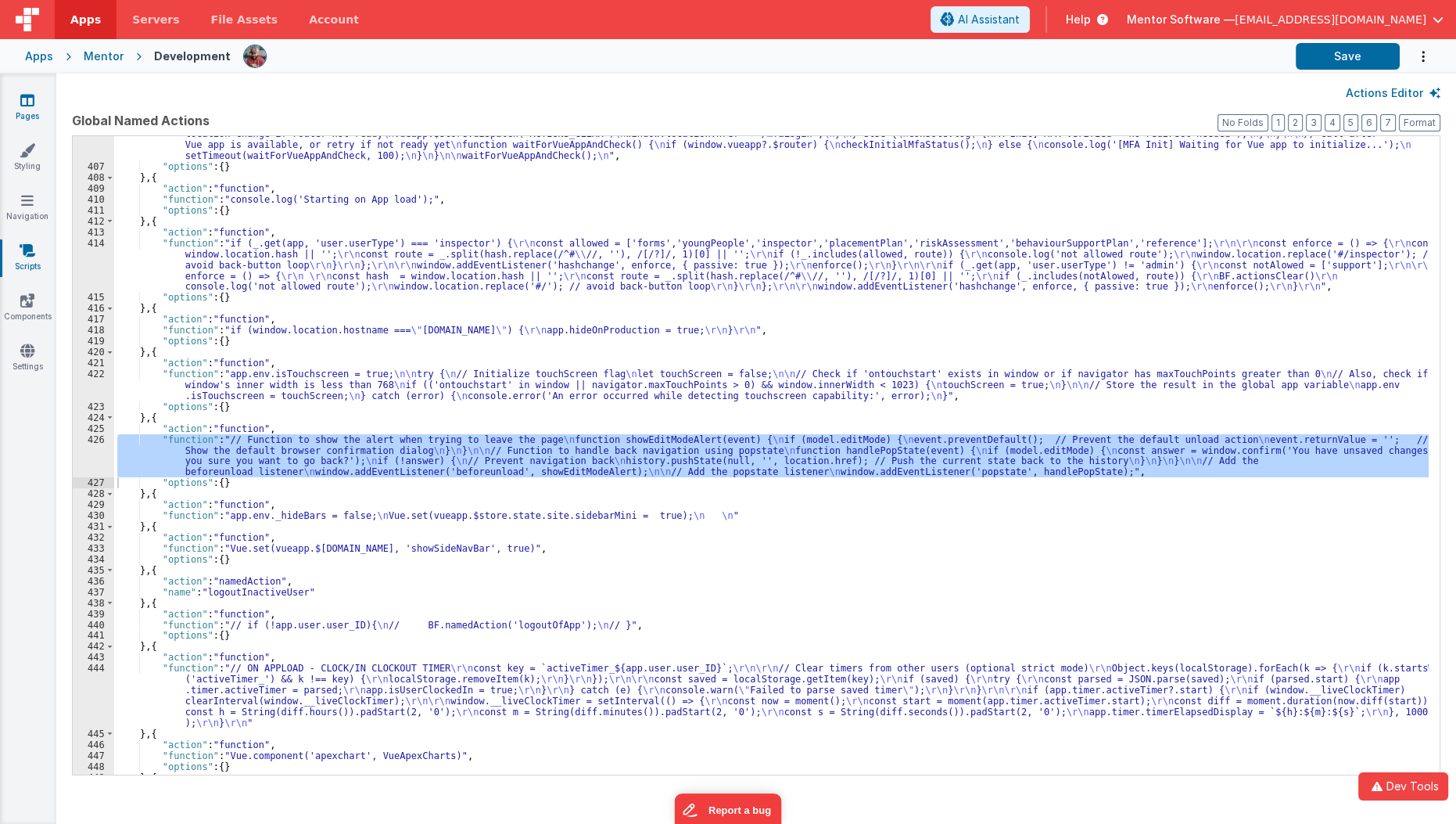
click at [30, 111] on link "Pages" at bounding box center [28, 108] width 57 height 31
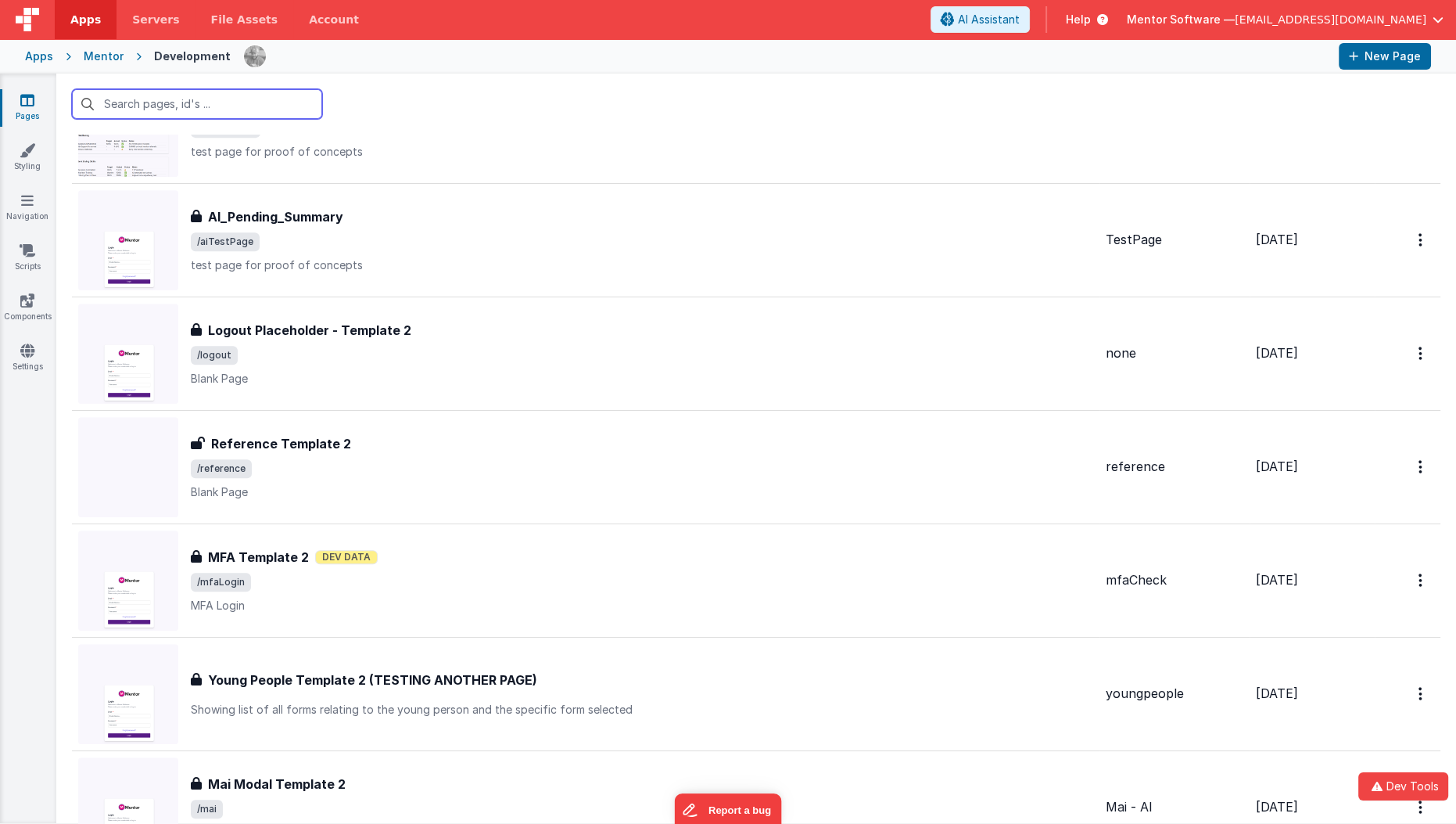
scroll to position [1004, 0]
click at [245, 98] on input "text" at bounding box center [197, 104] width 250 height 30
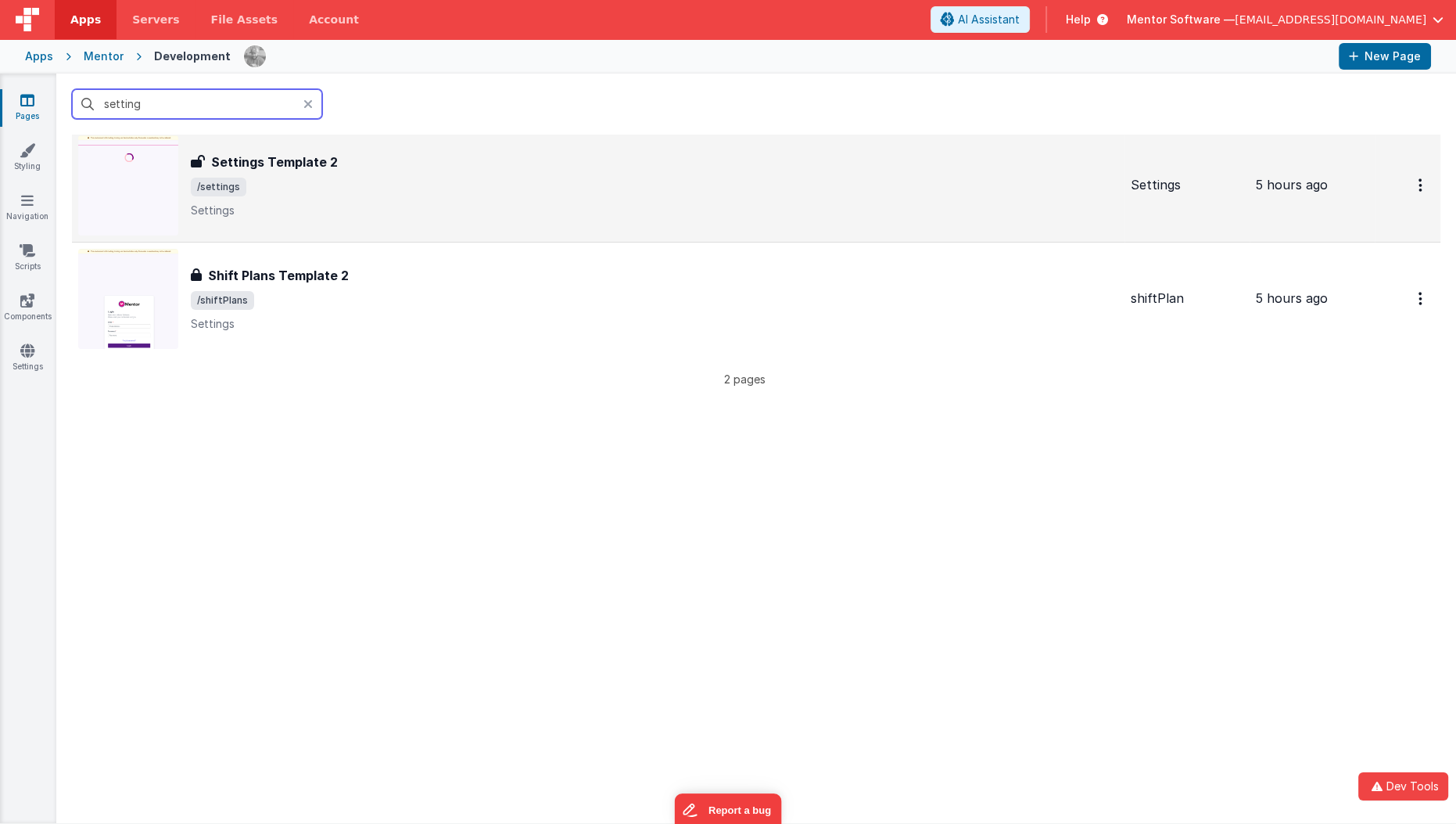
scroll to position [6, 0]
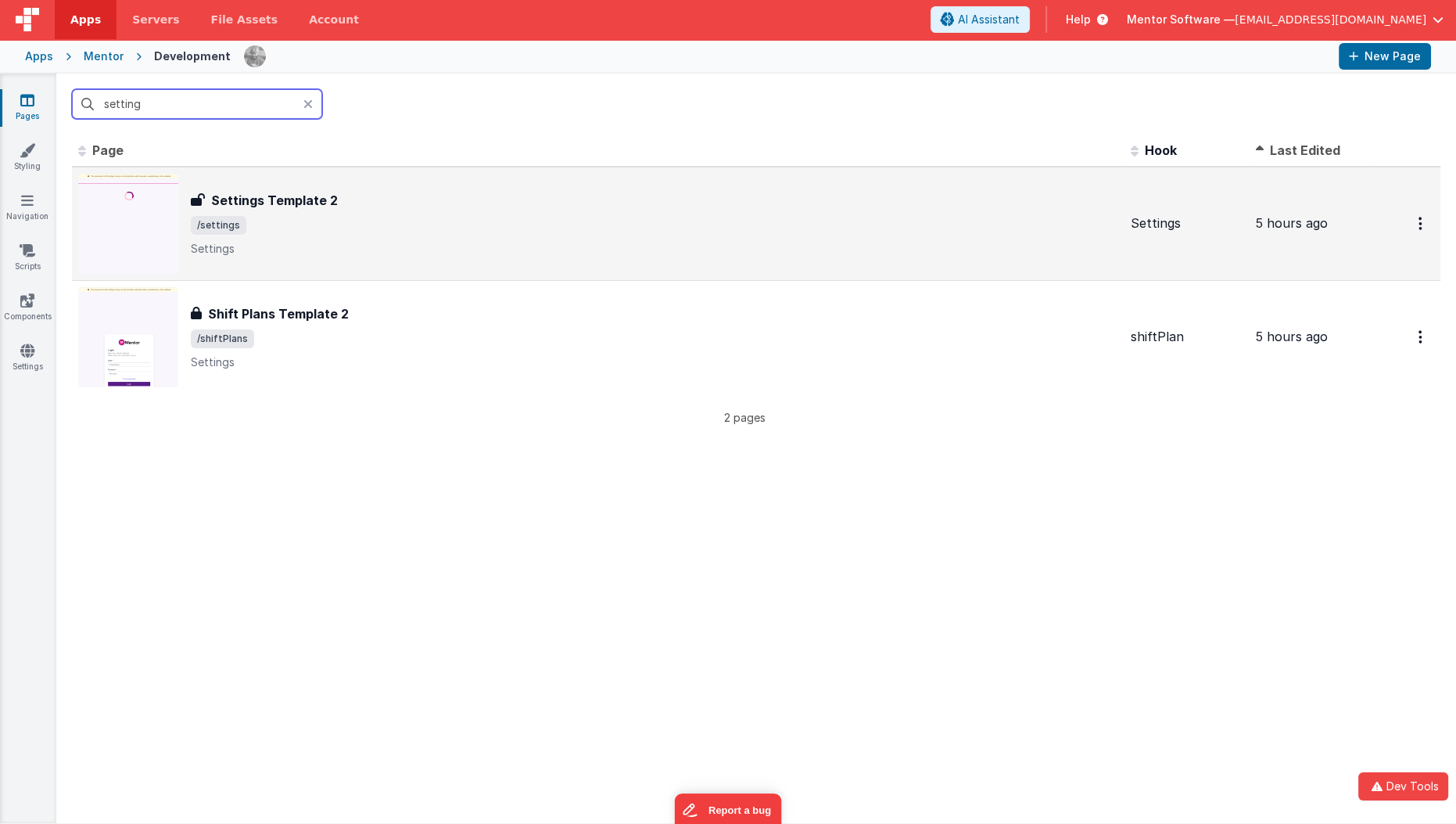
type input "setting"
click at [354, 202] on div "Settings Template 2" at bounding box center [654, 201] width 927 height 19
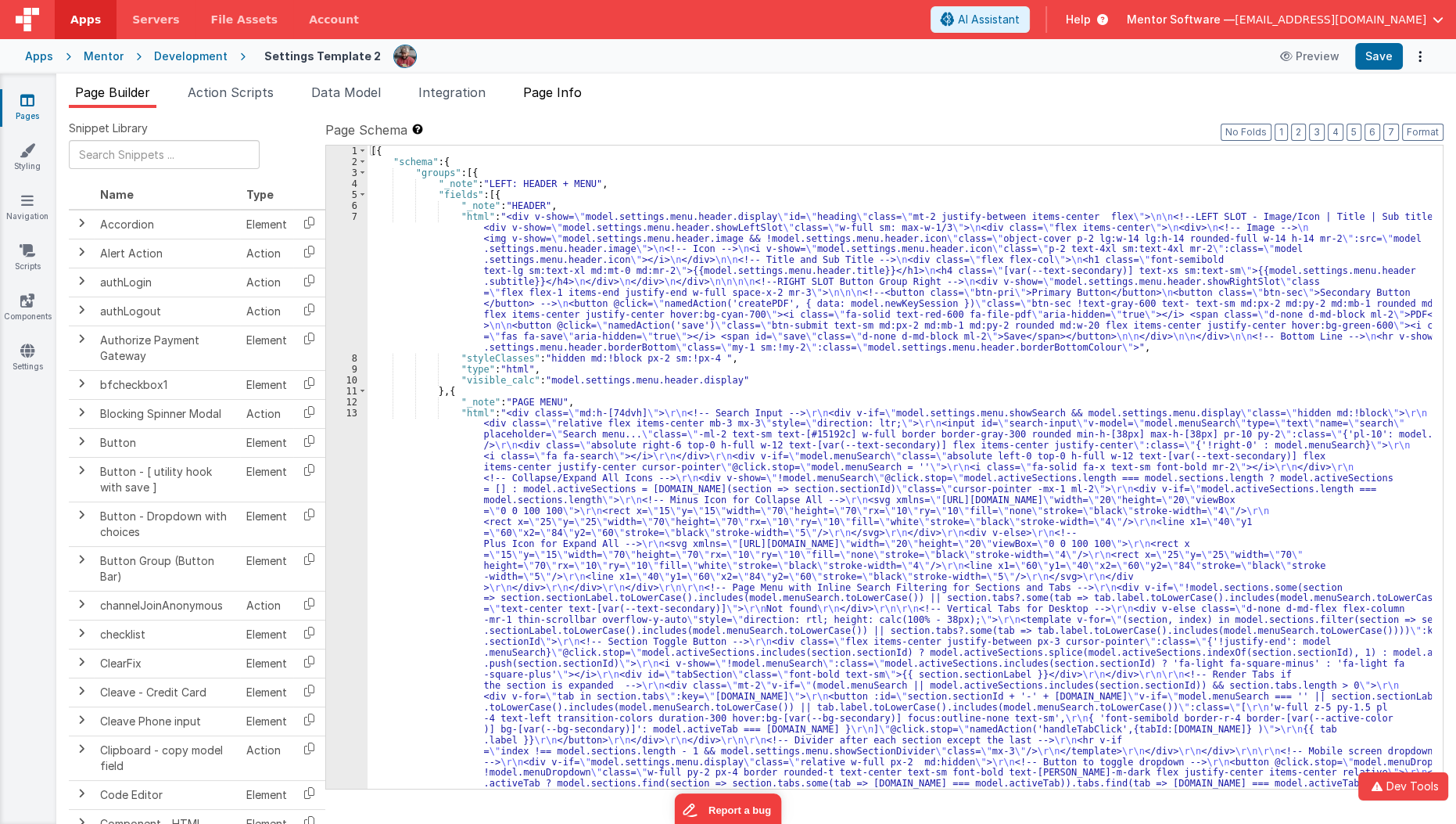
click at [577, 98] on span "Page Info" at bounding box center [552, 92] width 59 height 16
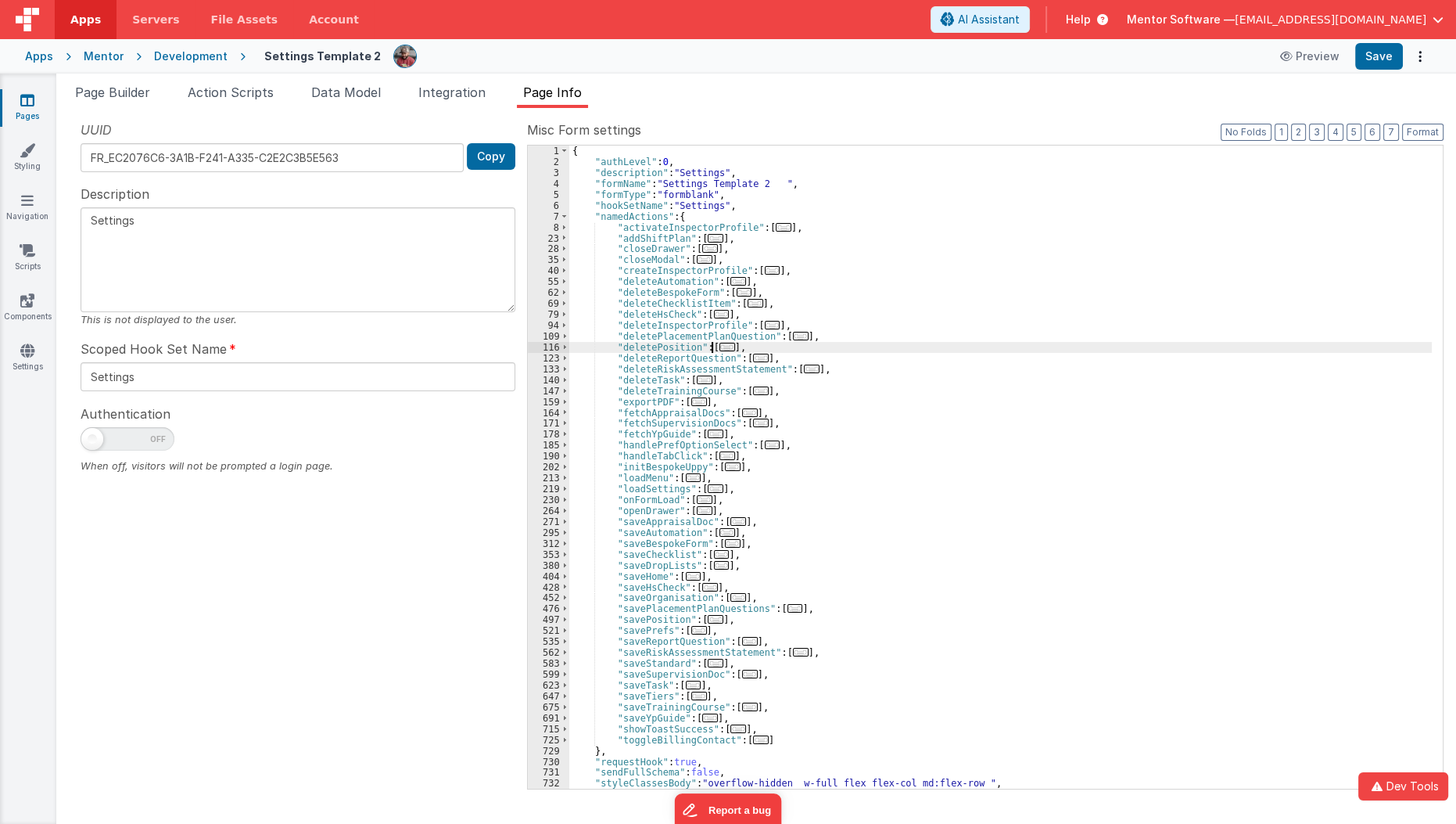
click at [719, 346] on span "..." at bounding box center [727, 346] width 16 height 9
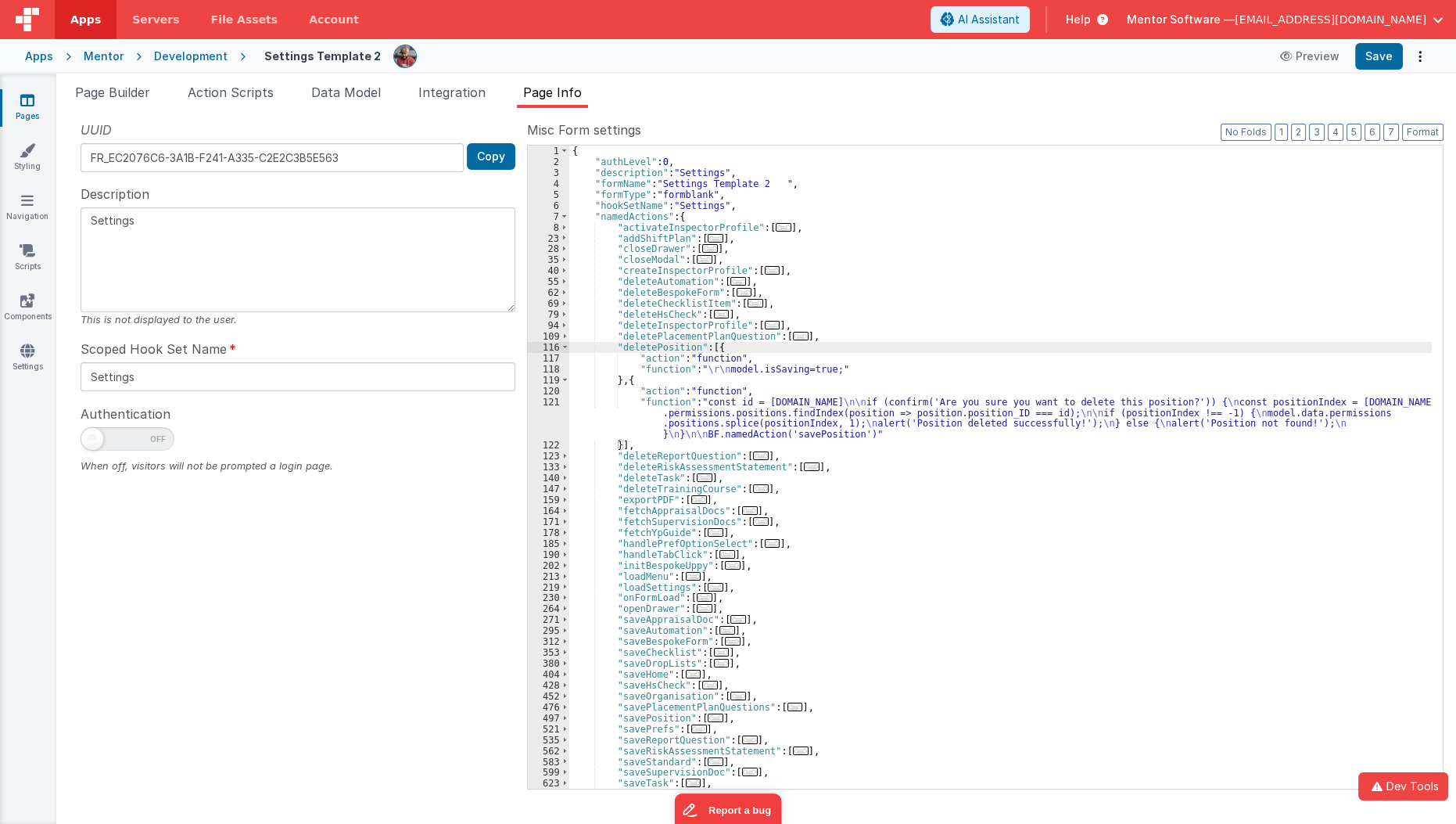
click at [643, 416] on div "{ "authLevel" : 0 , "description" : "Settings" , "formName" : "Settings Templat…" at bounding box center [1001, 478] width 863 height 665
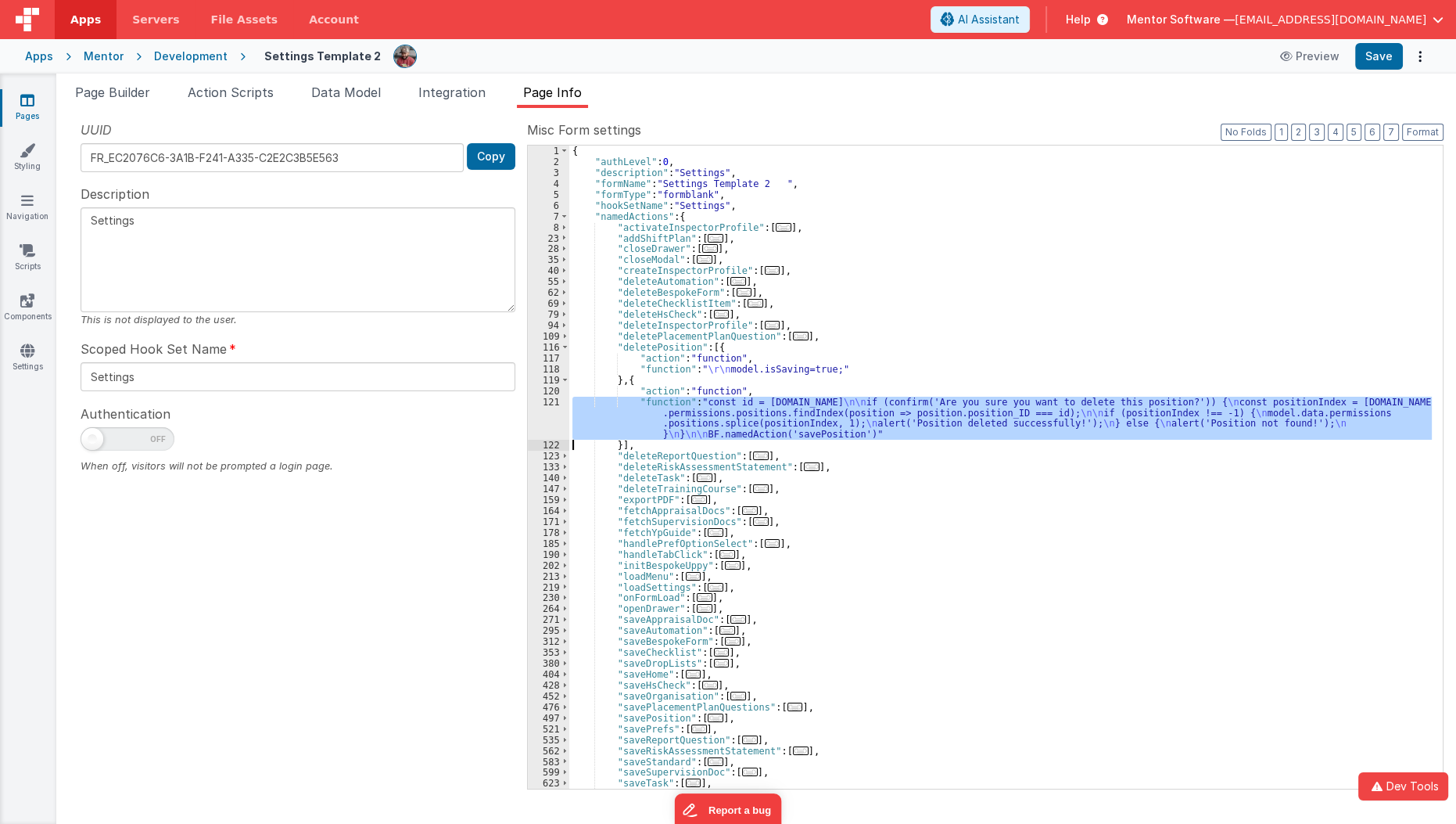
click at [542, 418] on div "121" at bounding box center [548, 419] width 42 height 44
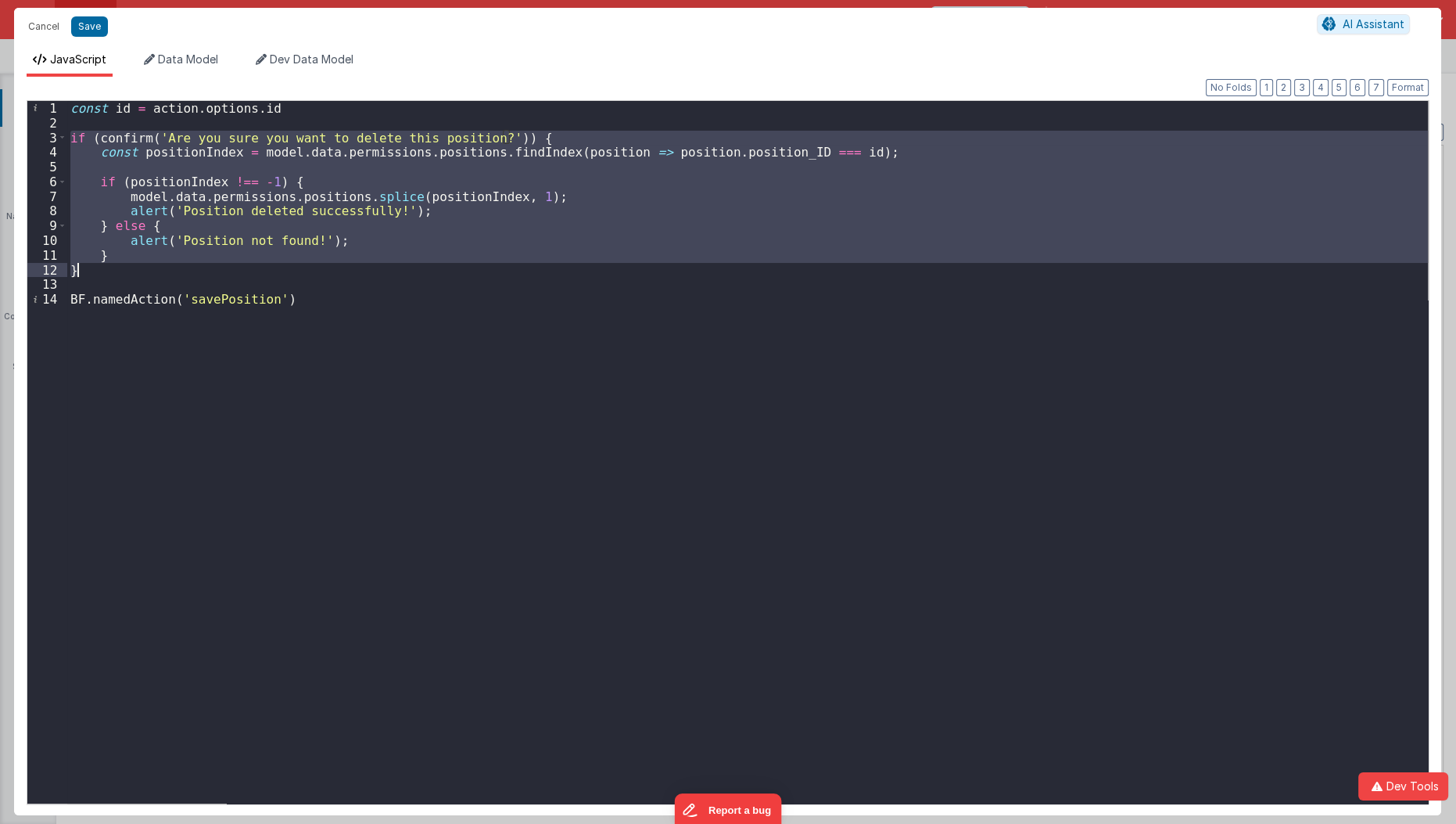
drag, startPoint x: 67, startPoint y: 134, endPoint x: 177, endPoint y: 267, distance: 172.6
click at [177, 267] on div "const id = action . options . id if ( confirm ( 'Are you sure you want to delet…" at bounding box center [747, 467] width 1361 height 733
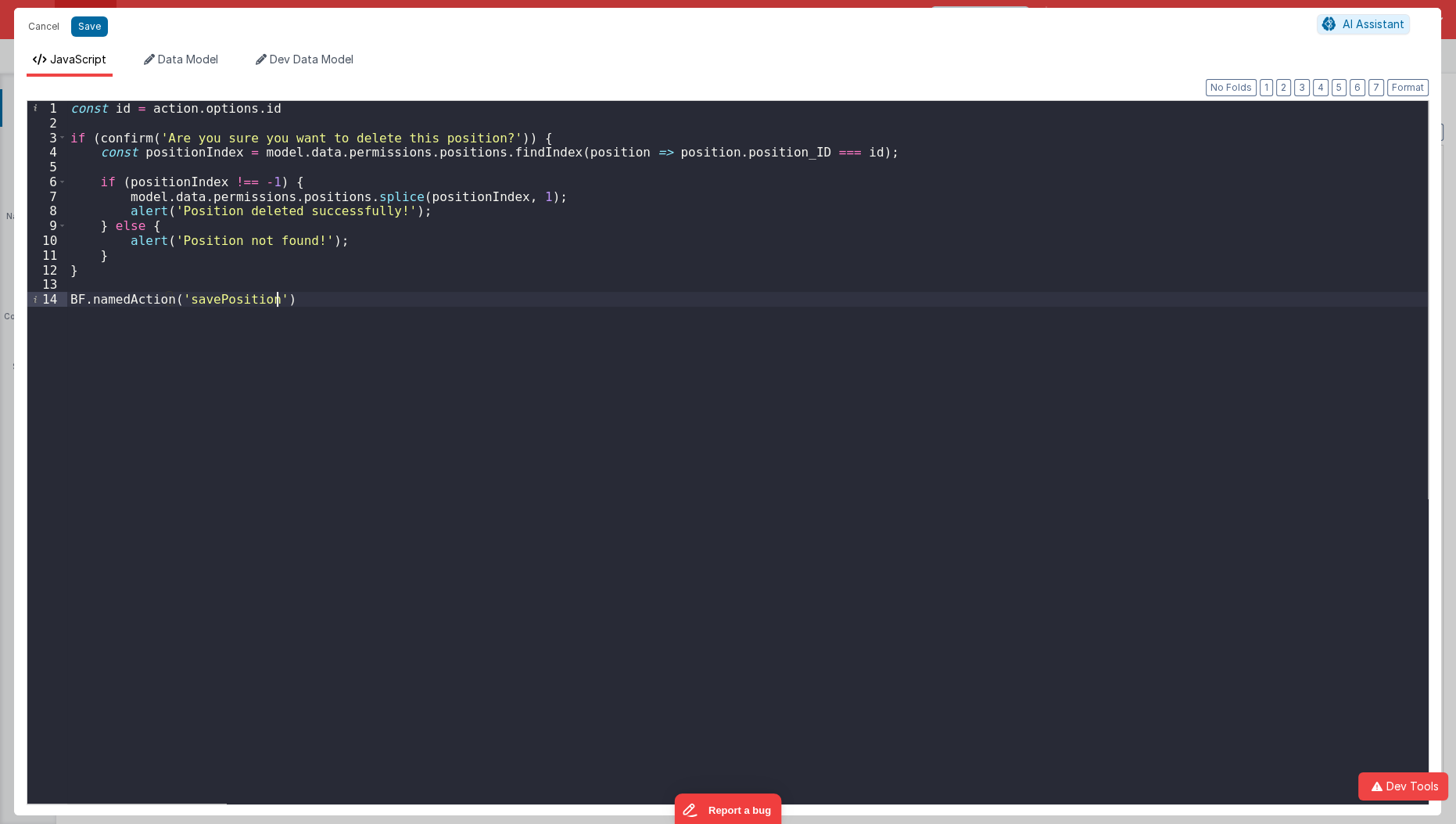
click at [750, 345] on div "const id = action . options . id if ( confirm ( 'Are you sure you want to delet…" at bounding box center [747, 467] width 1361 height 733
click at [34, 24] on button "Cancel" at bounding box center [44, 27] width 47 height 22
